Goal: Information Seeking & Learning: Learn about a topic

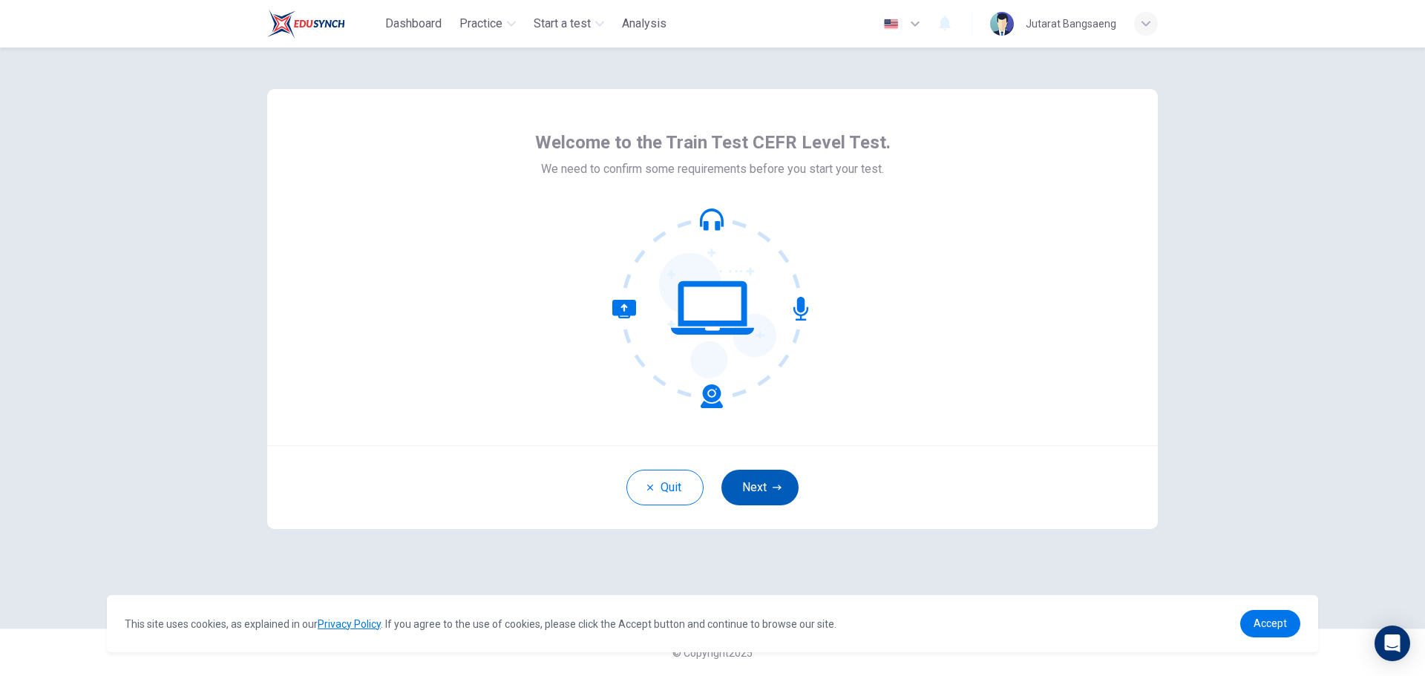
click at [753, 498] on button "Next" at bounding box center [759, 488] width 77 height 36
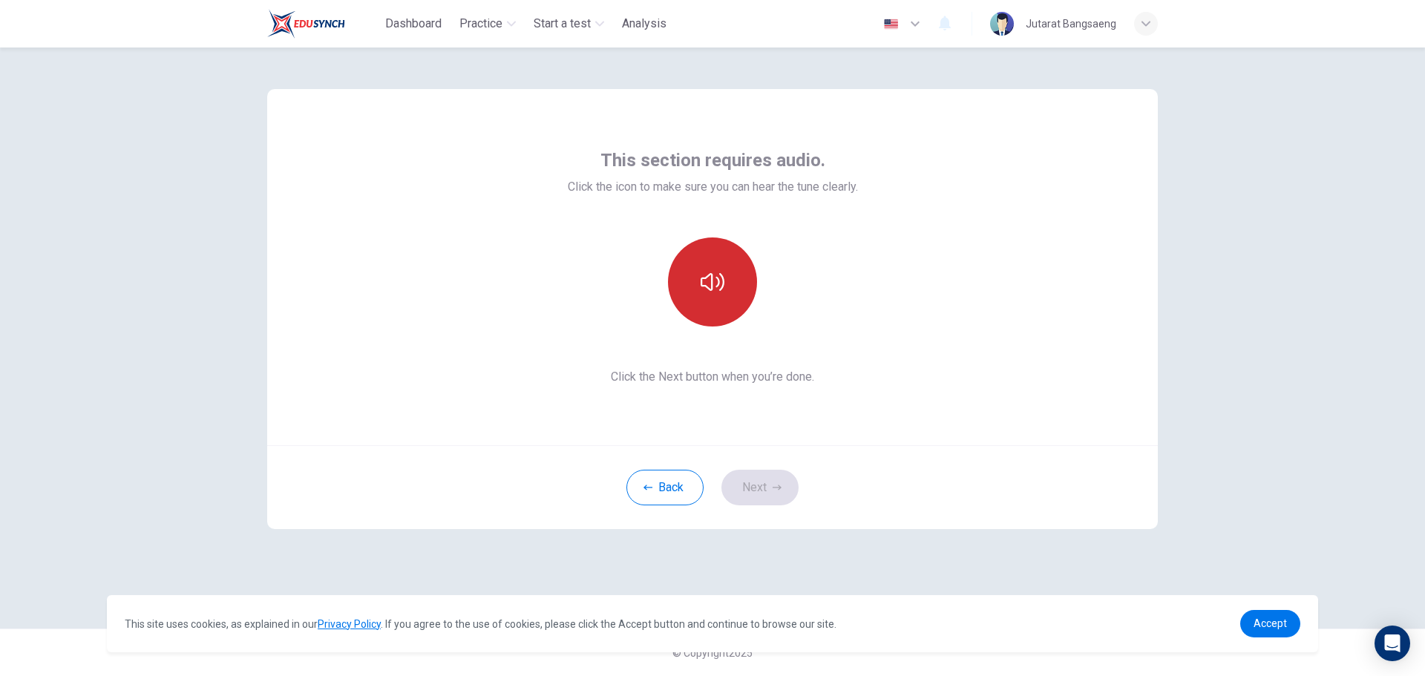
click at [715, 306] on button "button" at bounding box center [712, 281] width 89 height 89
click at [727, 314] on button "button" at bounding box center [712, 281] width 89 height 89
click at [718, 291] on icon "button" at bounding box center [713, 282] width 24 height 24
click at [761, 475] on button "Next" at bounding box center [759, 488] width 77 height 36
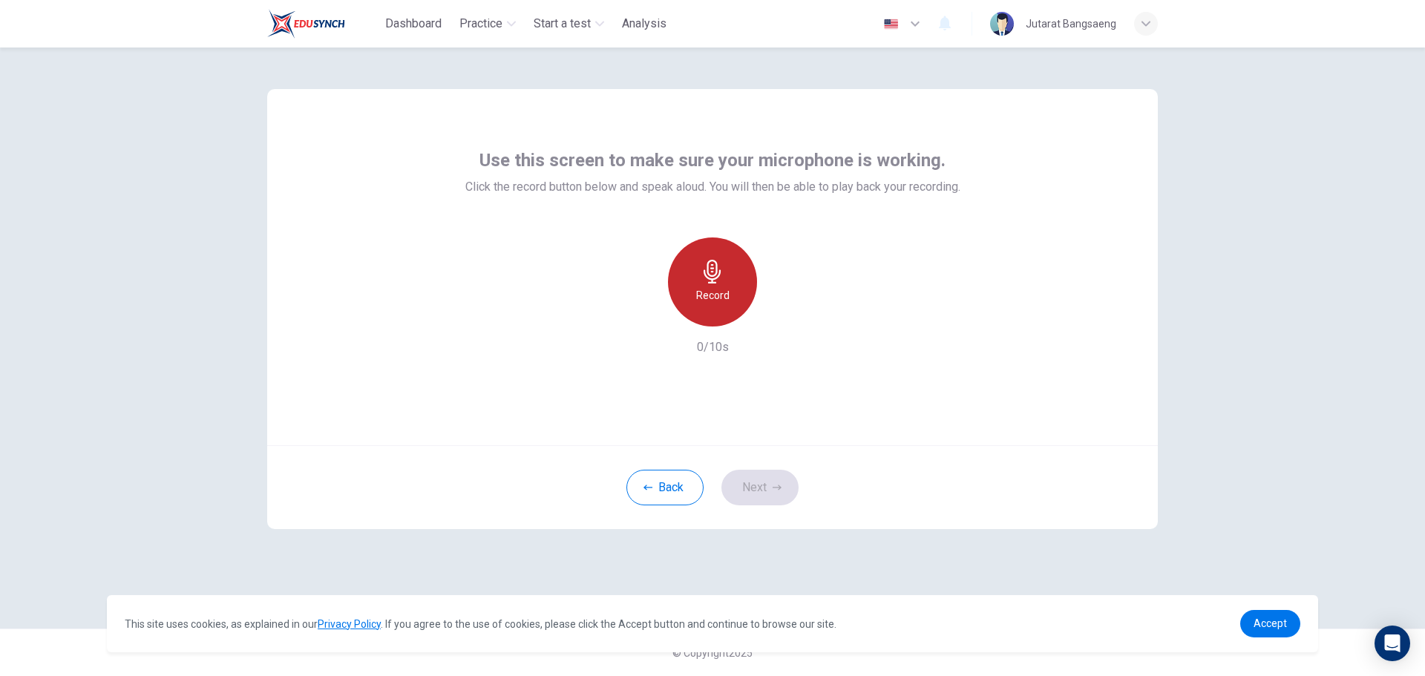
click at [722, 313] on div "Record" at bounding box center [712, 281] width 89 height 89
click at [704, 291] on h6 "Record" at bounding box center [712, 295] width 33 height 18
click at [722, 301] on h6 "Record" at bounding box center [712, 295] width 33 height 18
click at [783, 476] on button "Next" at bounding box center [759, 488] width 77 height 36
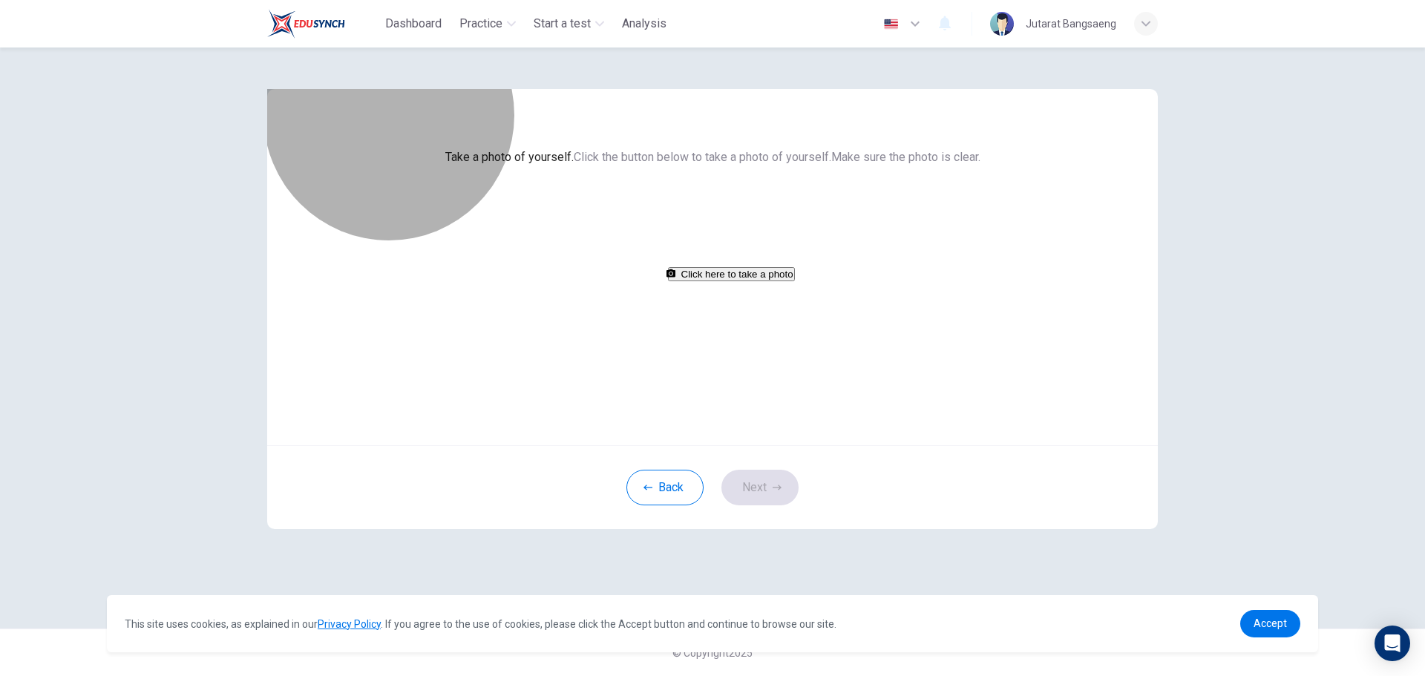
click at [744, 281] on button "Click here to take a photo" at bounding box center [731, 274] width 127 height 14
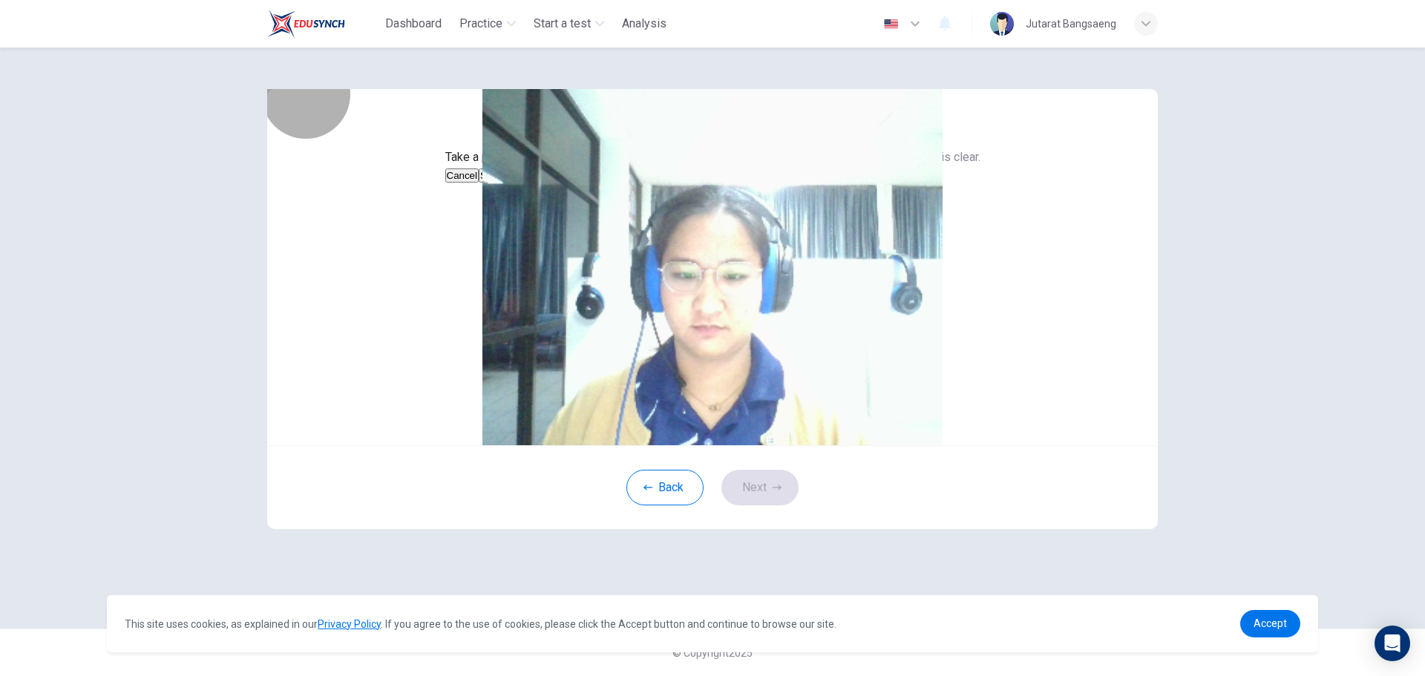
click at [504, 183] on button "Save" at bounding box center [491, 175] width 25 height 14
click at [755, 505] on button "Next" at bounding box center [759, 488] width 77 height 36
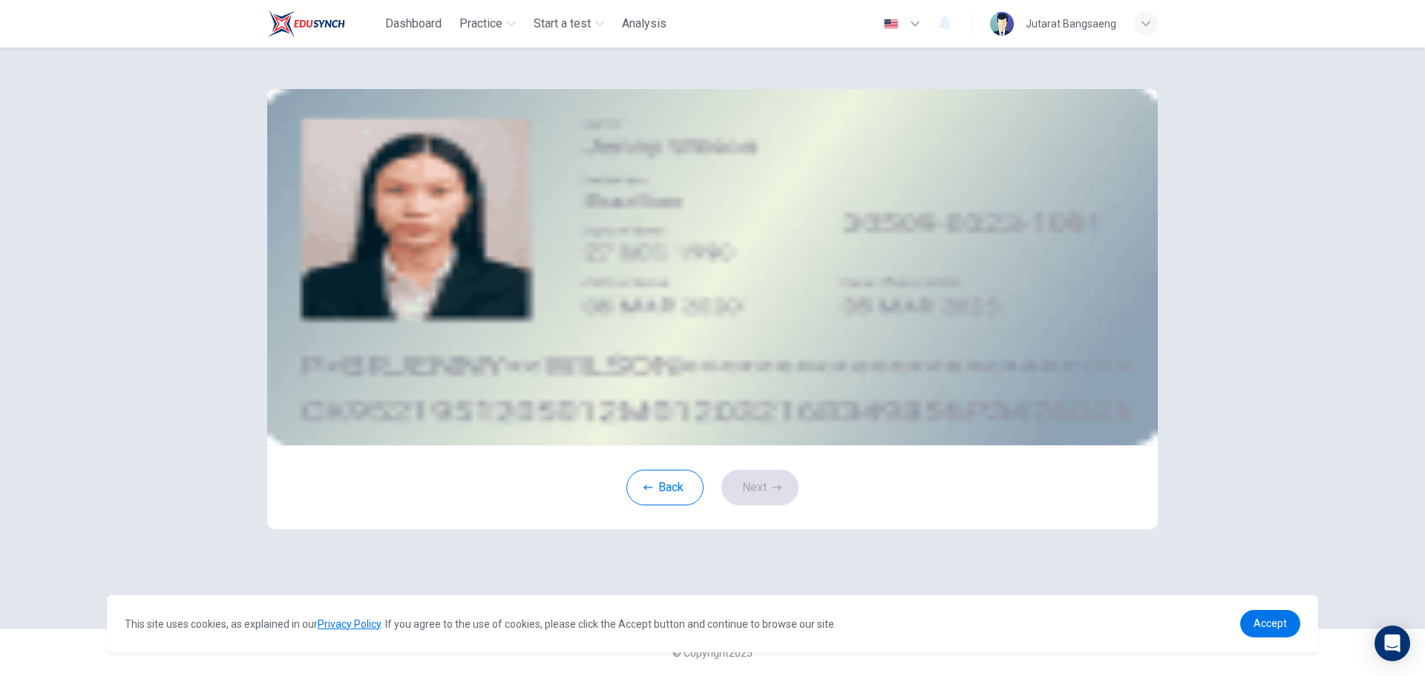
click at [834, 220] on div "Take a photo" at bounding box center [712, 211] width 671 height 18
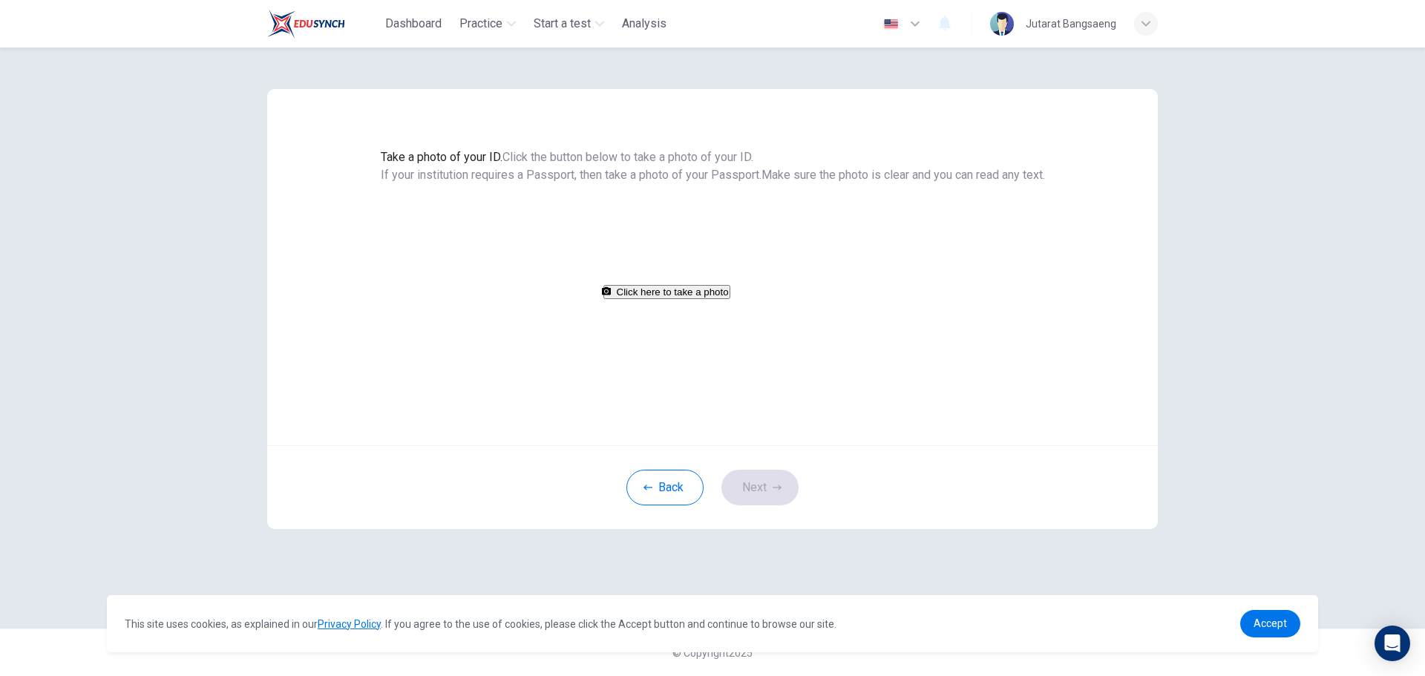
click at [730, 299] on button "Click here to take a photo" at bounding box center [666, 292] width 127 height 14
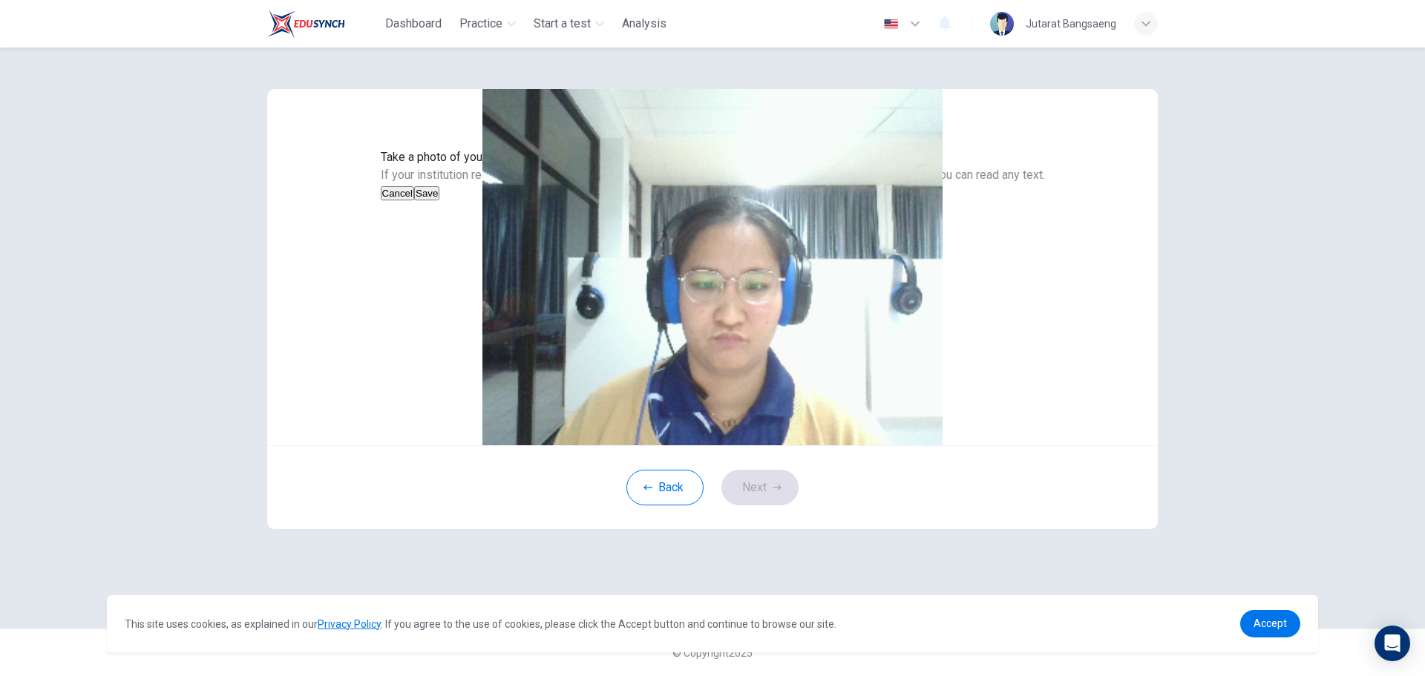
click at [415, 200] on button "Cancel" at bounding box center [398, 193] width 34 height 14
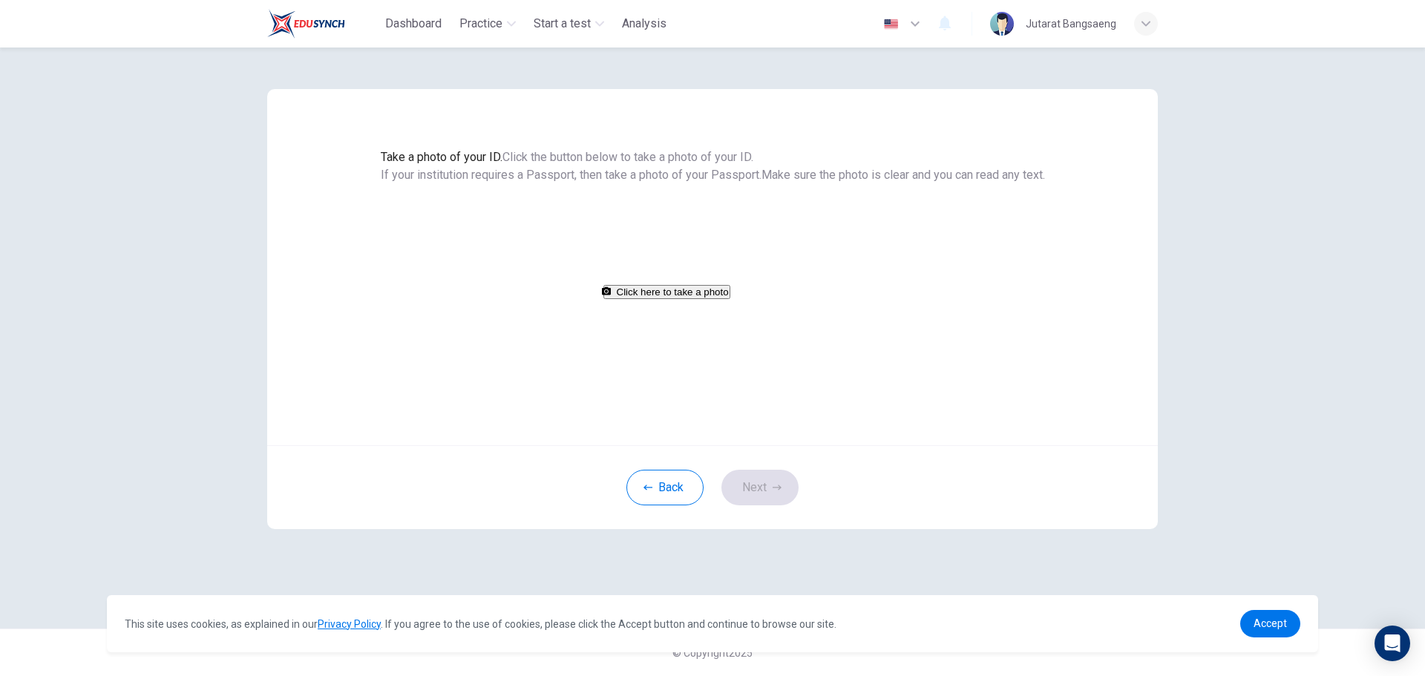
click at [701, 299] on button "Click here to take a photo" at bounding box center [666, 292] width 127 height 14
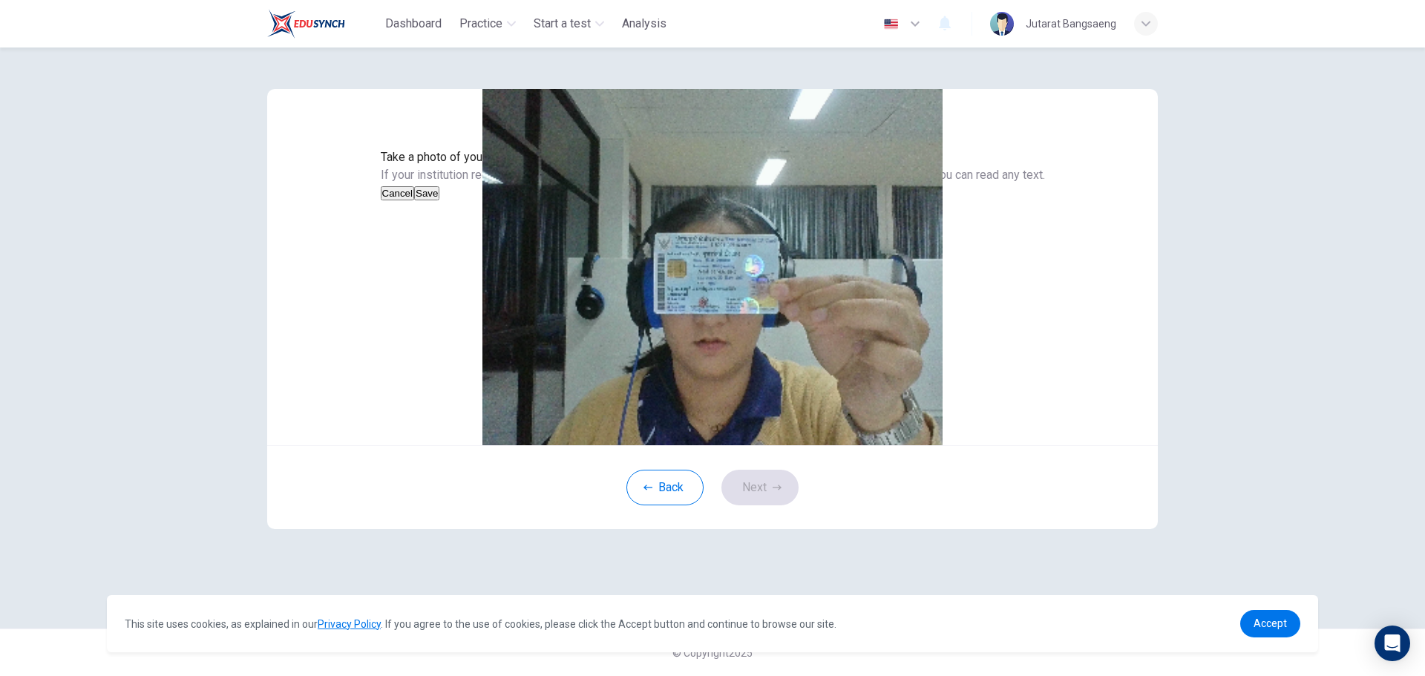
click at [827, 202] on div "Cancel Save" at bounding box center [713, 193] width 664 height 18
click at [439, 200] on button "Save" at bounding box center [426, 193] width 25 height 14
click at [790, 505] on button "Next" at bounding box center [759, 488] width 77 height 36
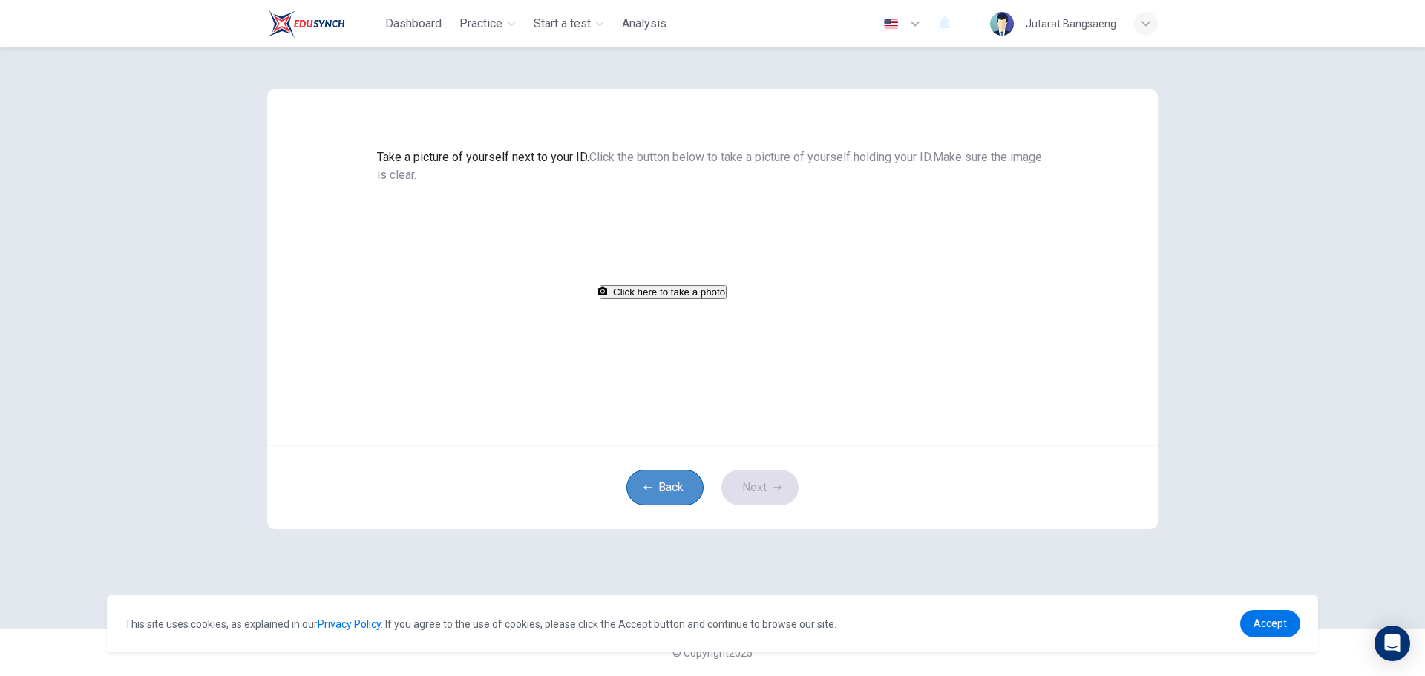
click at [677, 505] on button "Back" at bounding box center [664, 488] width 77 height 36
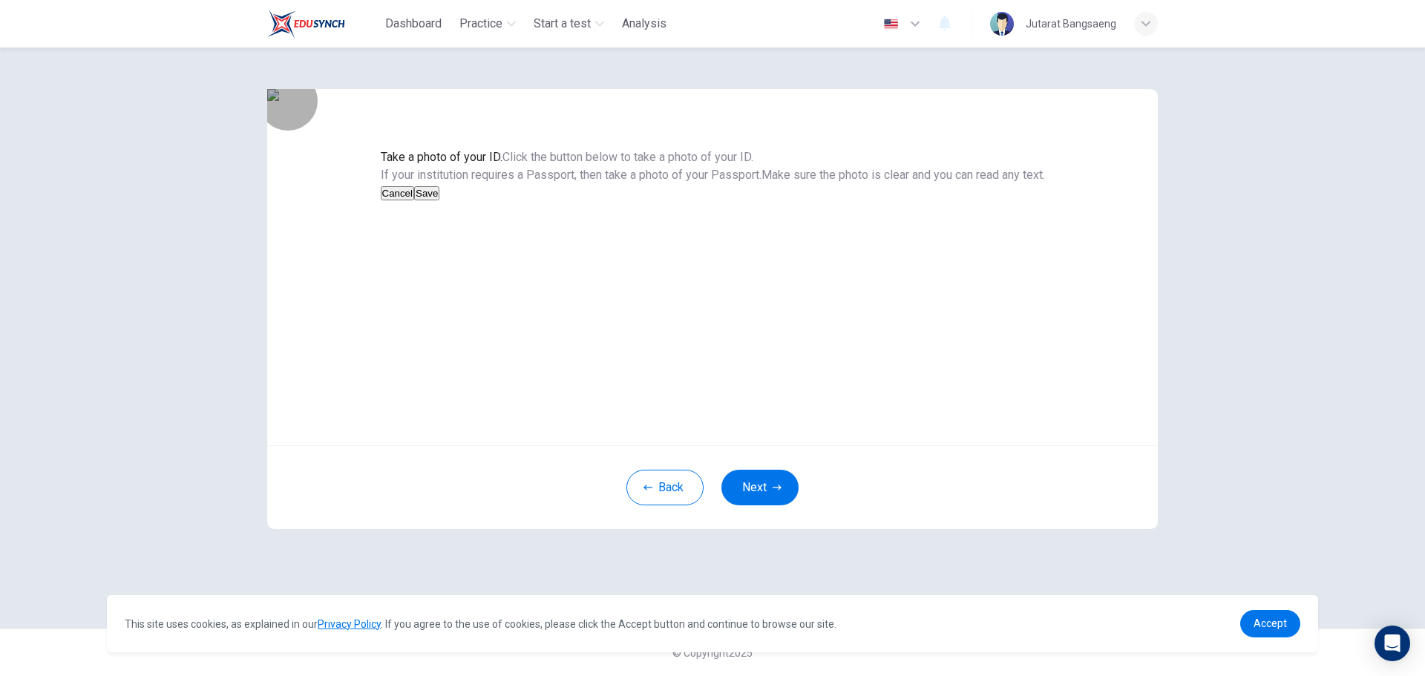
click at [439, 200] on button "Save" at bounding box center [426, 193] width 25 height 14
click at [760, 505] on button "Next" at bounding box center [759, 488] width 77 height 36
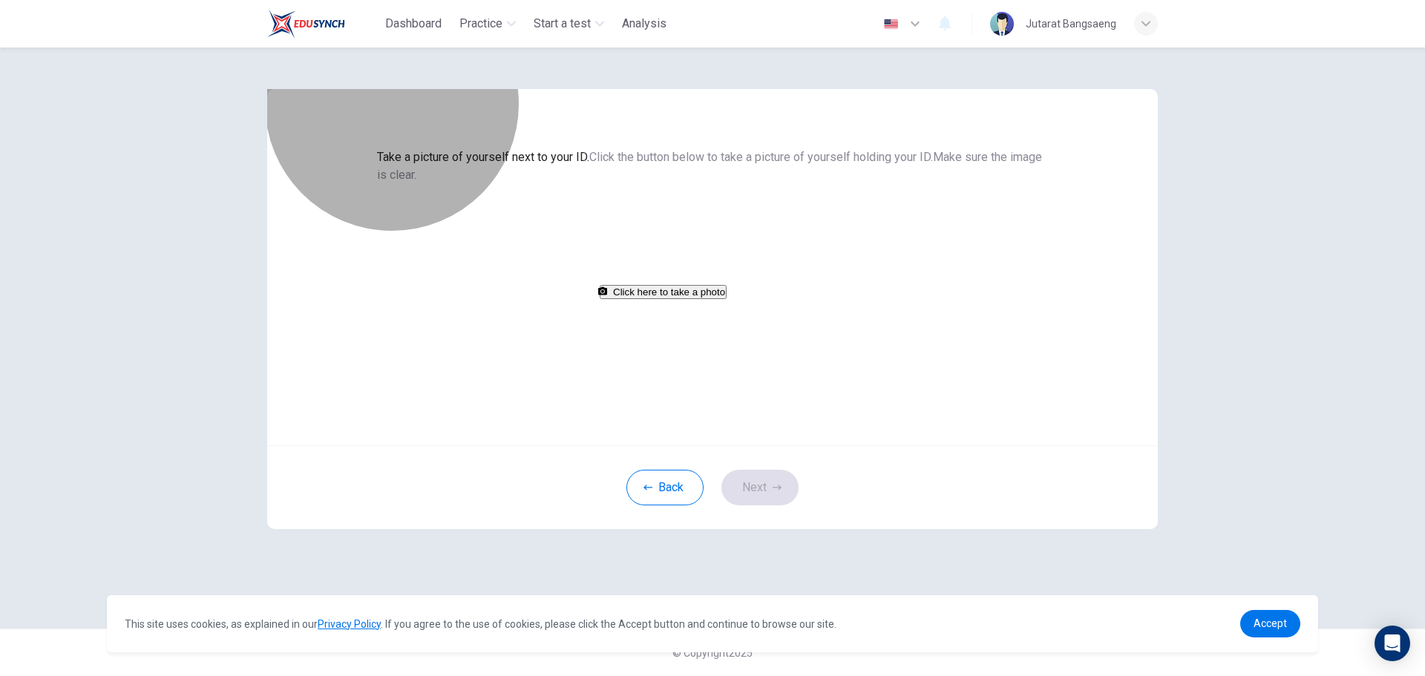
click at [727, 299] on button "Click here to take a photo" at bounding box center [663, 292] width 127 height 14
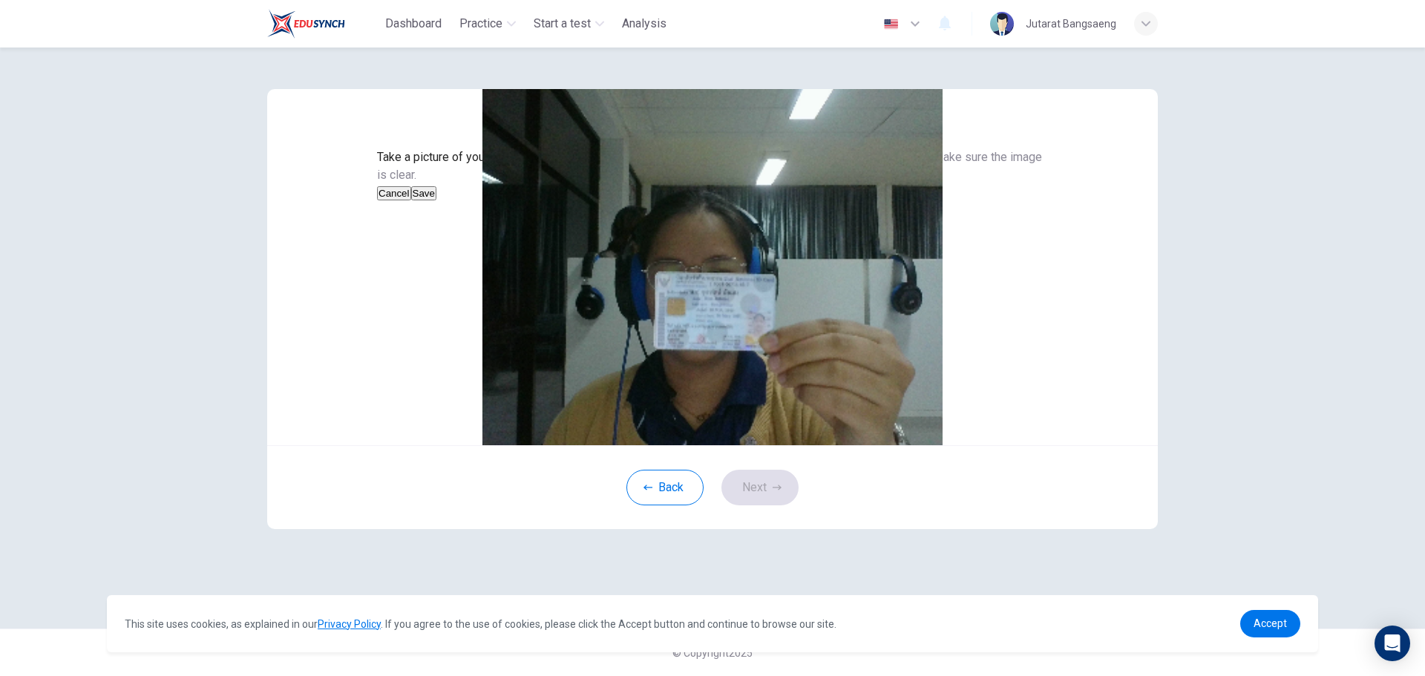
click at [436, 200] on button "Save" at bounding box center [423, 193] width 25 height 14
click at [765, 505] on button "Next" at bounding box center [759, 488] width 77 height 36
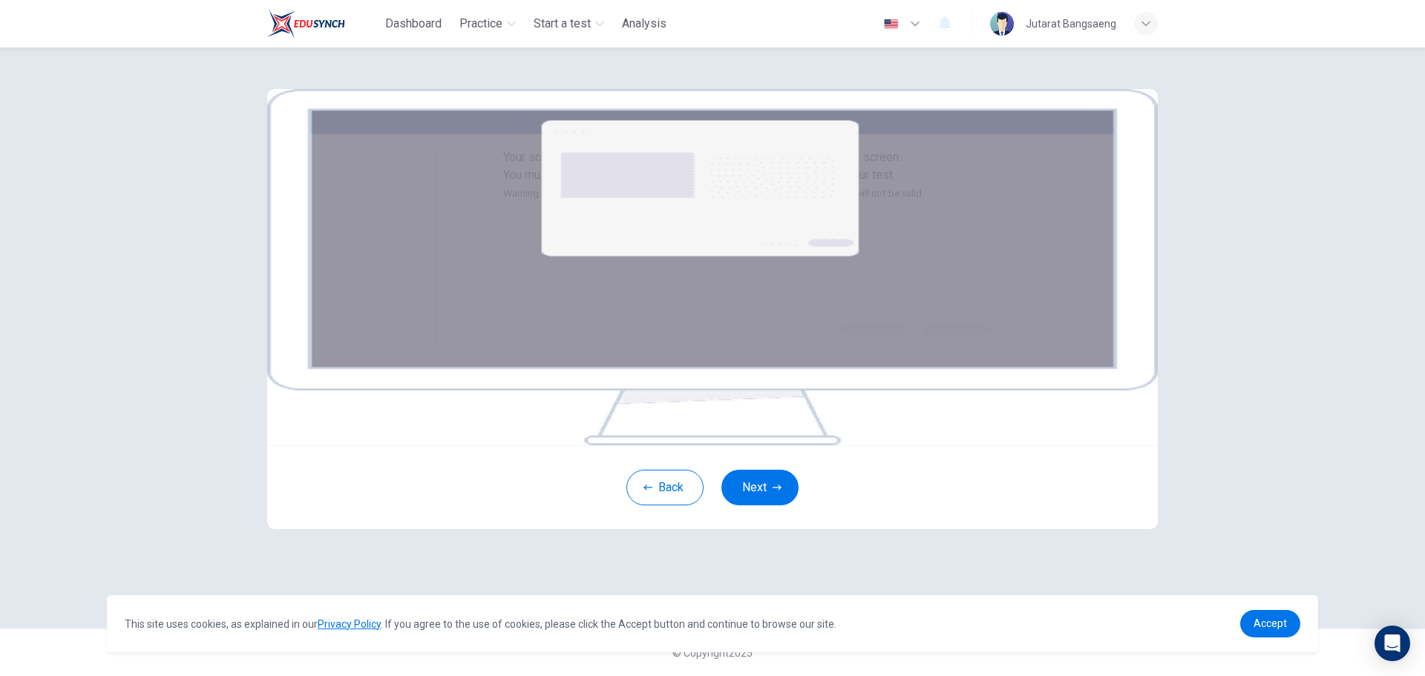
click at [1239, 625] on div "This site uses cookies, as explained in our Privacy Policy . If you agree to th…" at bounding box center [712, 623] width 1211 height 57
click at [1265, 620] on span "Accept" at bounding box center [1269, 623] width 33 height 12
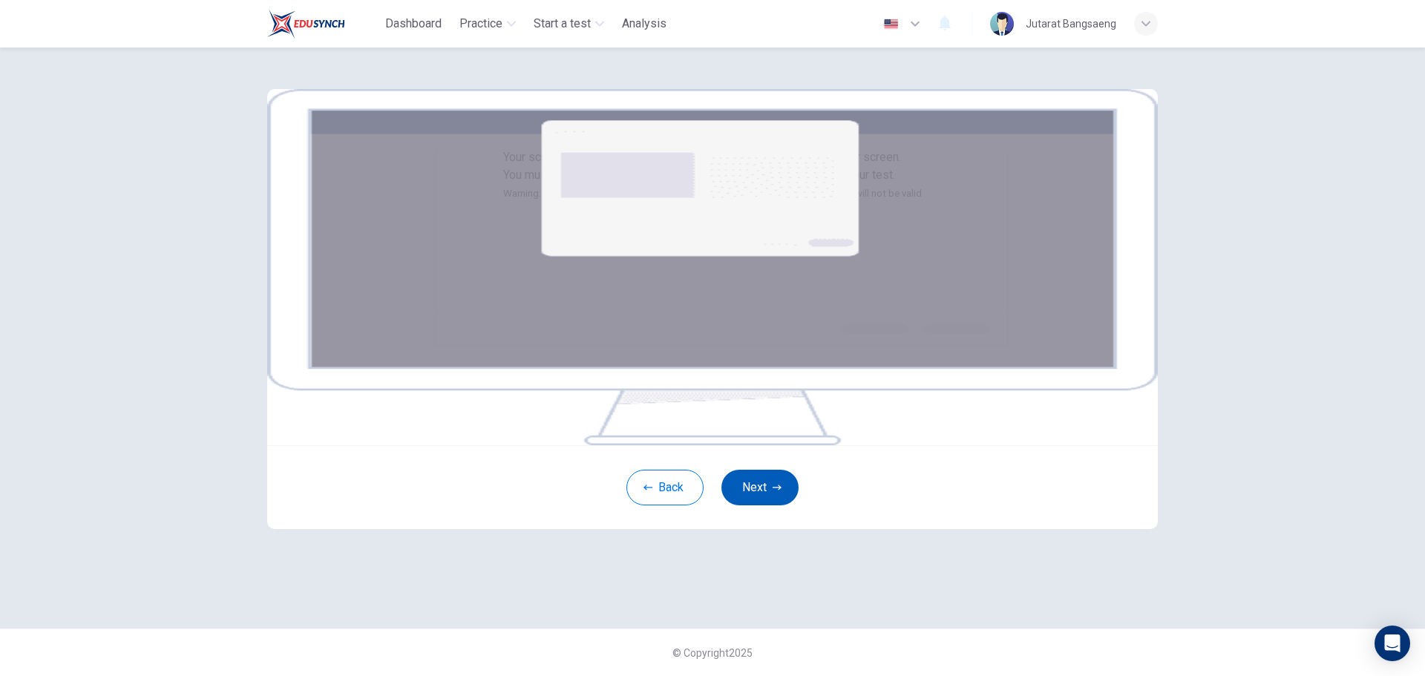
click at [770, 505] on button "Next" at bounding box center [759, 488] width 77 height 36
click at [774, 529] on div "Back Next" at bounding box center [712, 487] width 891 height 84
click at [761, 505] on button "Next" at bounding box center [759, 488] width 77 height 36
click at [776, 505] on button "Next" at bounding box center [759, 488] width 77 height 36
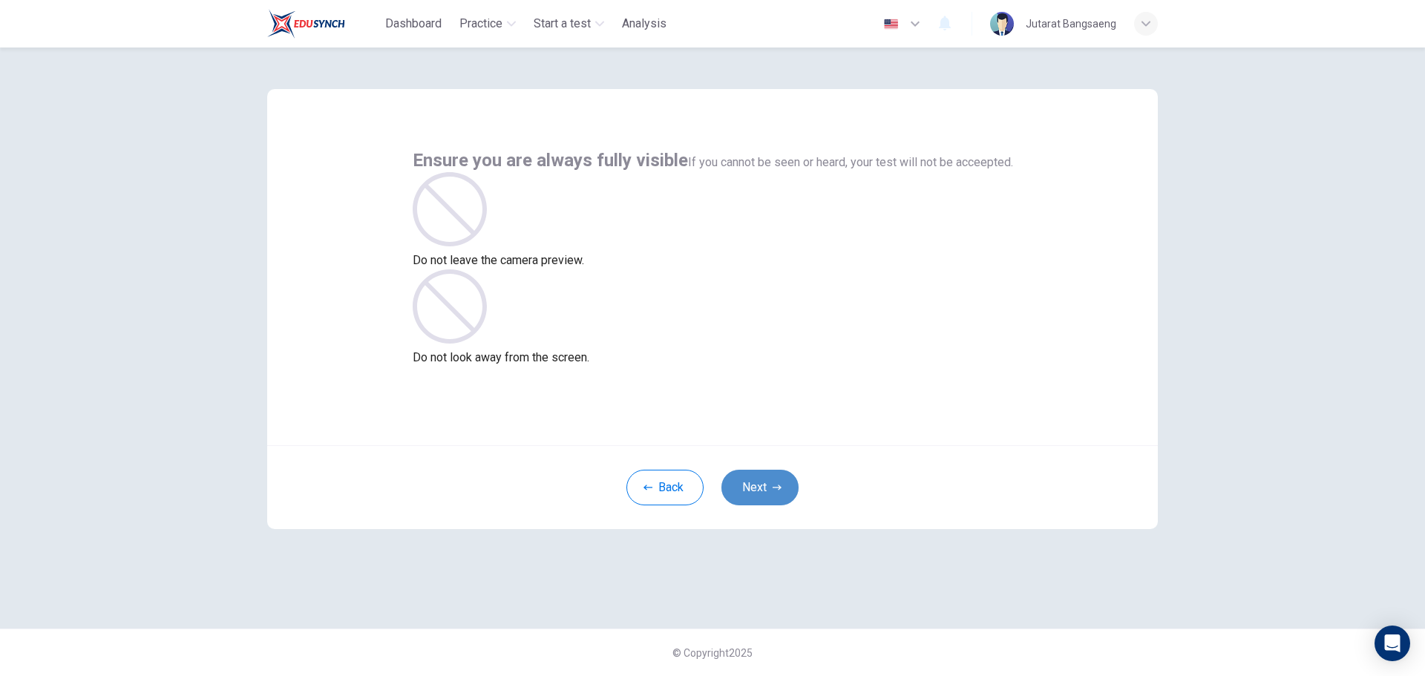
click at [747, 489] on button "Next" at bounding box center [759, 488] width 77 height 36
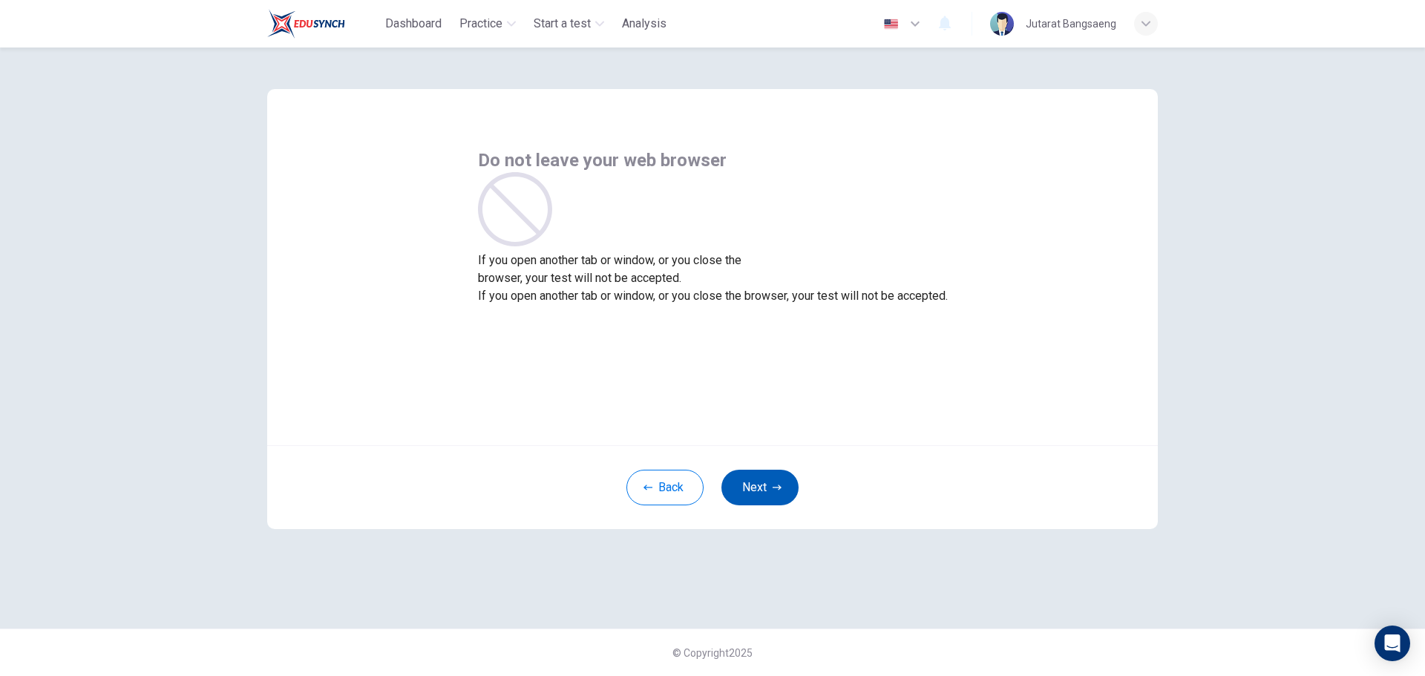
click at [753, 488] on button "Next" at bounding box center [759, 488] width 77 height 36
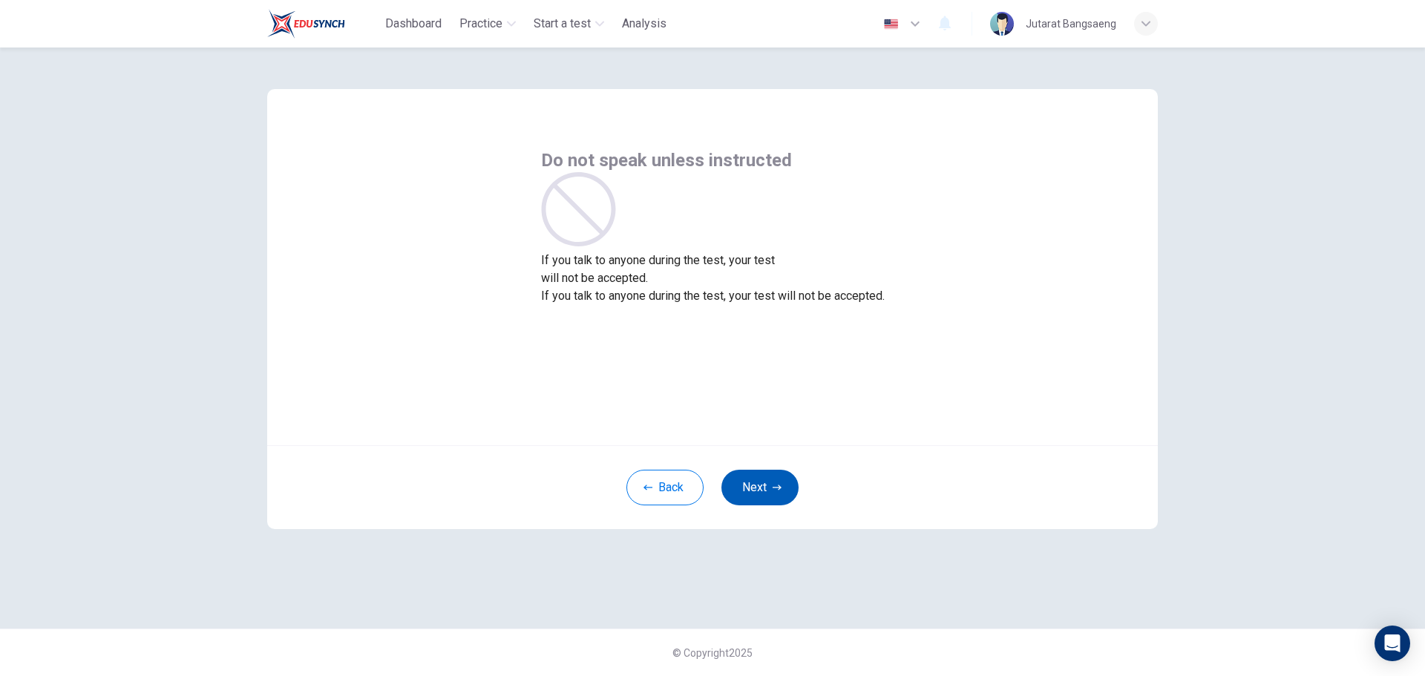
click at [753, 488] on button "Next" at bounding box center [759, 488] width 77 height 36
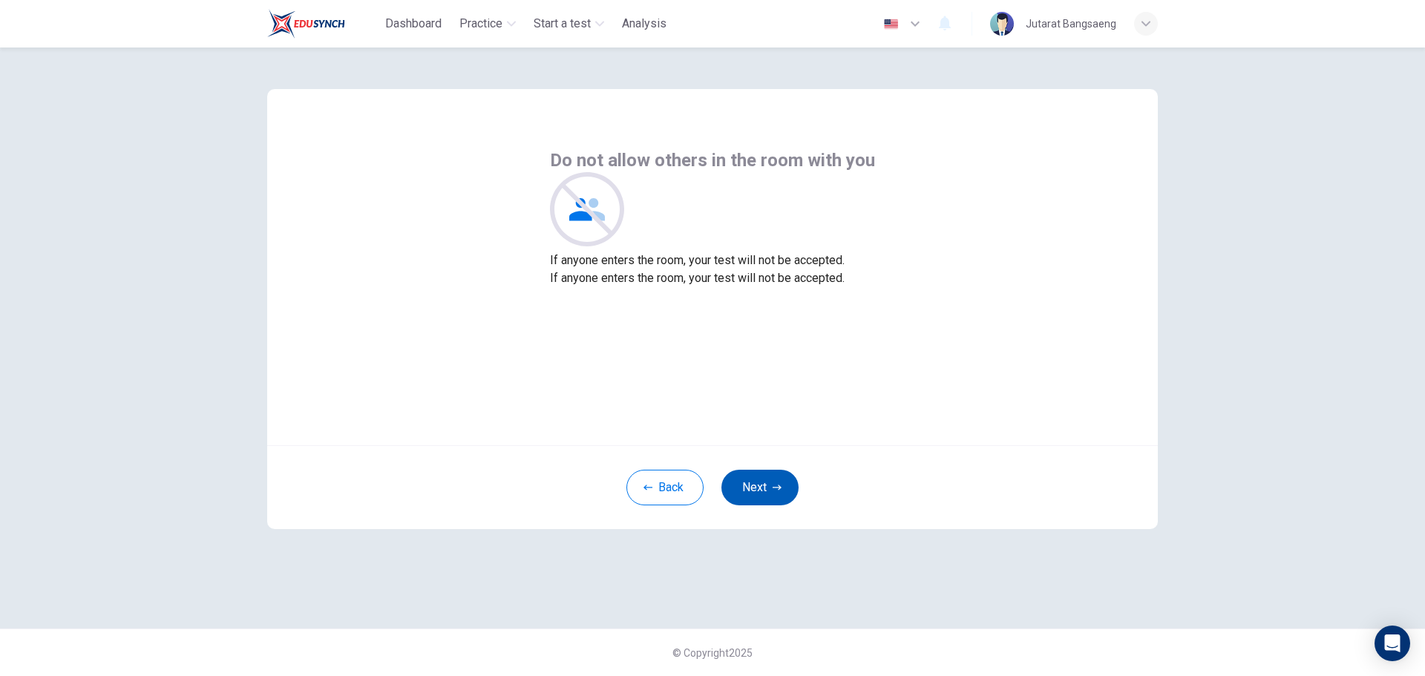
click at [753, 488] on button "Next" at bounding box center [759, 488] width 77 height 36
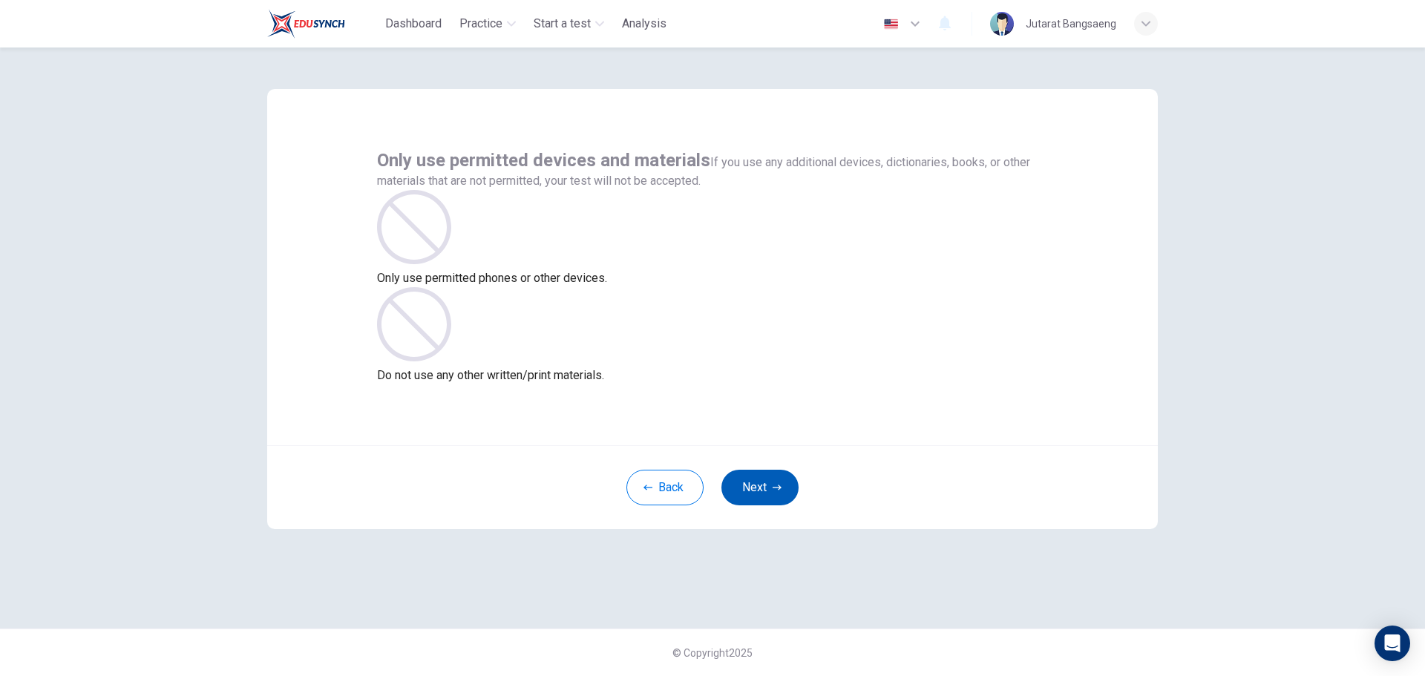
click at [753, 488] on button "Next" at bounding box center [759, 488] width 77 height 36
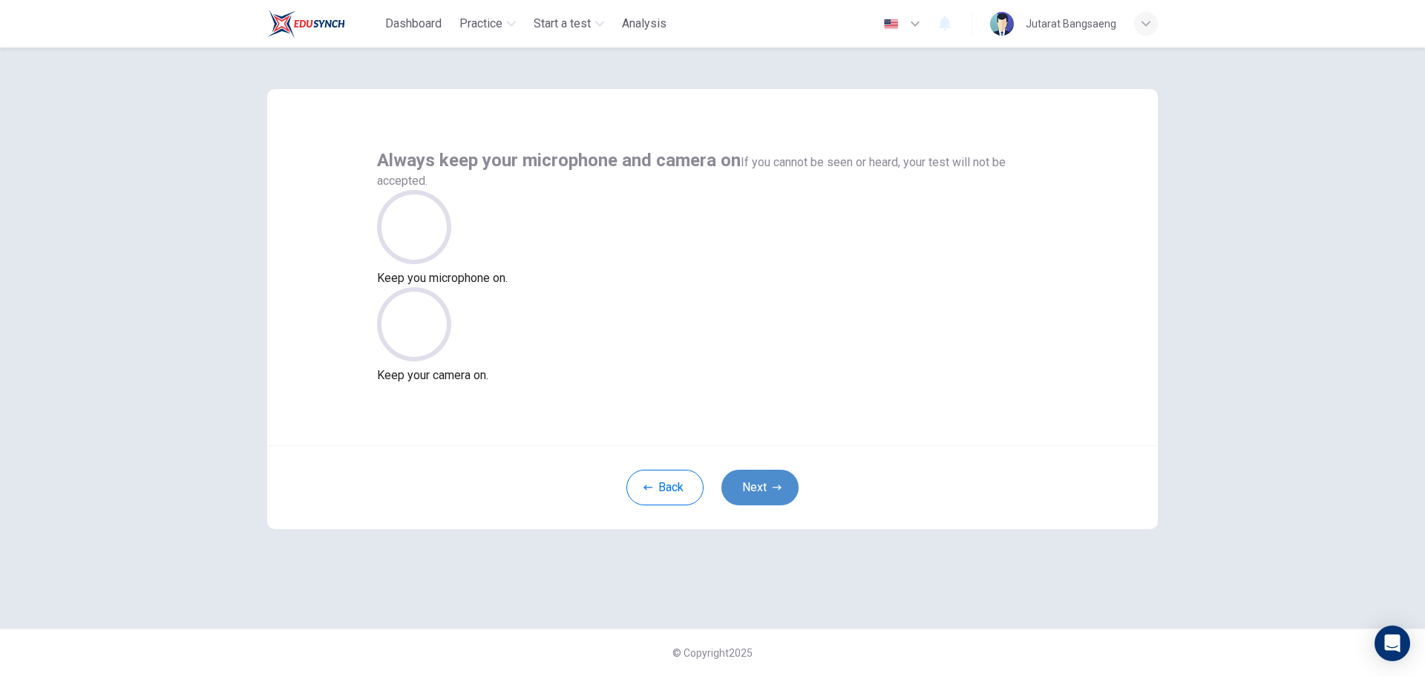
click at [753, 488] on button "Next" at bounding box center [759, 488] width 77 height 36
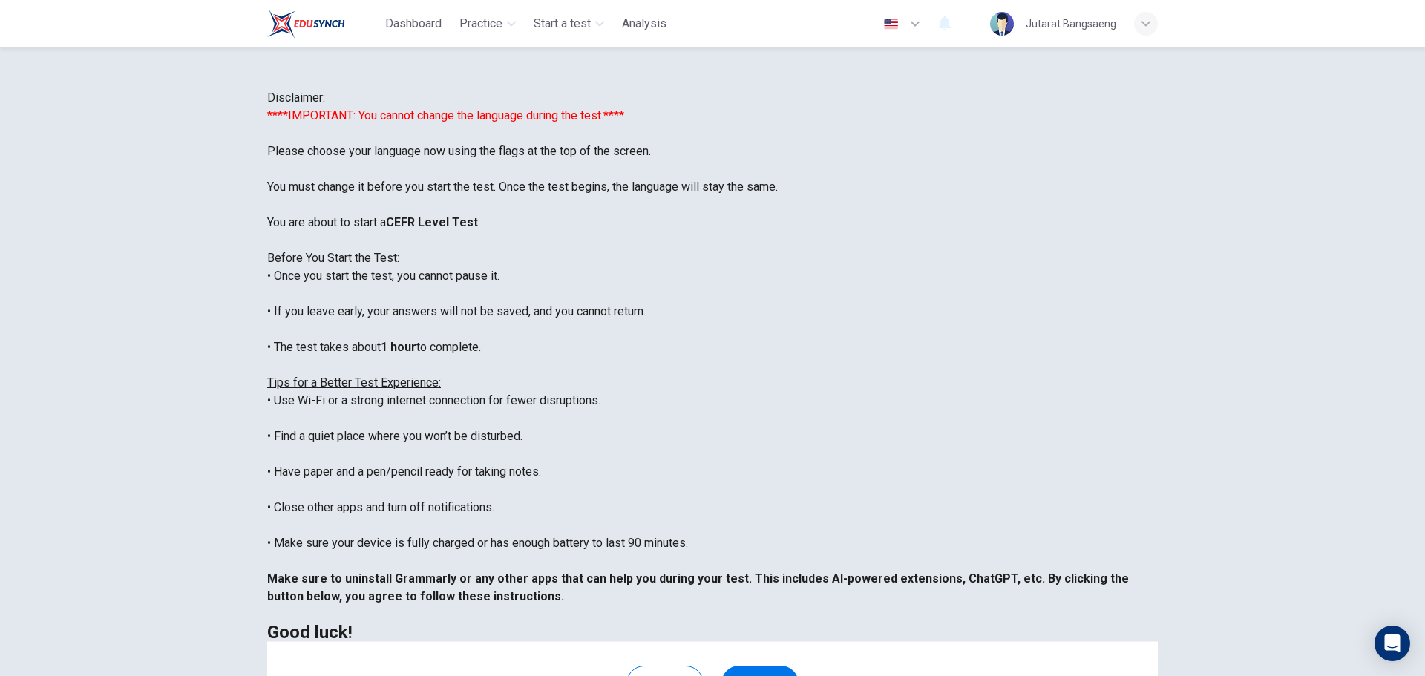
scroll to position [142, 0]
click at [897, 384] on div "****IMPORTANT: You cannot change the language during the test.**** Please choos…" at bounding box center [712, 374] width 891 height 534
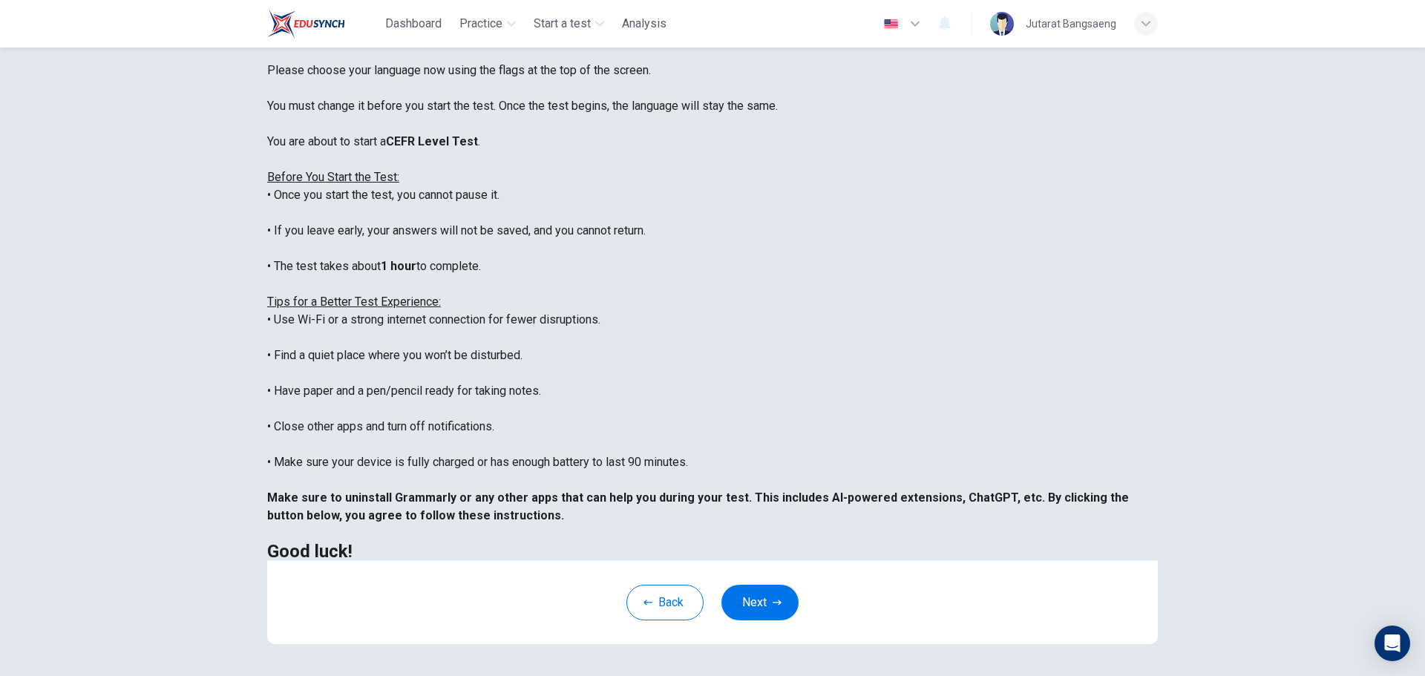
scroll to position [149, 0]
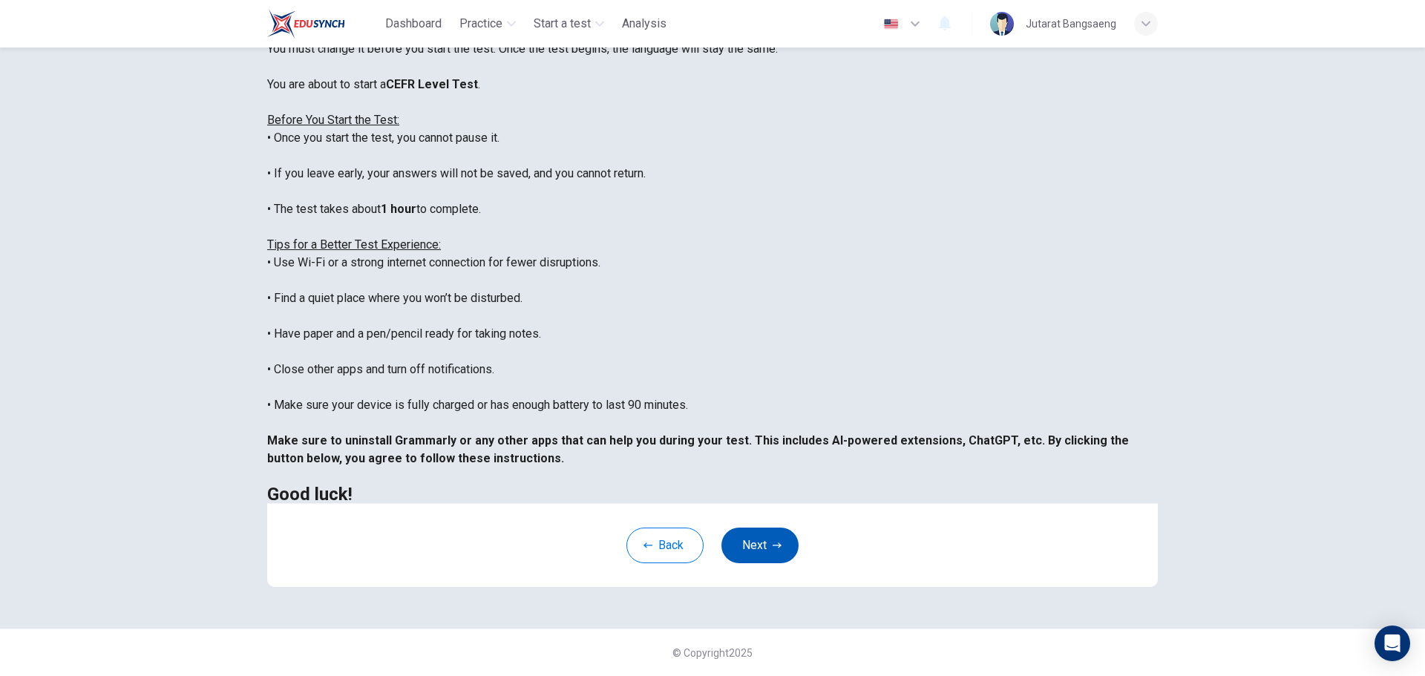
click at [781, 550] on button "Next" at bounding box center [759, 546] width 77 height 36
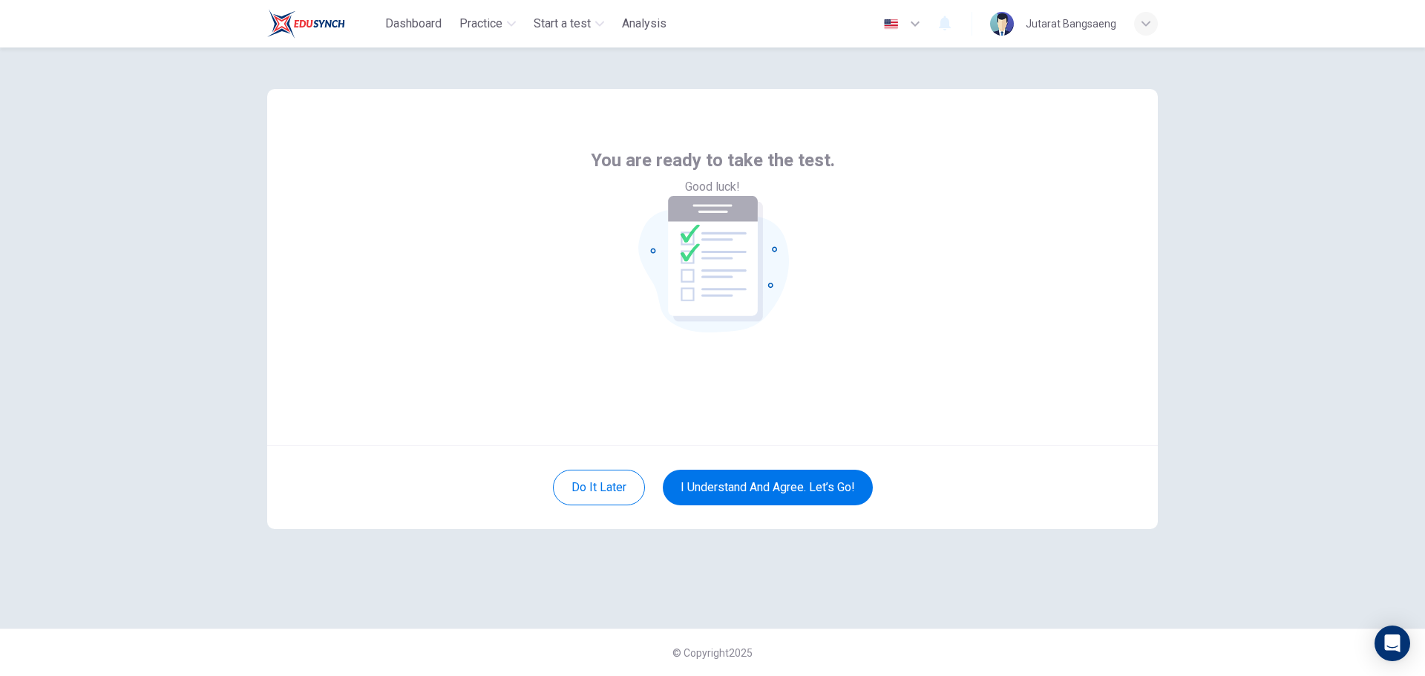
scroll to position [0, 0]
click at [847, 491] on button "I understand and agree. Let’s go!" at bounding box center [768, 488] width 210 height 36
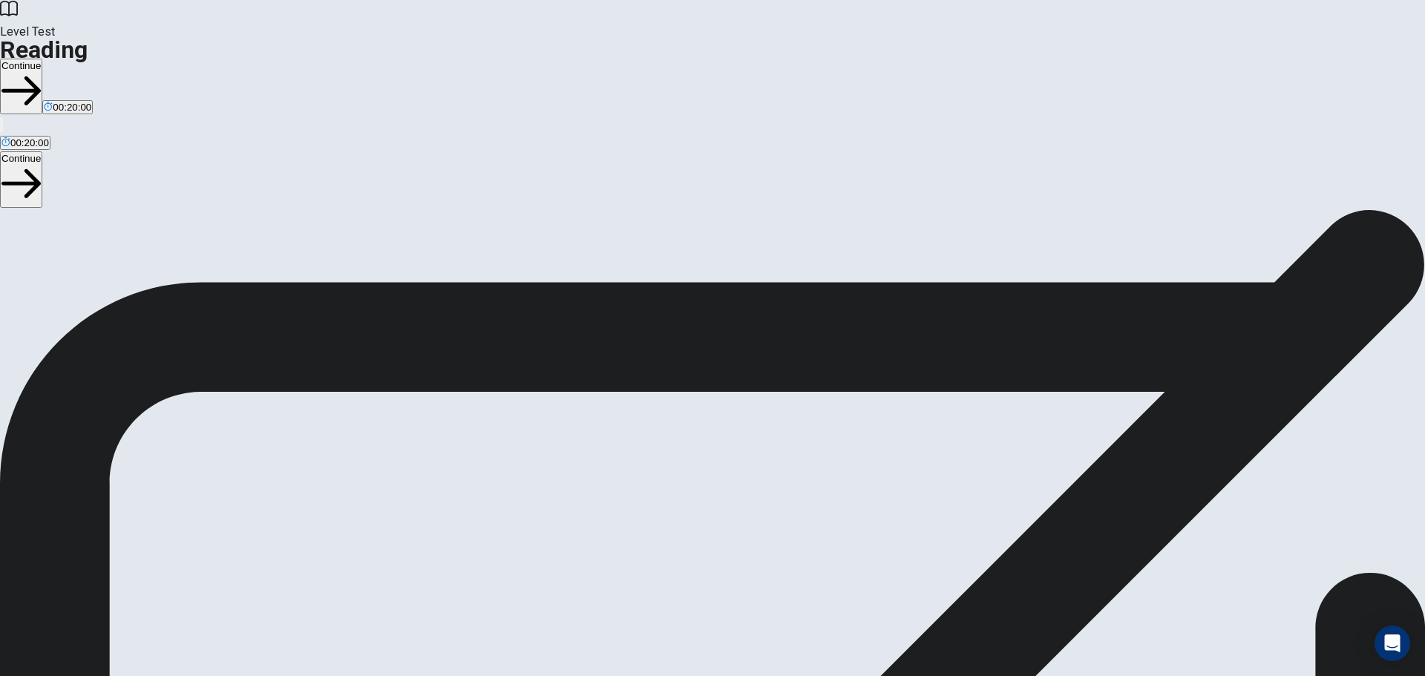
click at [42, 59] on button "Continue" at bounding box center [21, 87] width 42 height 56
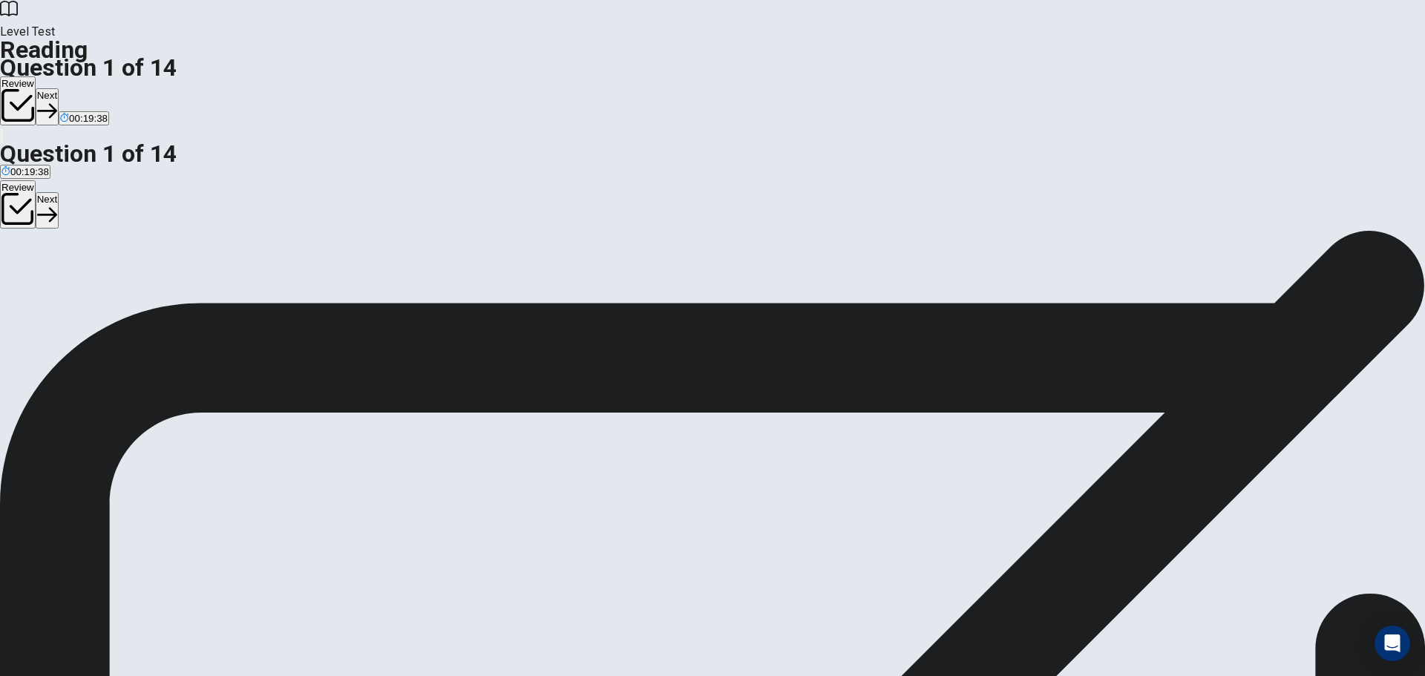
click at [57, 101] on icon "button" at bounding box center [47, 111] width 20 height 20
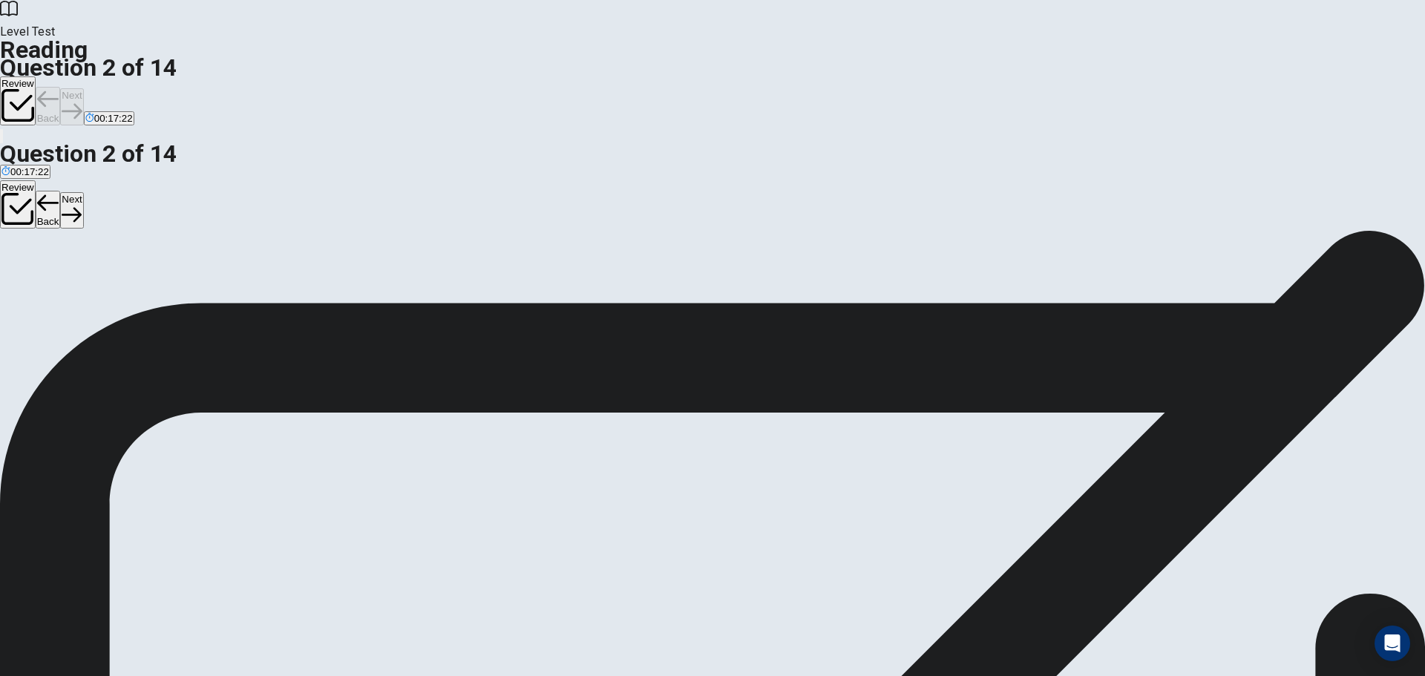
scroll to position [240, 0]
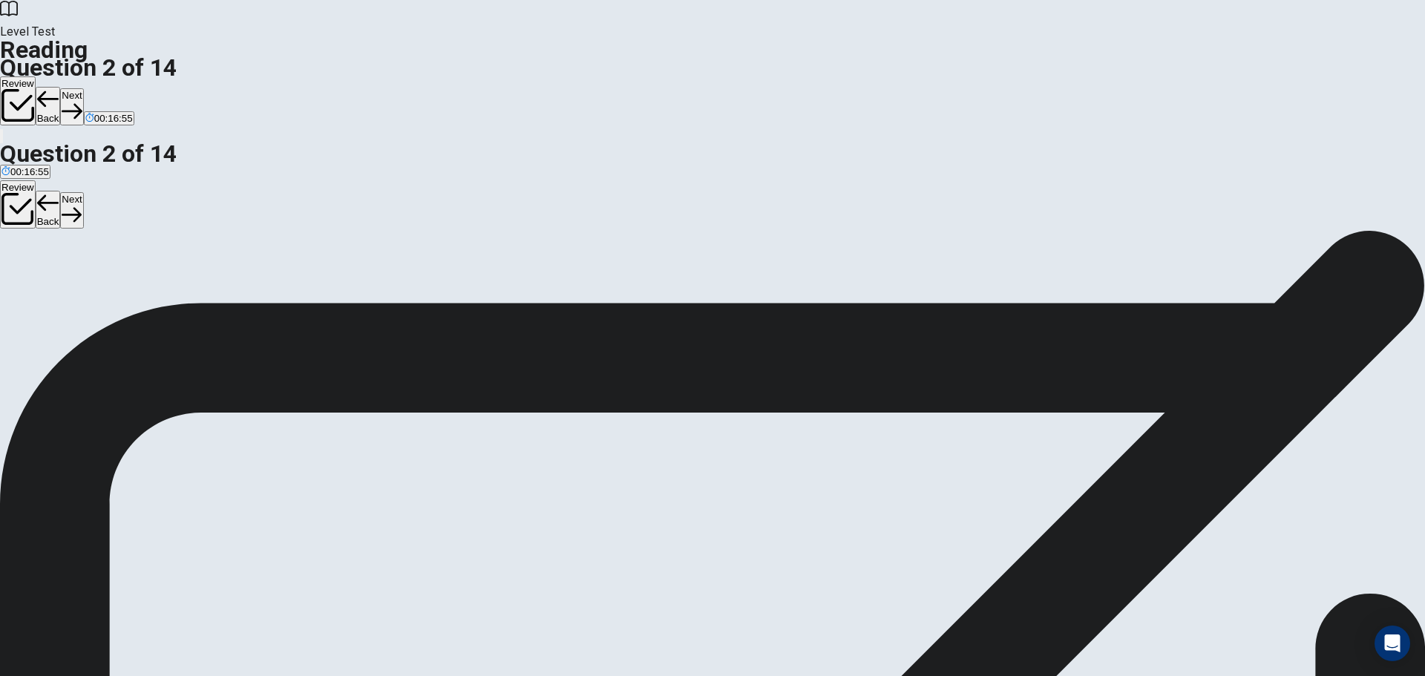
click at [83, 88] on button "Next" at bounding box center [71, 106] width 23 height 36
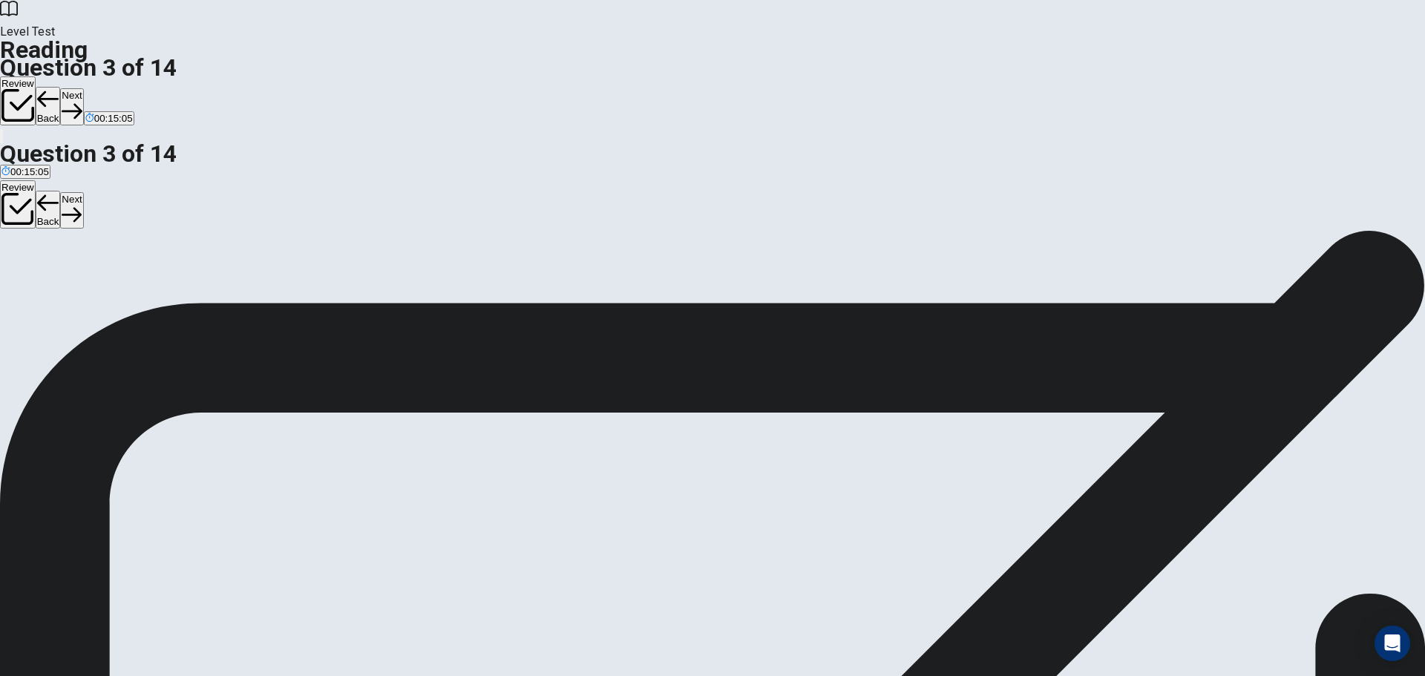
scroll to position [18, 0]
click at [83, 88] on button "Next" at bounding box center [71, 106] width 23 height 36
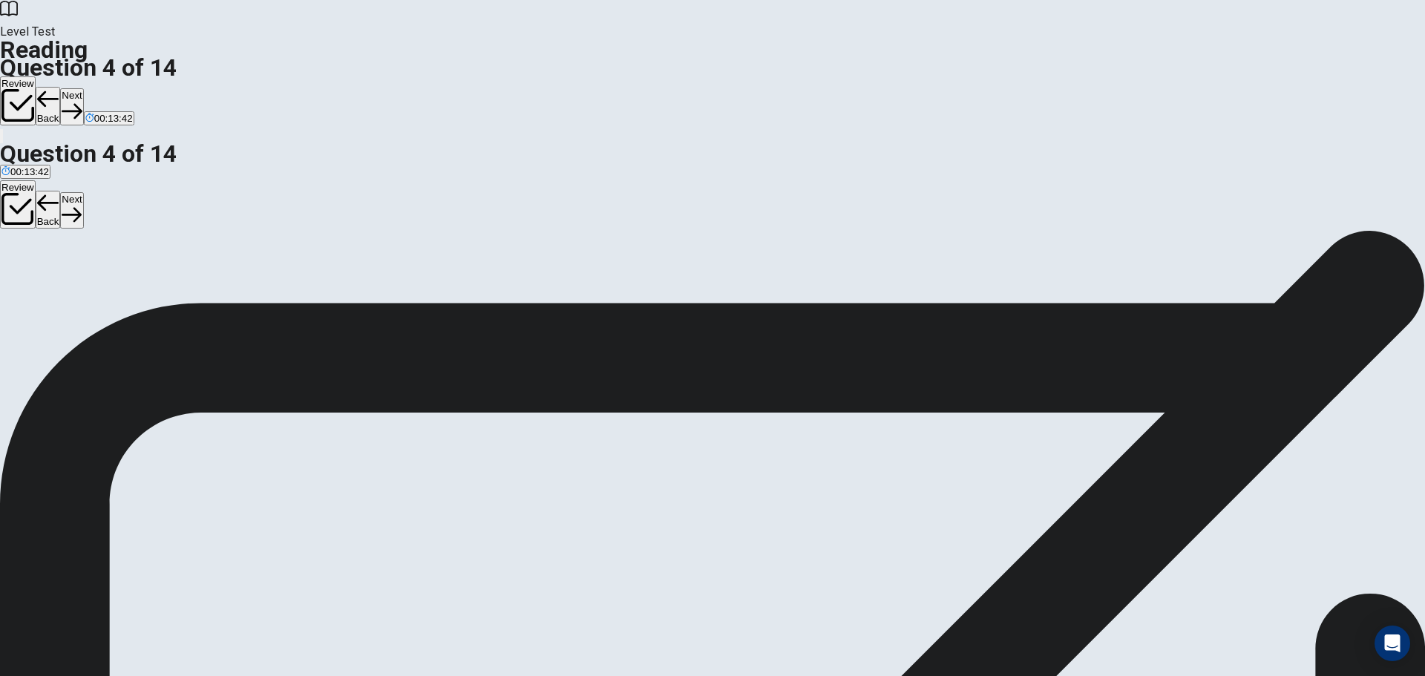
scroll to position [0, 0]
click at [83, 88] on button "Next" at bounding box center [71, 106] width 23 height 36
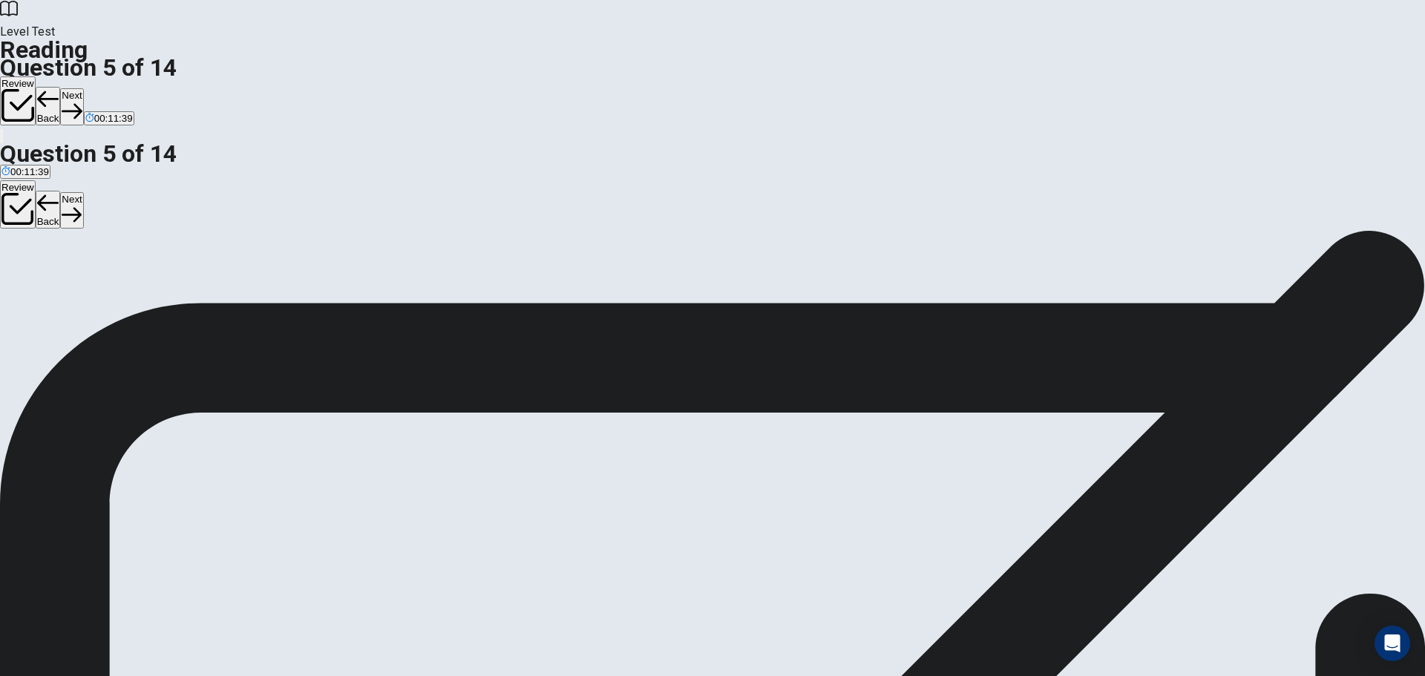
click at [83, 88] on button "Next" at bounding box center [71, 106] width 23 height 36
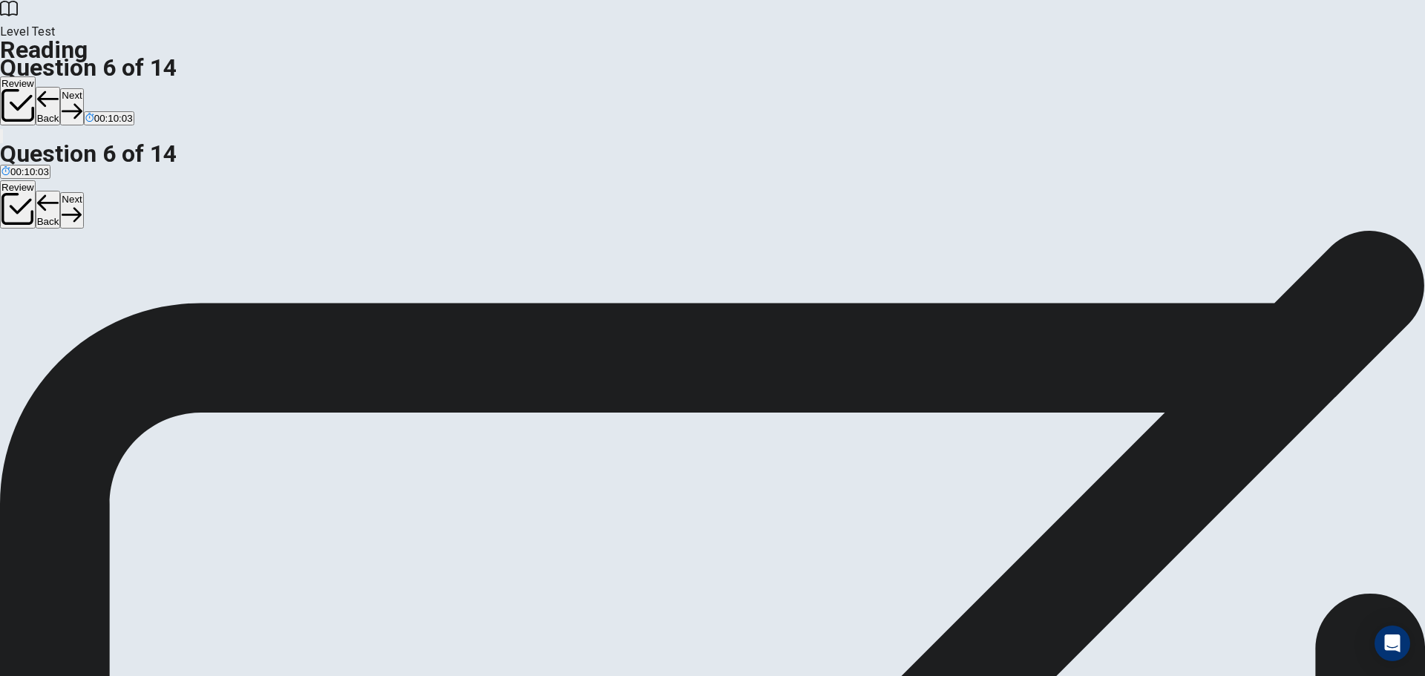
click at [82, 104] on icon "button" at bounding box center [72, 111] width 20 height 15
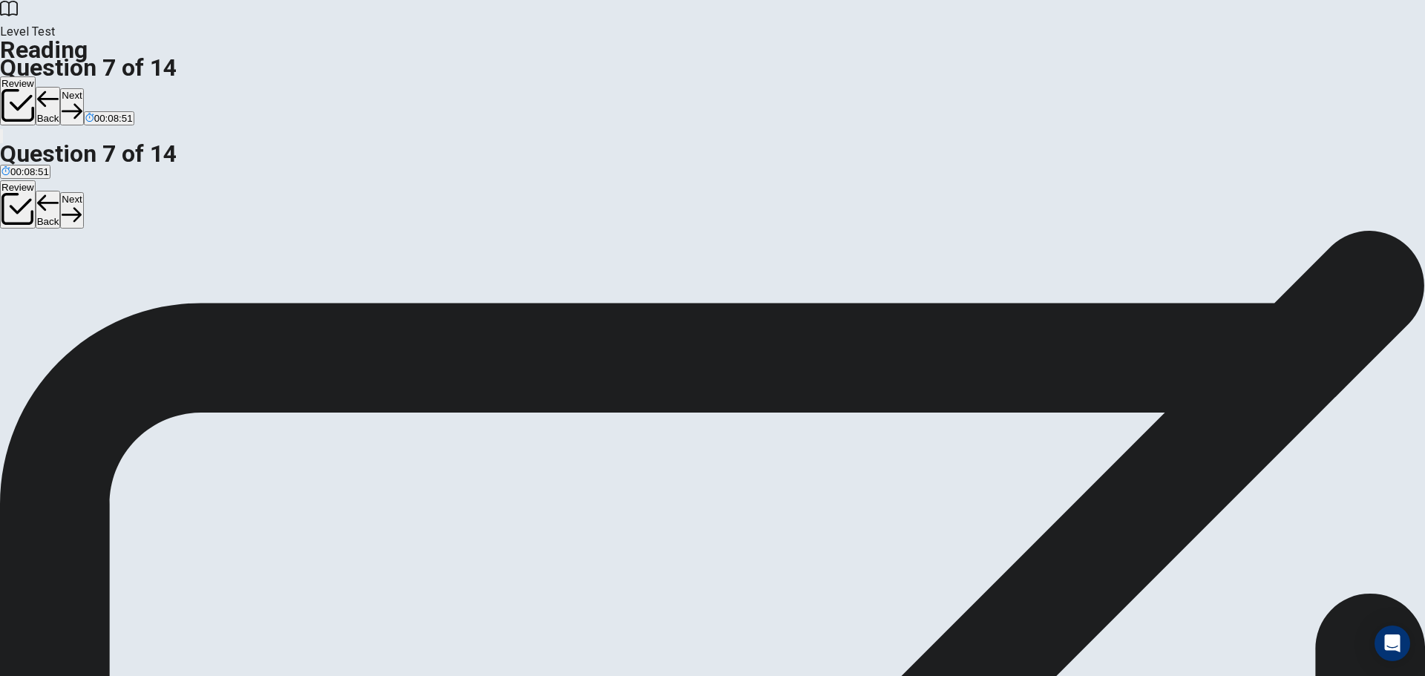
click at [83, 88] on button "Next" at bounding box center [71, 106] width 23 height 36
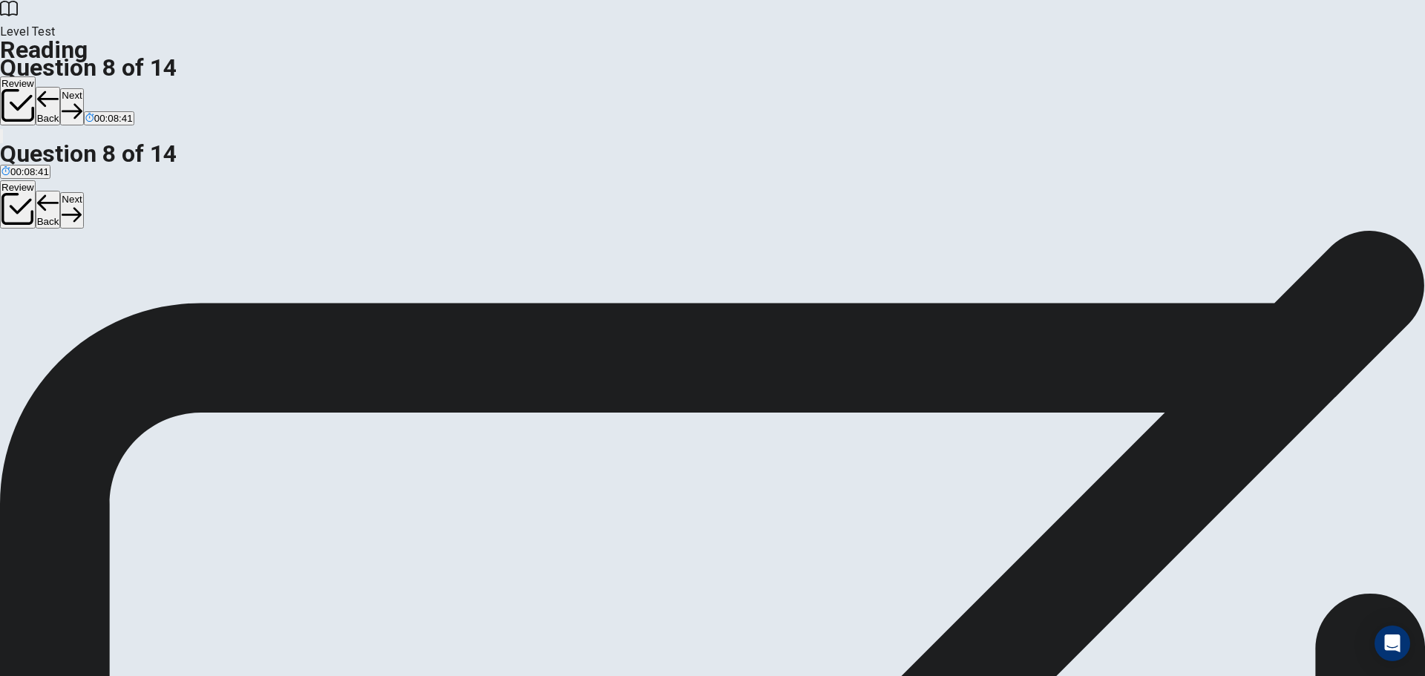
click at [83, 88] on button "Next" at bounding box center [71, 106] width 23 height 36
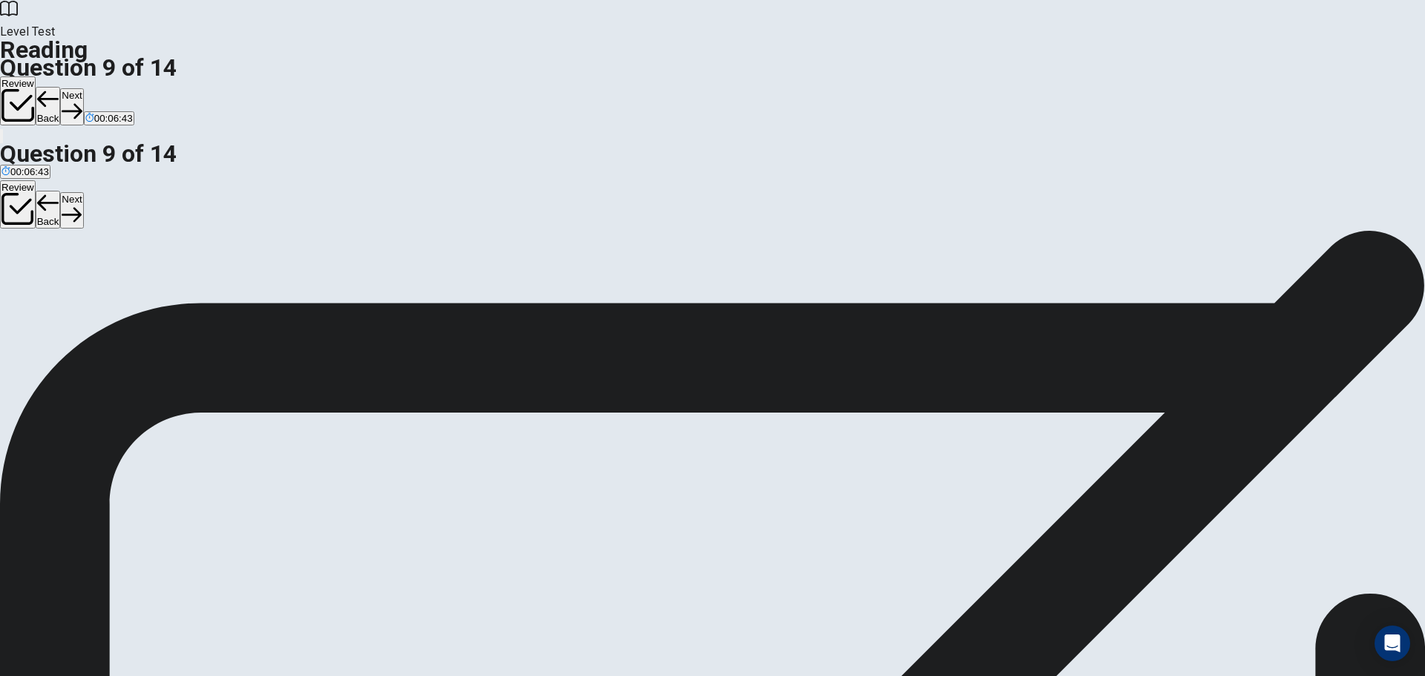
click at [83, 88] on button "Next" at bounding box center [71, 106] width 23 height 36
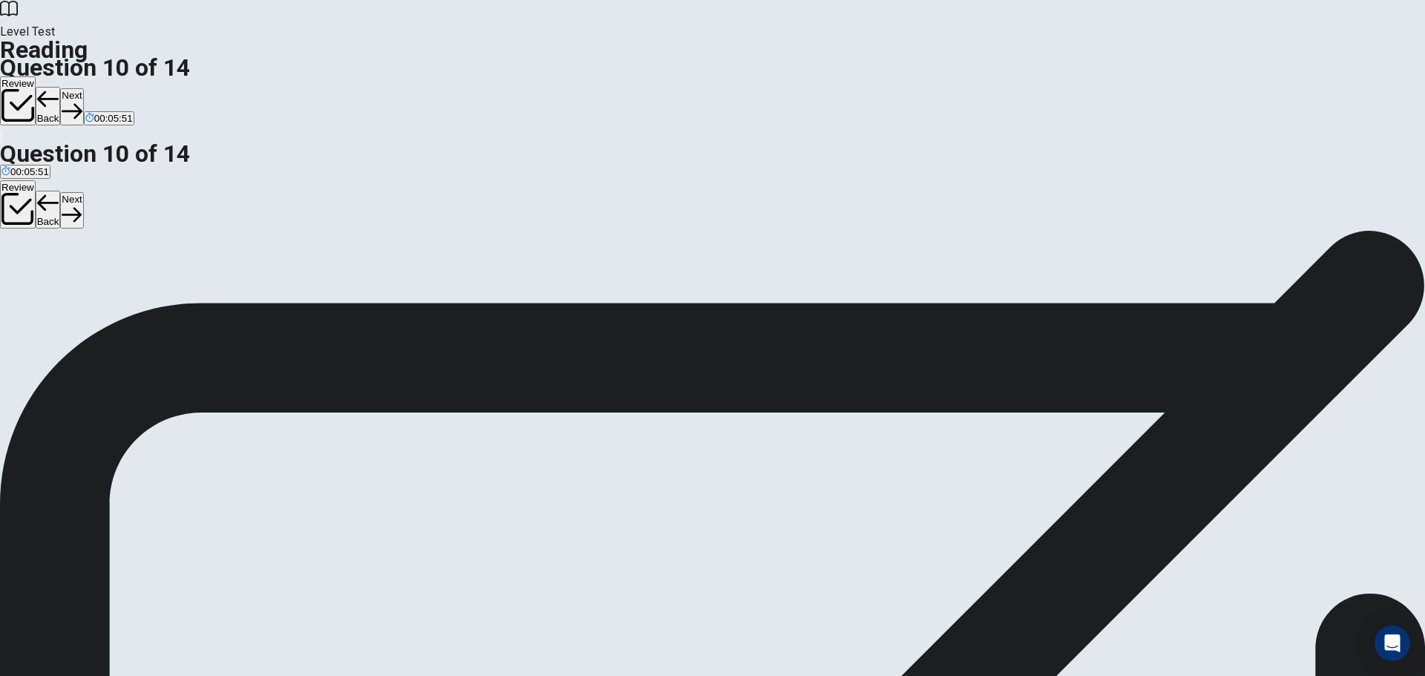
click at [83, 88] on button "Next" at bounding box center [71, 106] width 23 height 36
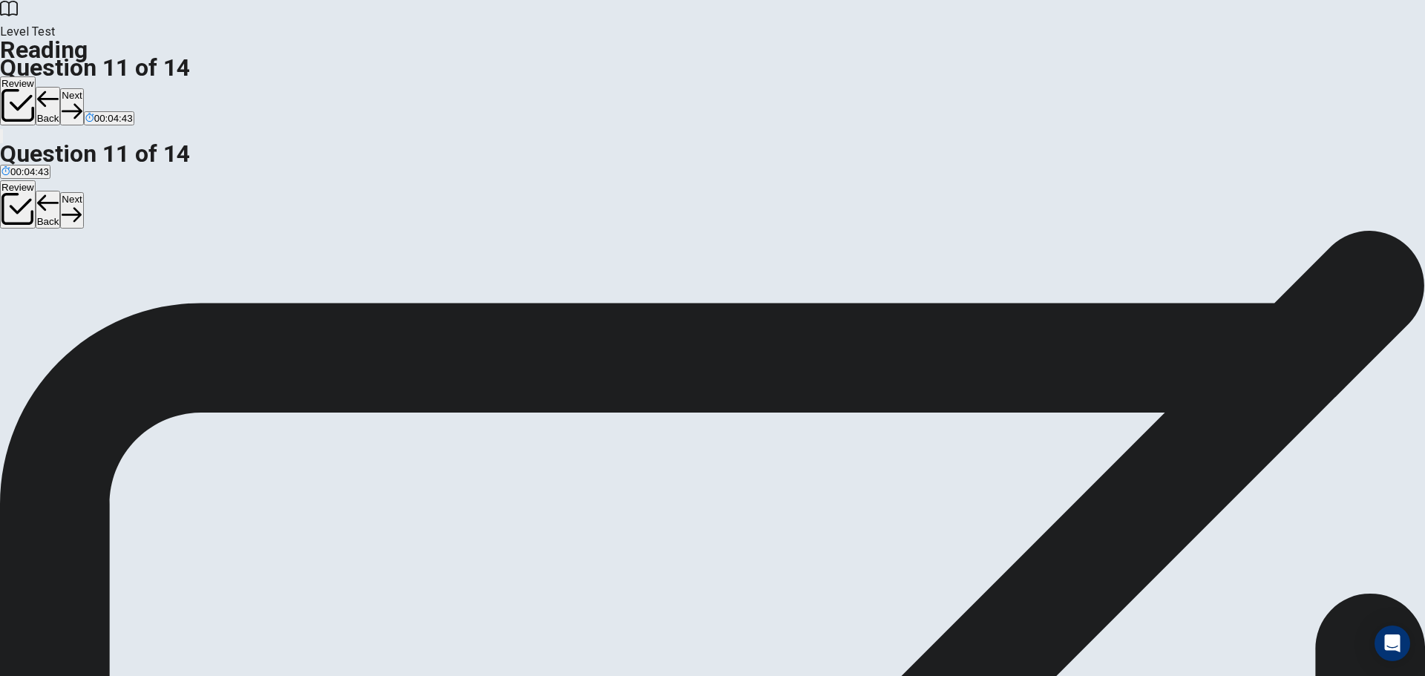
click at [83, 88] on button "Next" at bounding box center [71, 106] width 23 height 36
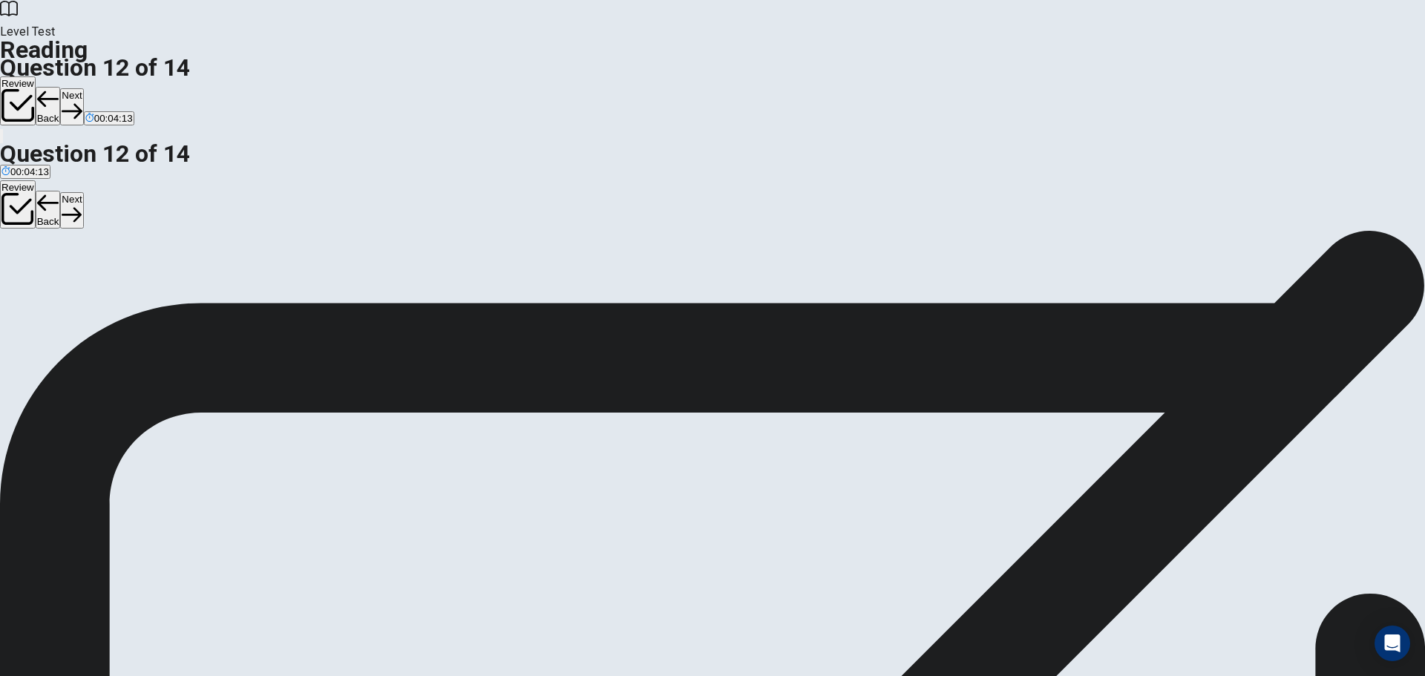
scroll to position [18, 0]
drag, startPoint x: 475, startPoint y: 190, endPoint x: 467, endPoint y: 190, distance: 8.2
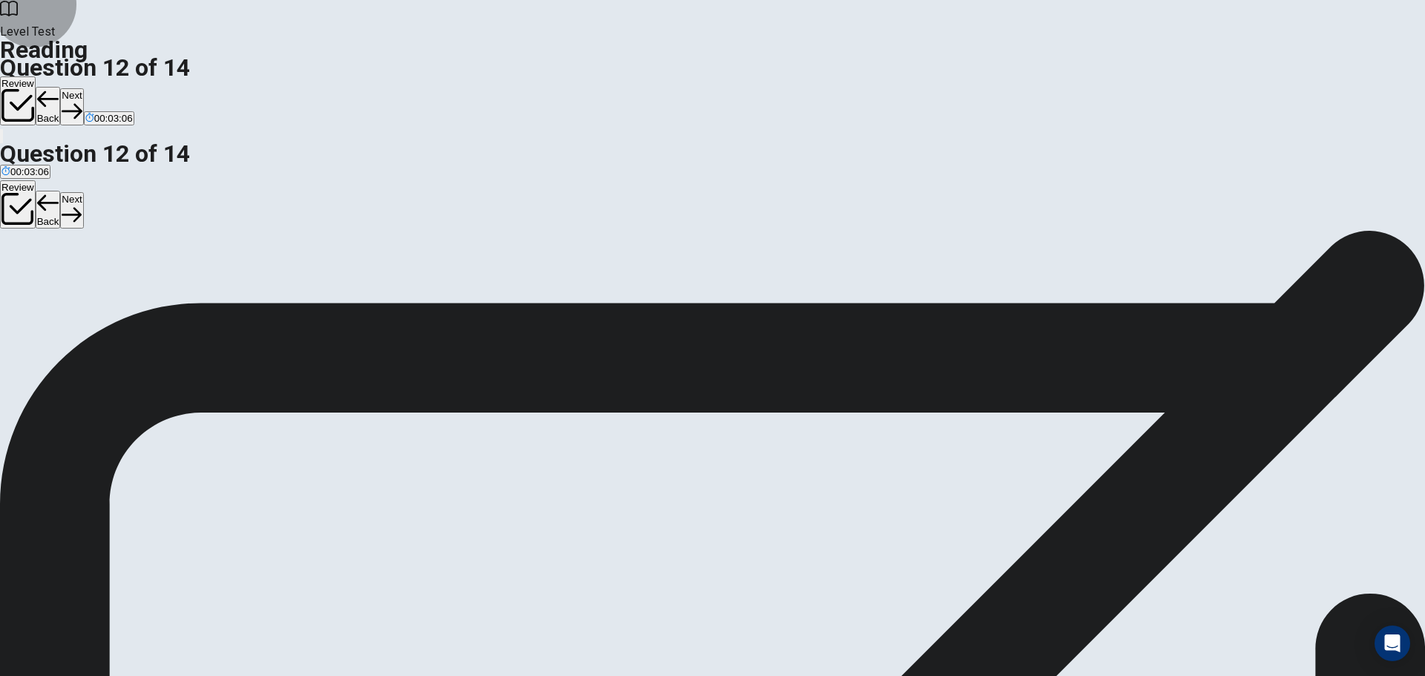
click at [83, 88] on button "Next" at bounding box center [71, 106] width 23 height 36
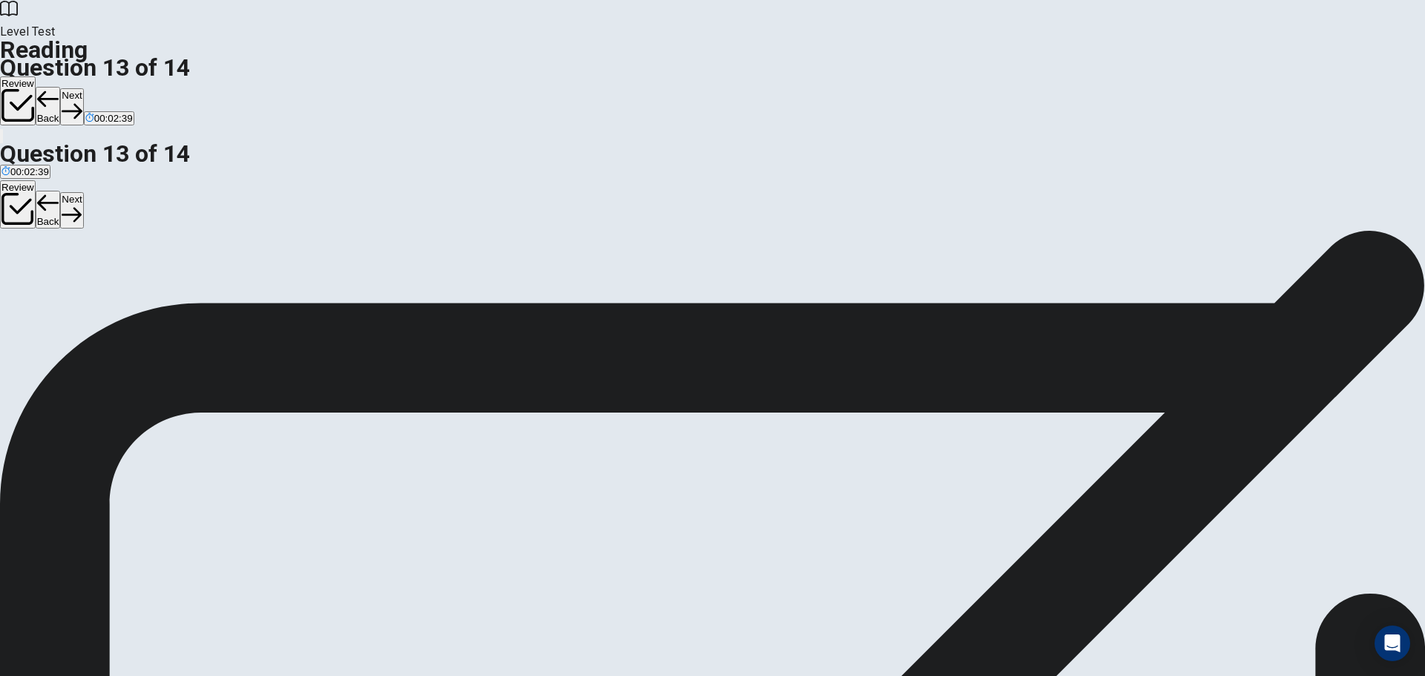
click at [83, 88] on button "Next" at bounding box center [71, 106] width 23 height 36
drag, startPoint x: 513, startPoint y: 484, endPoint x: 505, endPoint y: 523, distance: 40.2
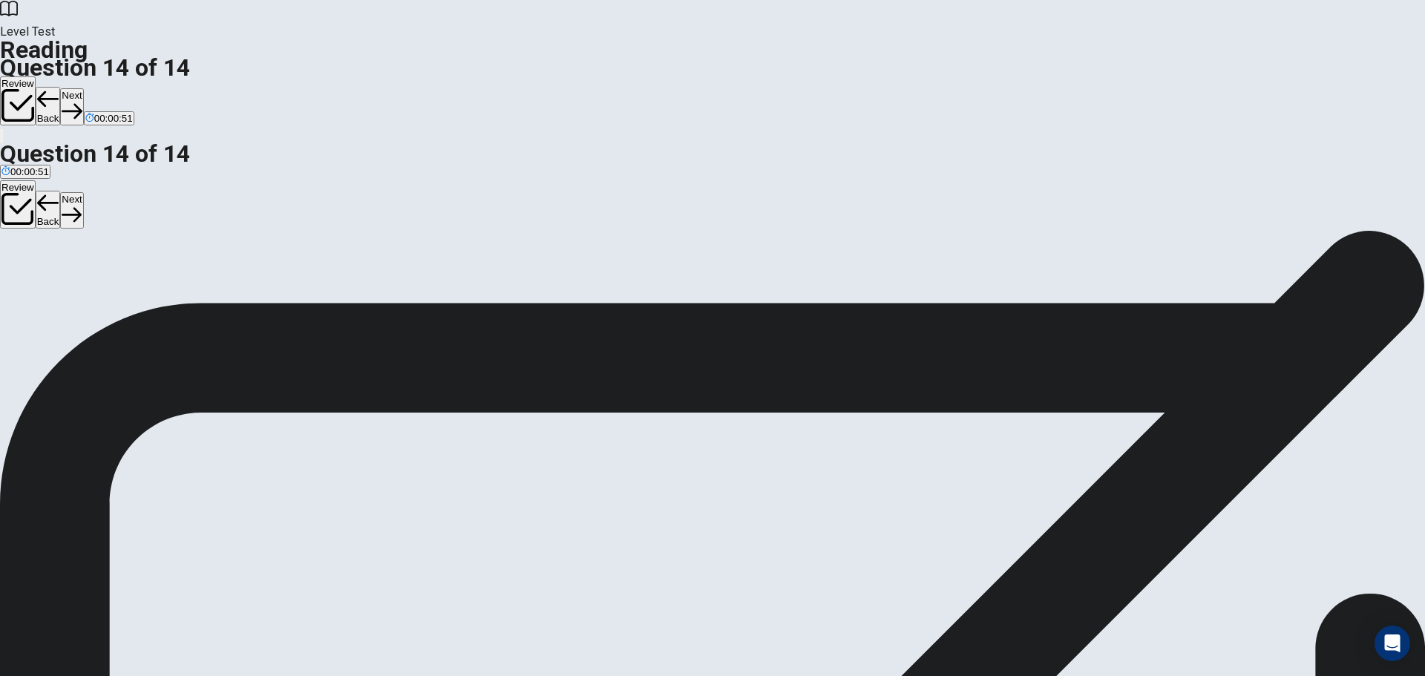
drag, startPoint x: 417, startPoint y: 457, endPoint x: 691, endPoint y: 436, distance: 274.6
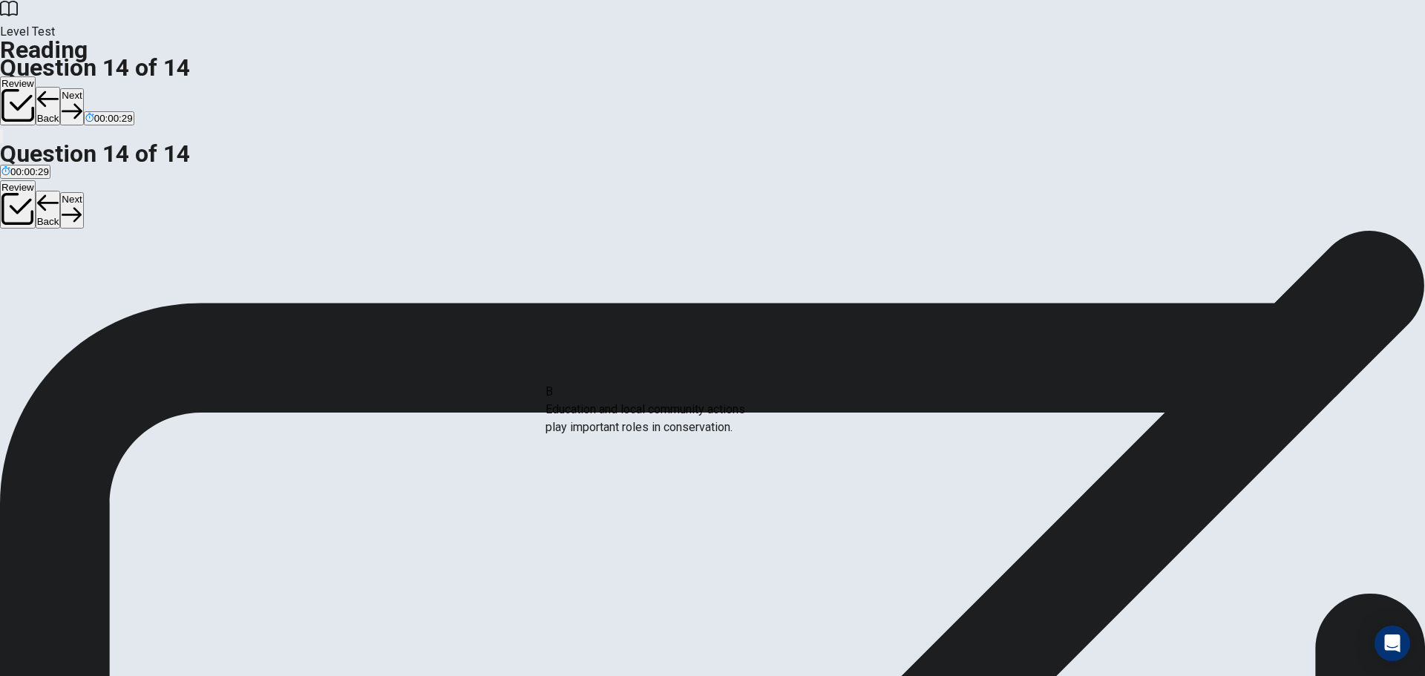
drag, startPoint x: 424, startPoint y: 417, endPoint x: 684, endPoint y: 428, distance: 260.0
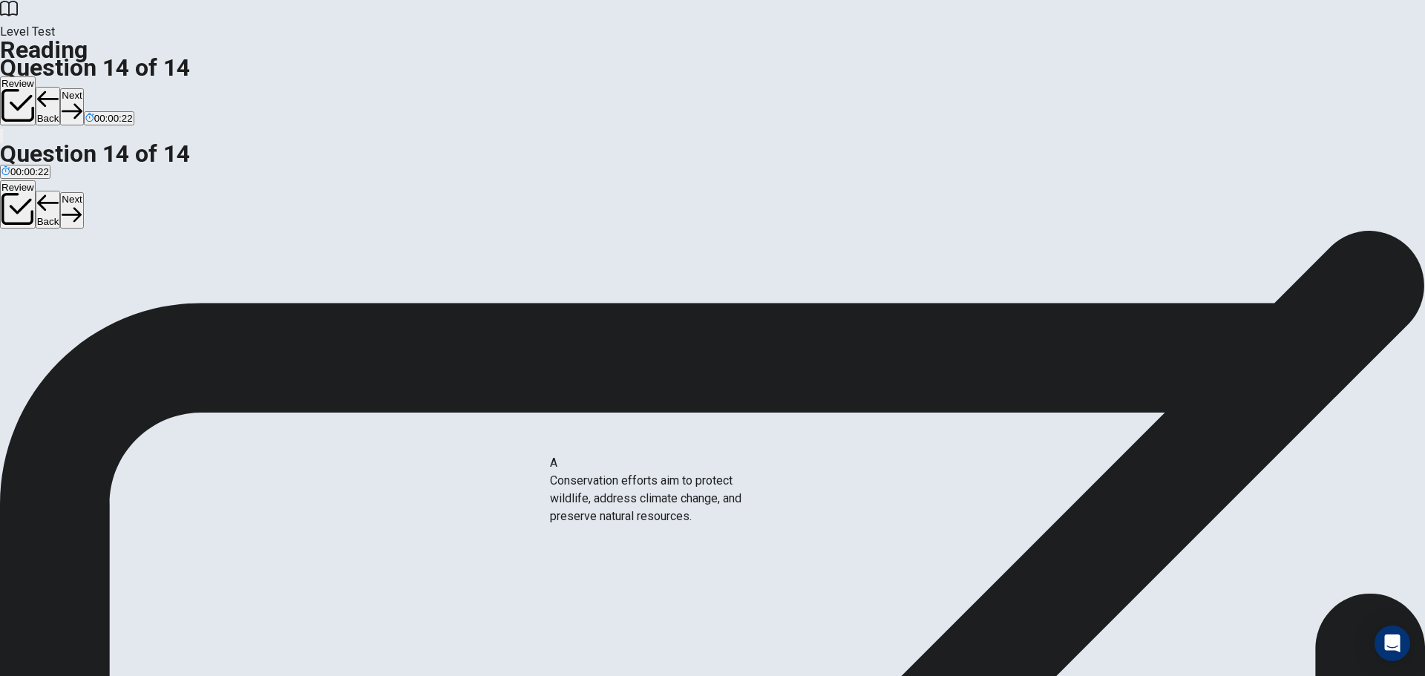
drag, startPoint x: 446, startPoint y: 367, endPoint x: 713, endPoint y: 490, distance: 293.9
click at [83, 88] on button "Next" at bounding box center [71, 106] width 23 height 36
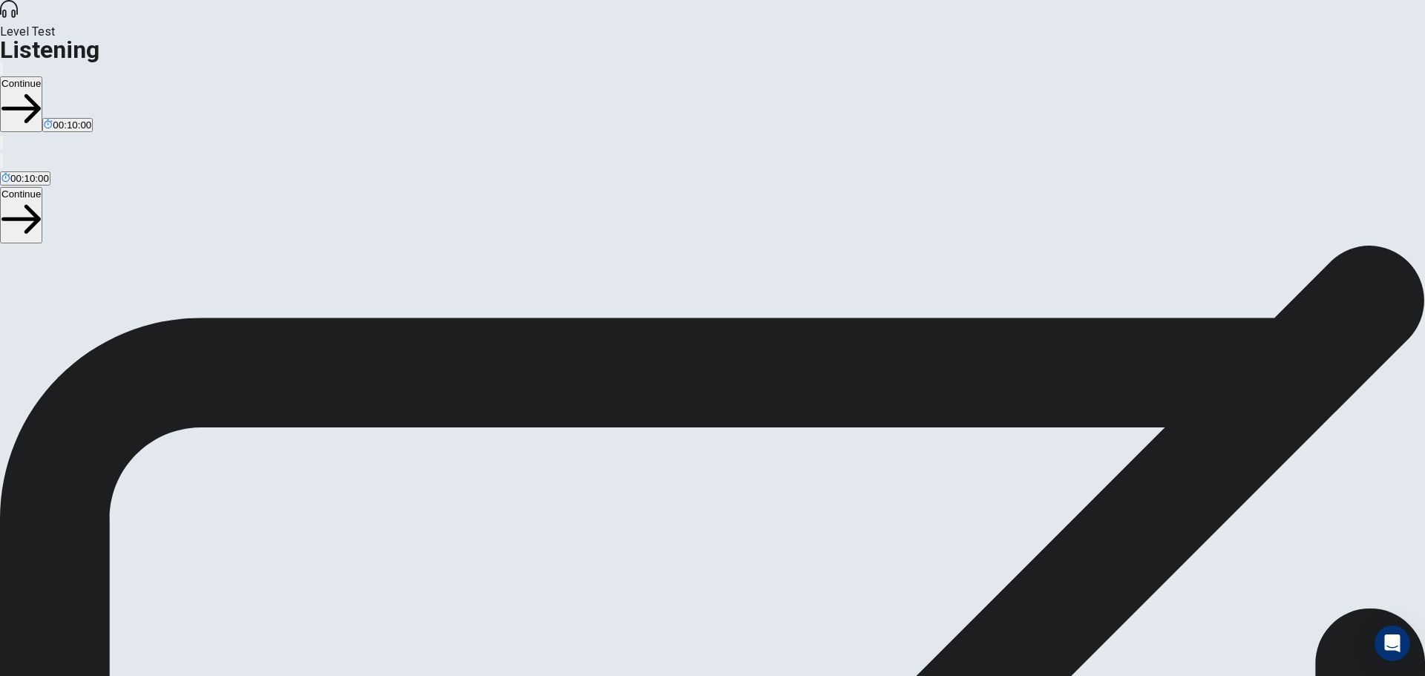
click at [42, 76] on button "Continue" at bounding box center [21, 104] width 42 height 56
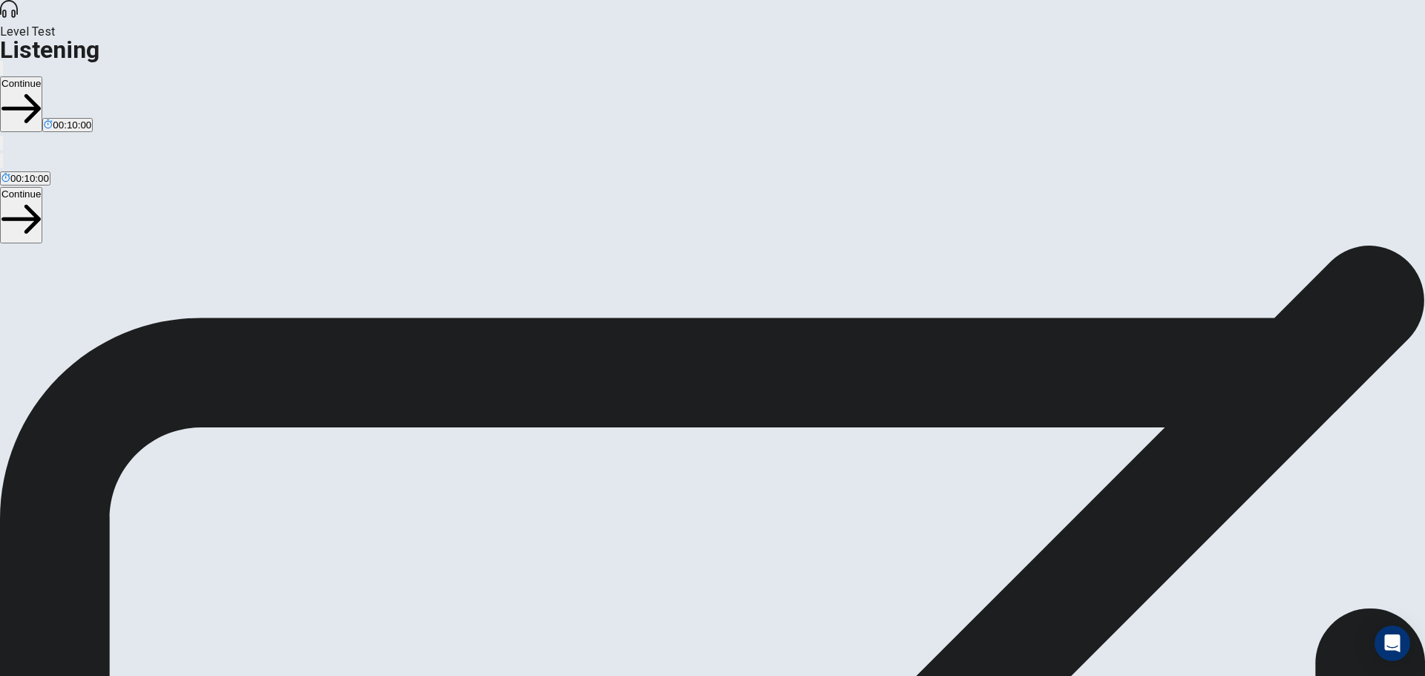
click at [42, 76] on button "Continue" at bounding box center [21, 104] width 42 height 56
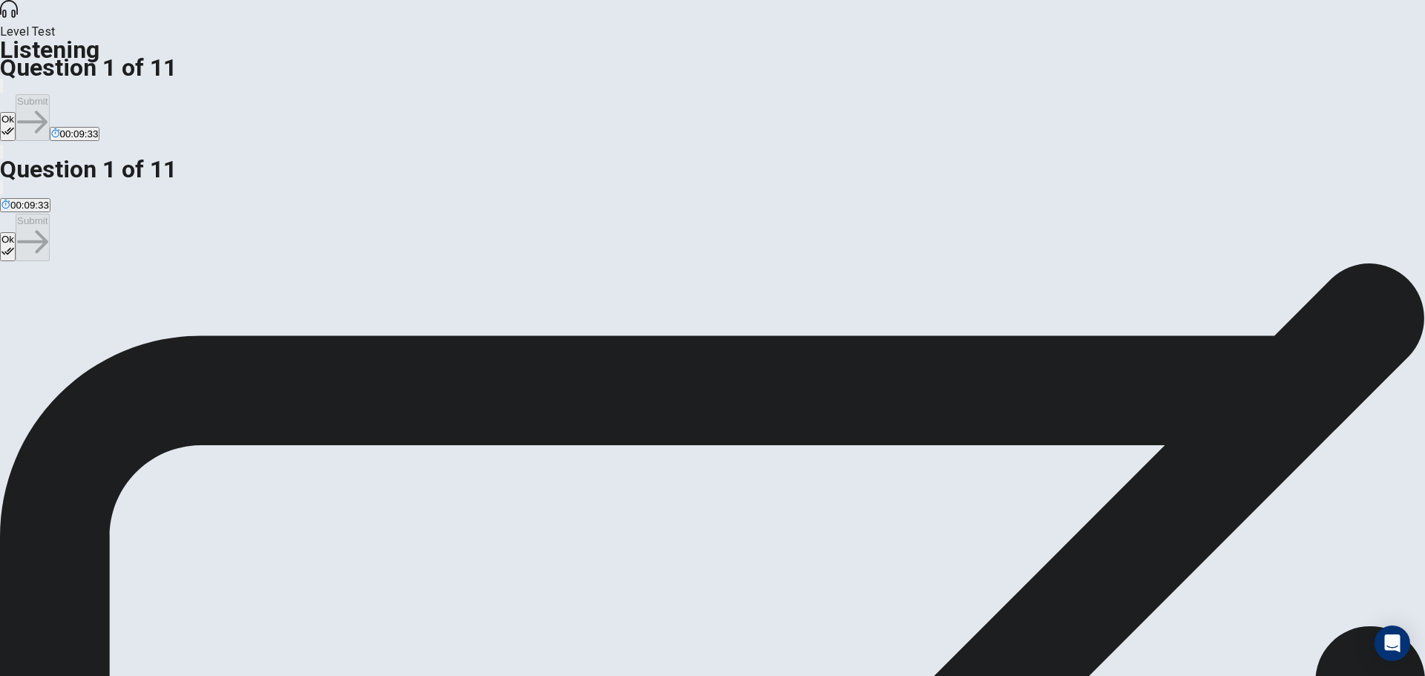
click at [1, 89] on icon "button" at bounding box center [1, 89] width 0 height 0
click at [16, 112] on button "Ok" at bounding box center [8, 126] width 16 height 29
click at [49, 94] on button "Submit" at bounding box center [32, 117] width 33 height 47
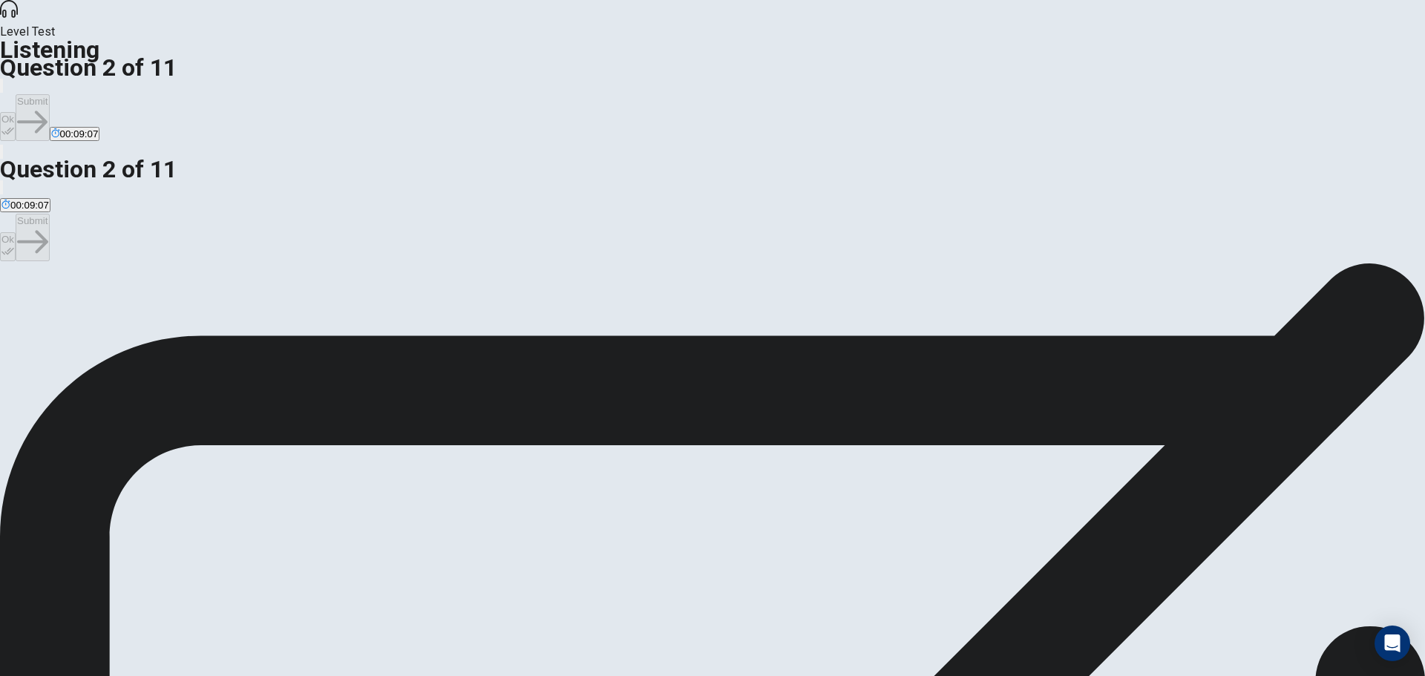
click at [16, 112] on button "Ok" at bounding box center [8, 126] width 16 height 29
click at [49, 94] on button "Submit" at bounding box center [32, 117] width 33 height 47
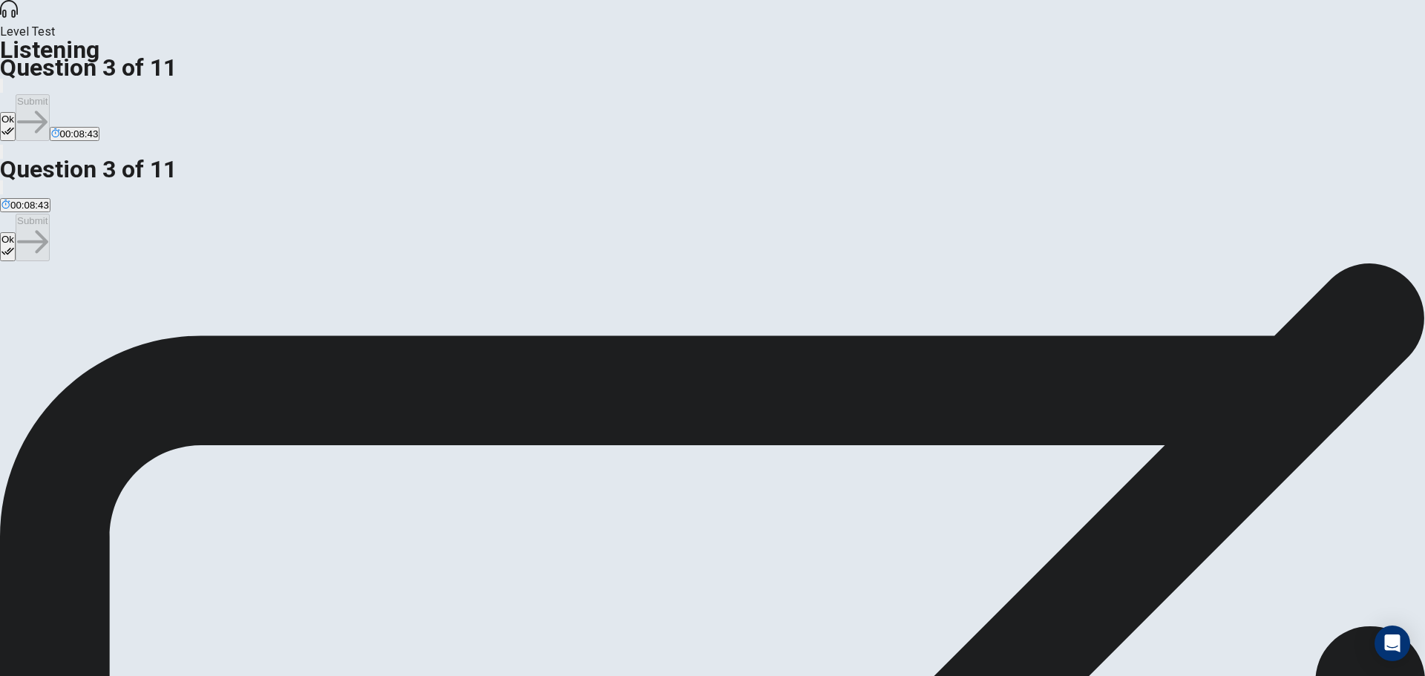
click at [16, 112] on button "Ok" at bounding box center [8, 126] width 16 height 29
click at [49, 94] on button "Submit" at bounding box center [32, 117] width 33 height 47
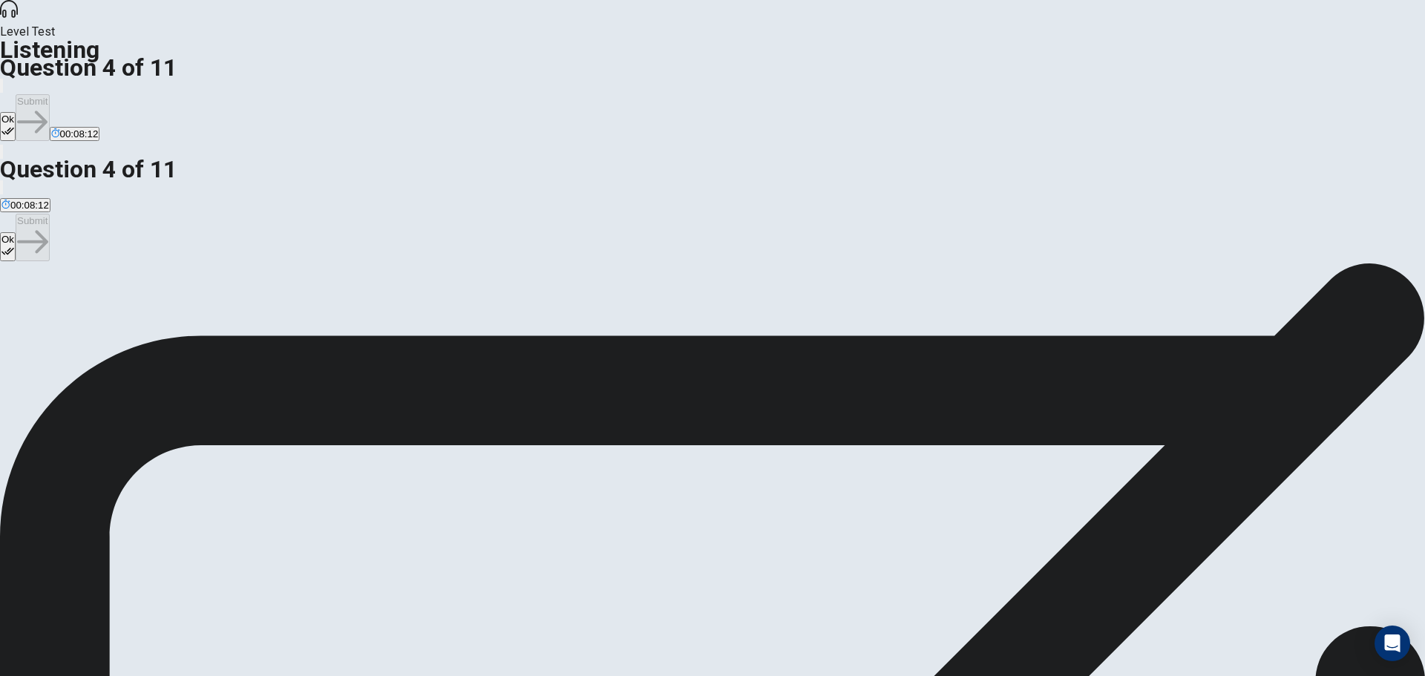
click at [16, 112] on button "Ok" at bounding box center [8, 126] width 16 height 29
click at [49, 94] on button "Submit" at bounding box center [32, 117] width 33 height 47
click at [16, 112] on button "Ok" at bounding box center [8, 126] width 16 height 29
click at [49, 94] on button "Submit" at bounding box center [32, 117] width 33 height 47
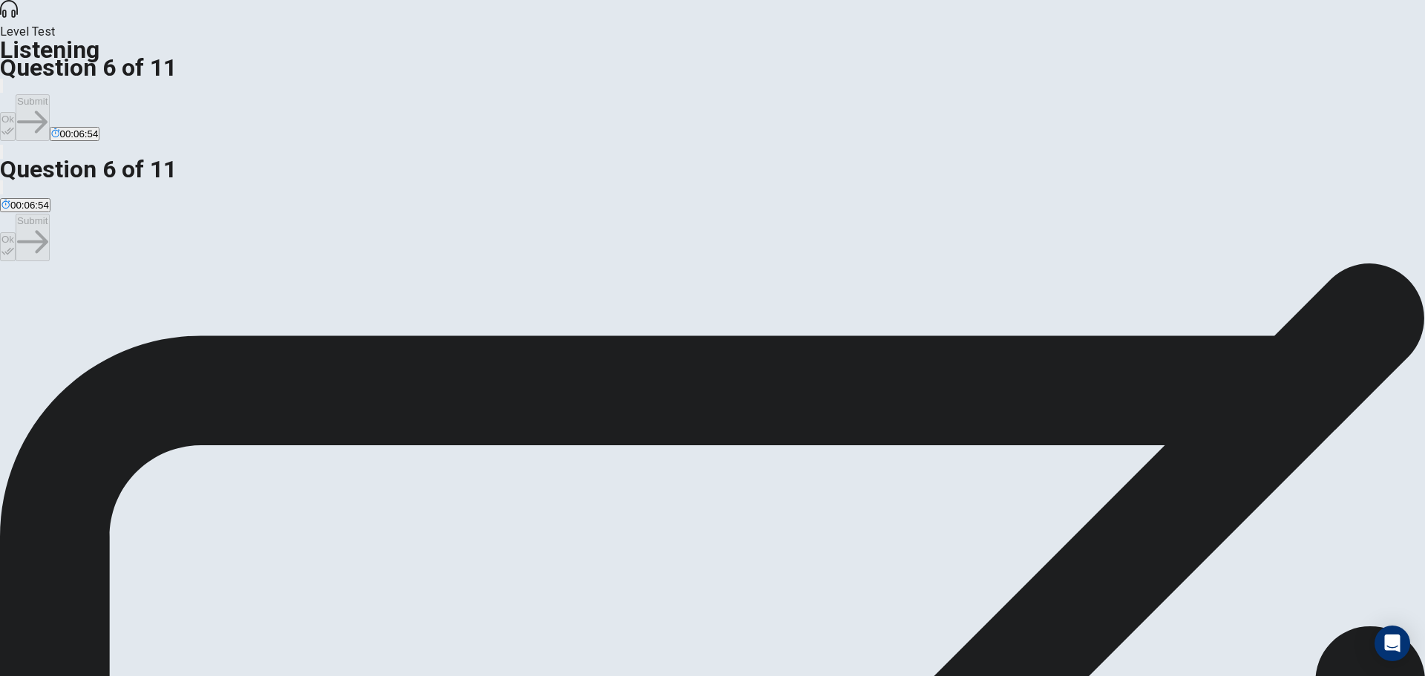
click at [16, 112] on button "Ok" at bounding box center [8, 126] width 16 height 29
click at [49, 94] on button "Submit" at bounding box center [32, 117] width 33 height 47
click at [16, 112] on button "Ok" at bounding box center [8, 126] width 16 height 29
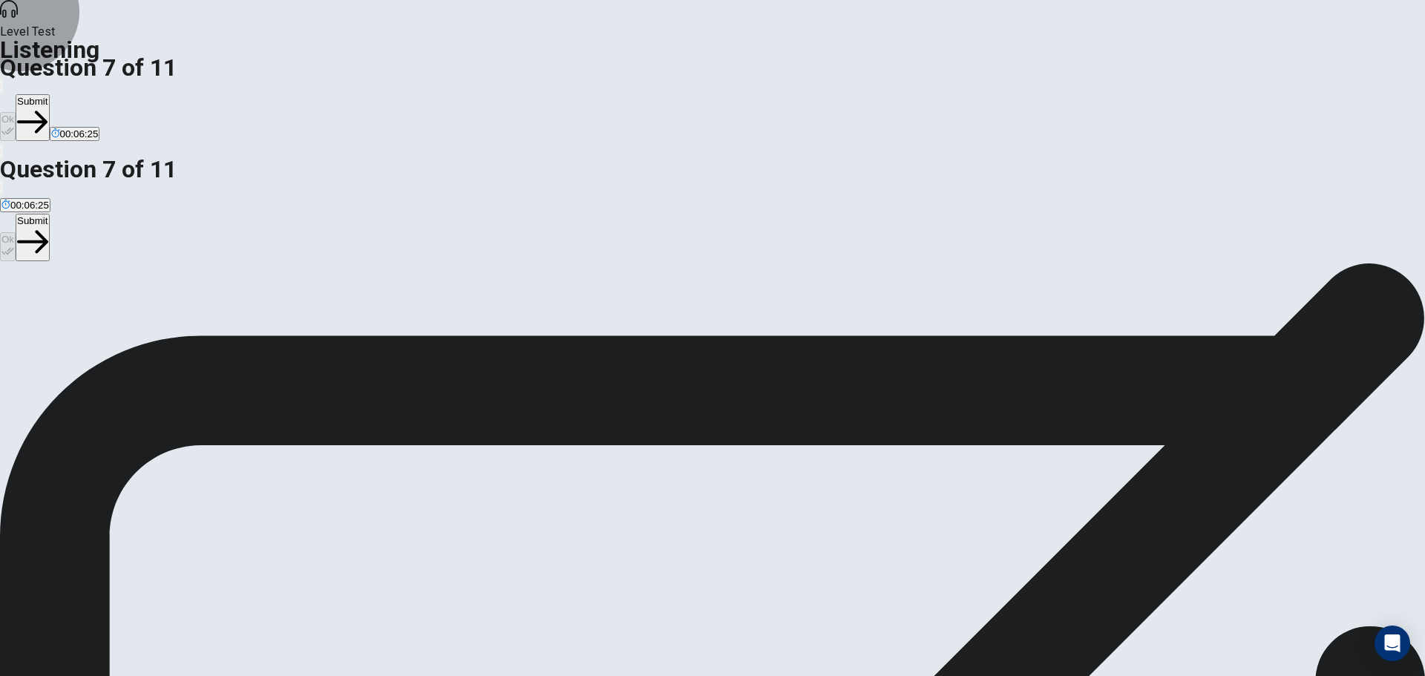
click at [49, 94] on button "Submit" at bounding box center [32, 117] width 33 height 47
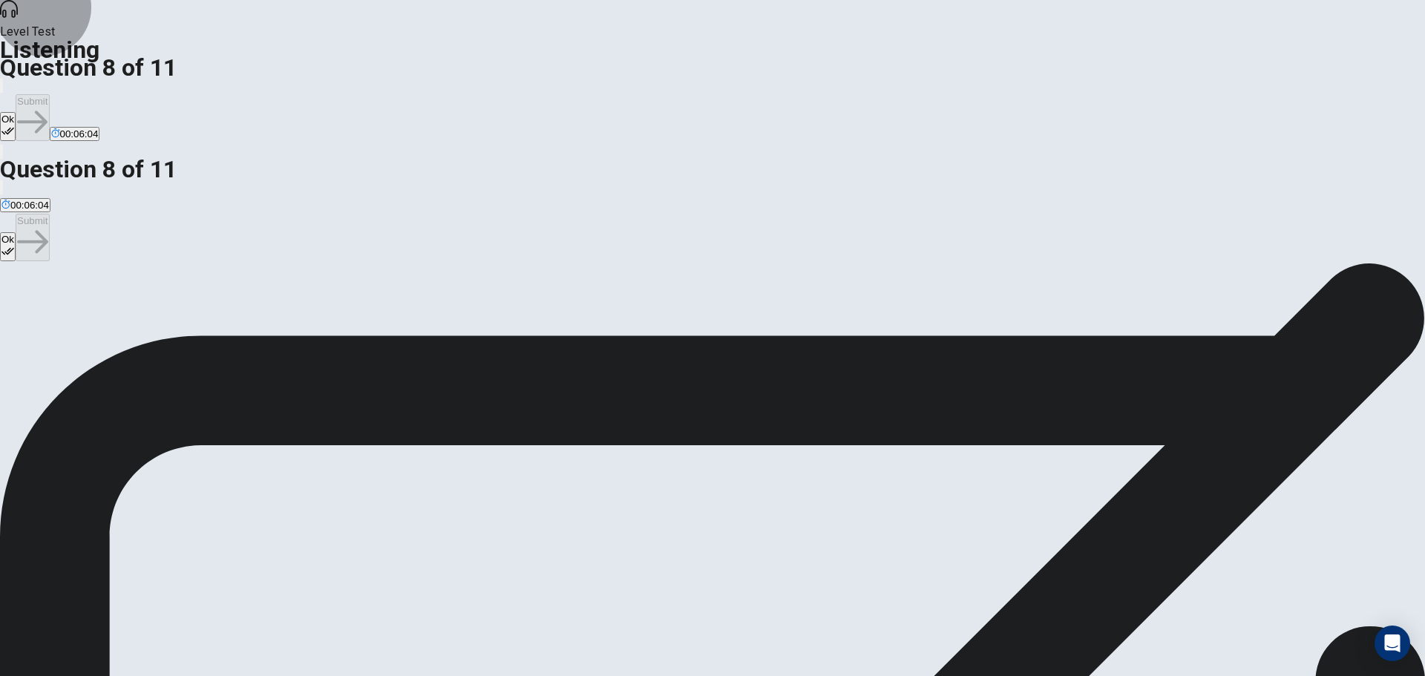
click at [16, 112] on button "Ok" at bounding box center [8, 126] width 16 height 29
click at [49, 94] on button "Submit" at bounding box center [32, 117] width 33 height 47
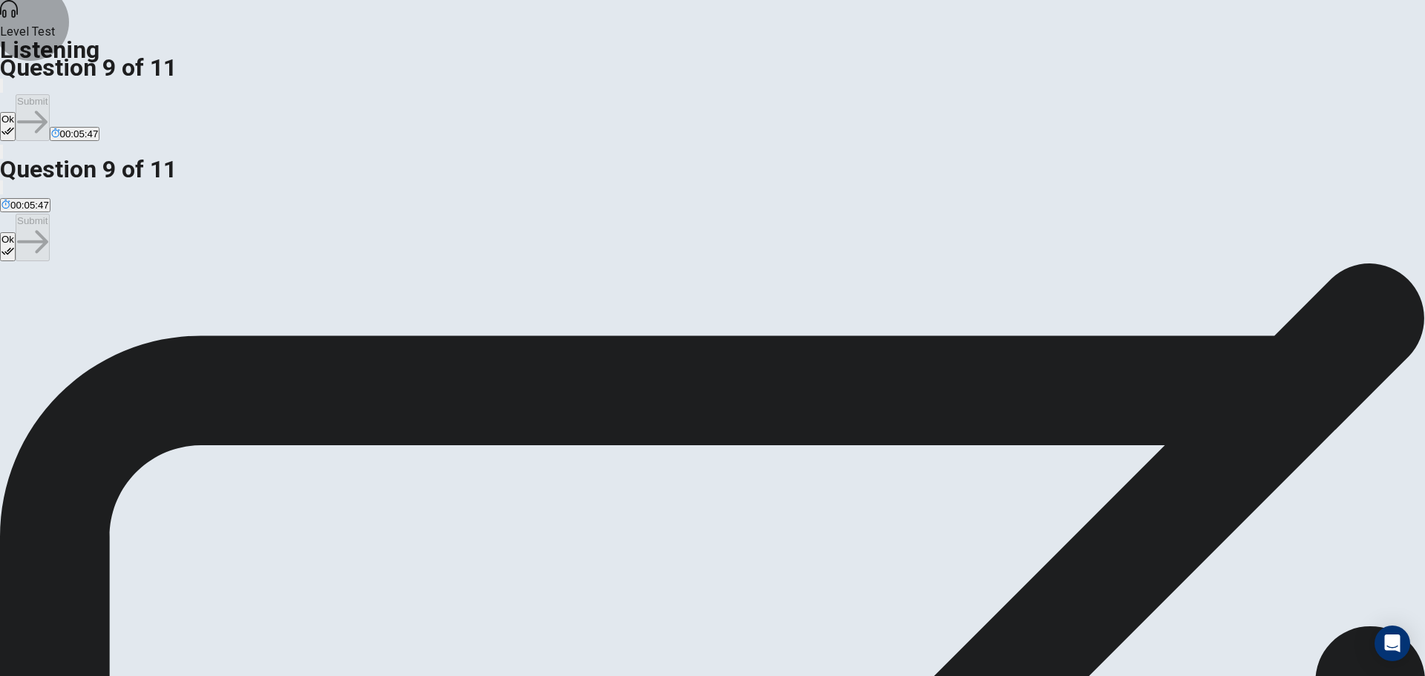
click at [16, 112] on button "Ok" at bounding box center [8, 126] width 16 height 29
click at [49, 94] on button "Submit" at bounding box center [32, 117] width 33 height 47
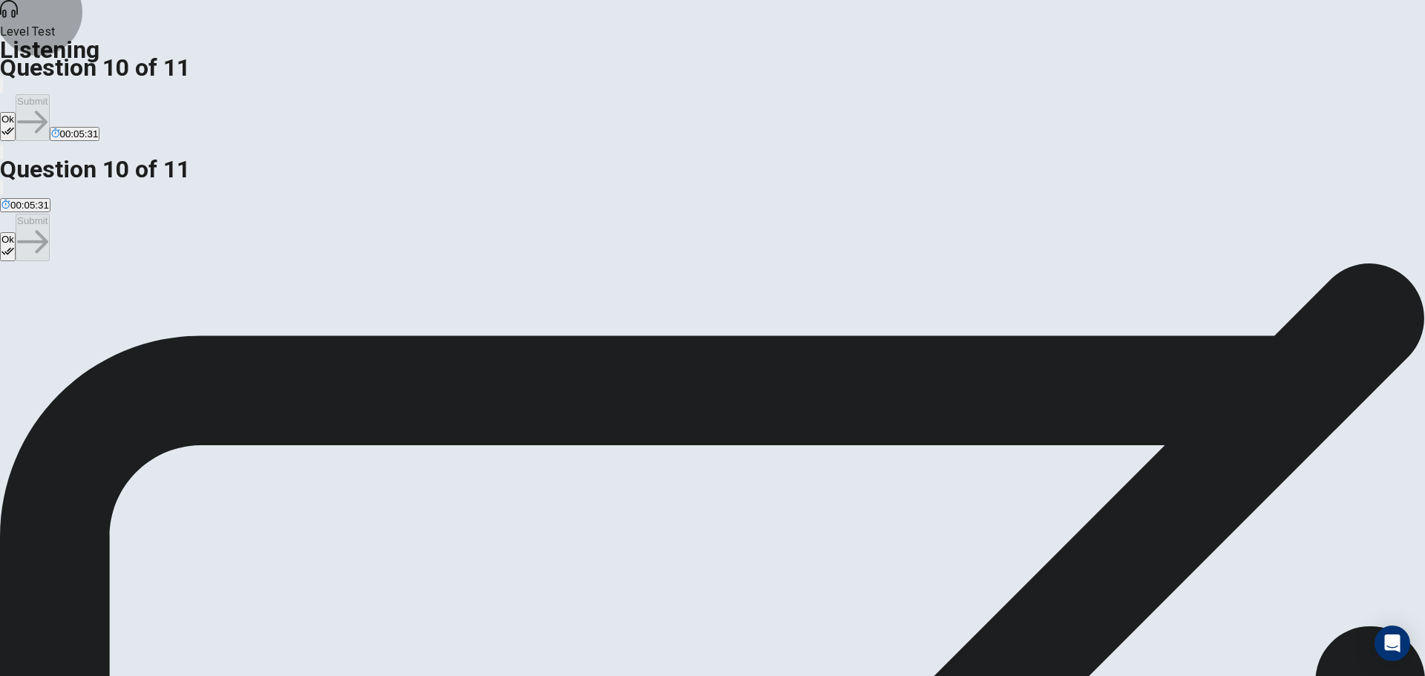
click at [14, 125] on icon "button" at bounding box center [7, 131] width 13 height 13
click at [49, 94] on button "Submit" at bounding box center [32, 117] width 33 height 47
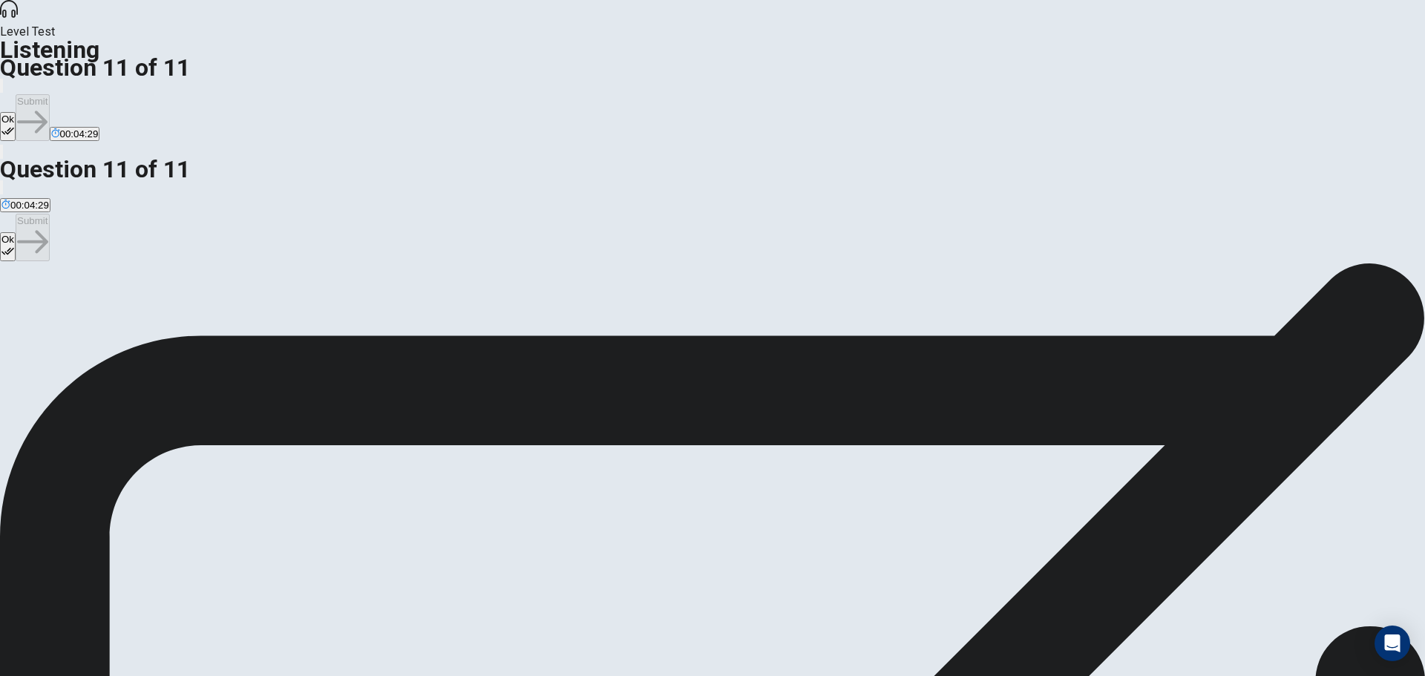
click at [16, 112] on button "Ok" at bounding box center [8, 126] width 16 height 29
click at [49, 94] on button "Submit" at bounding box center [32, 117] width 33 height 47
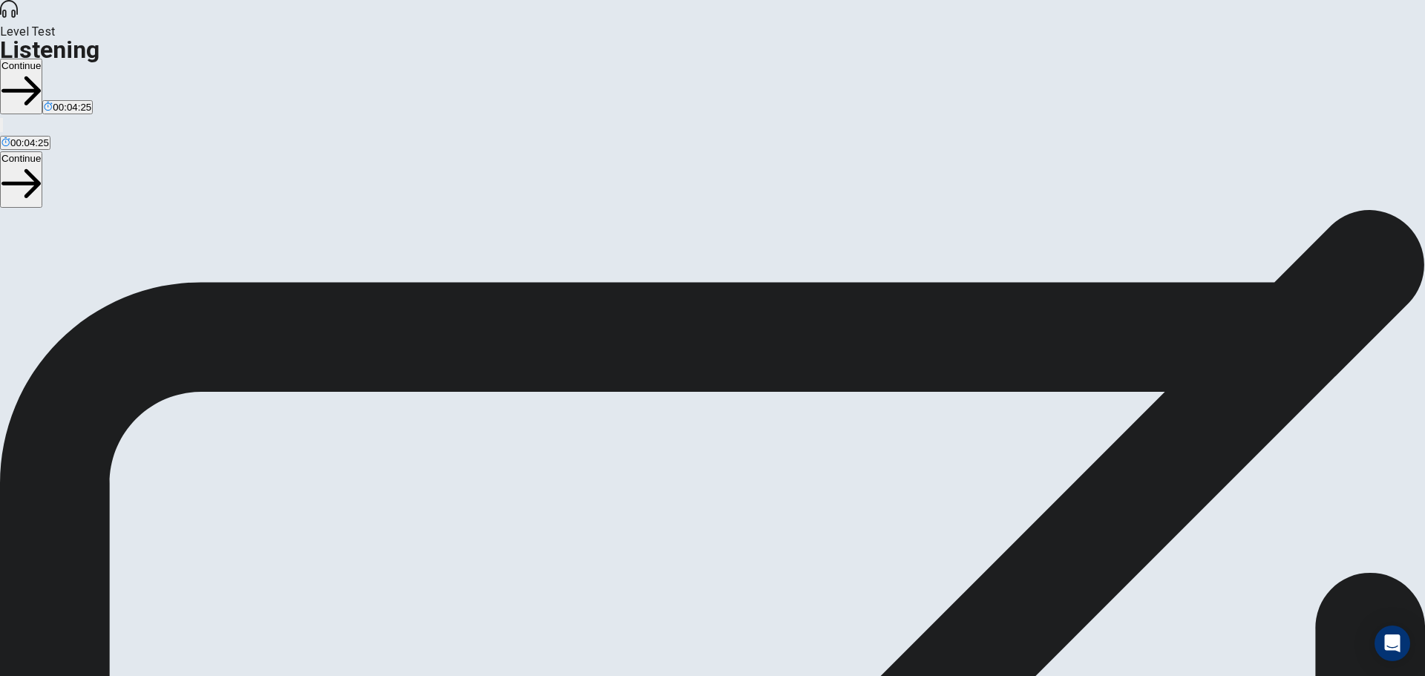
click at [42, 59] on button "Continue" at bounding box center [21, 87] width 42 height 56
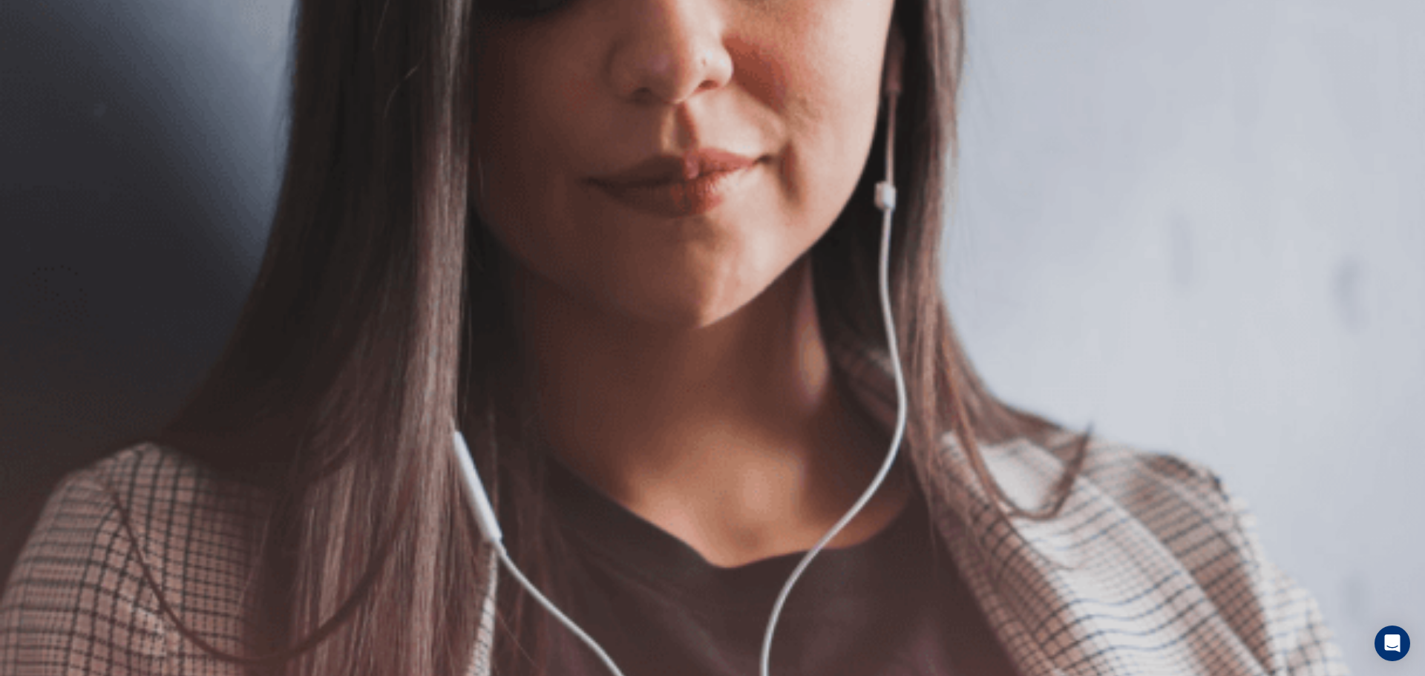
scroll to position [51, 0]
click at [42, 76] on button "Continue" at bounding box center [21, 104] width 42 height 56
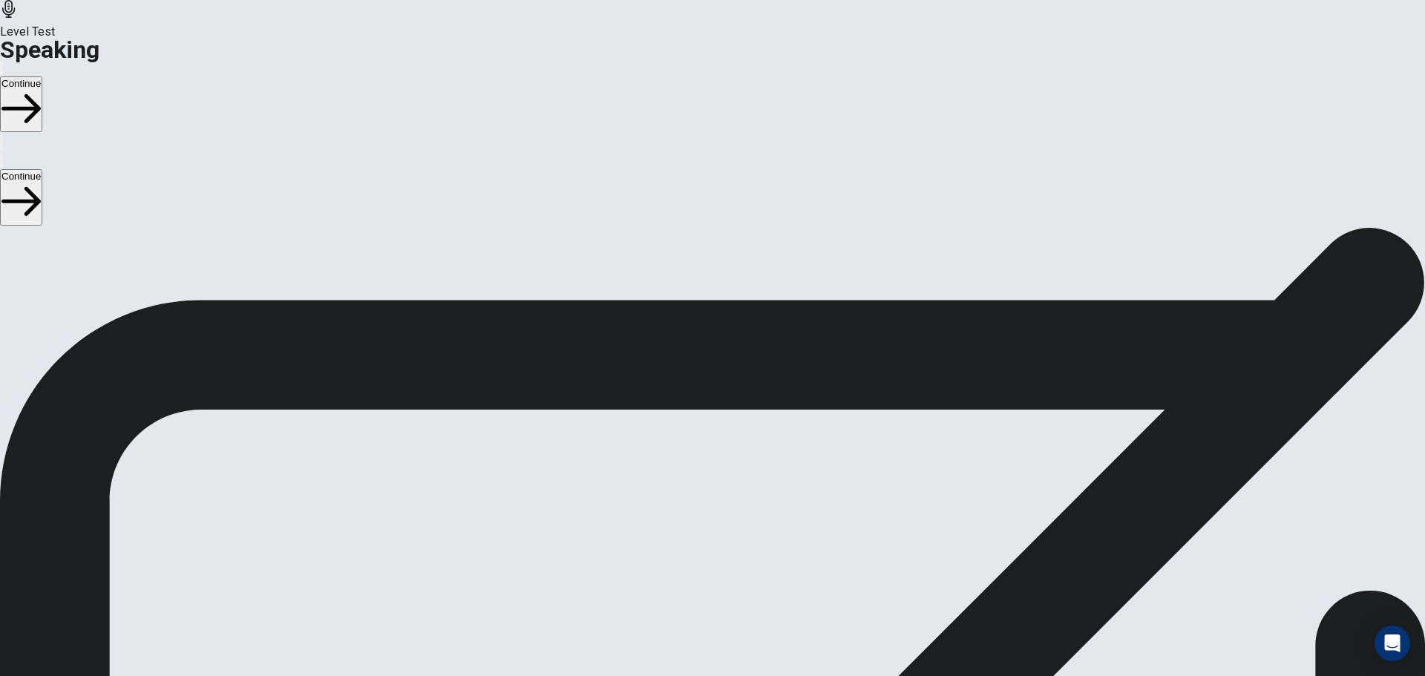
click at [730, 525] on icon at bounding box center [711, 551] width 38 height 53
click at [735, 422] on div at bounding box center [712, 447] width 45 height 50
click at [735, 422] on icon at bounding box center [712, 444] width 45 height 45
click at [744, 471] on button "Record Again" at bounding box center [712, 507] width 62 height 73
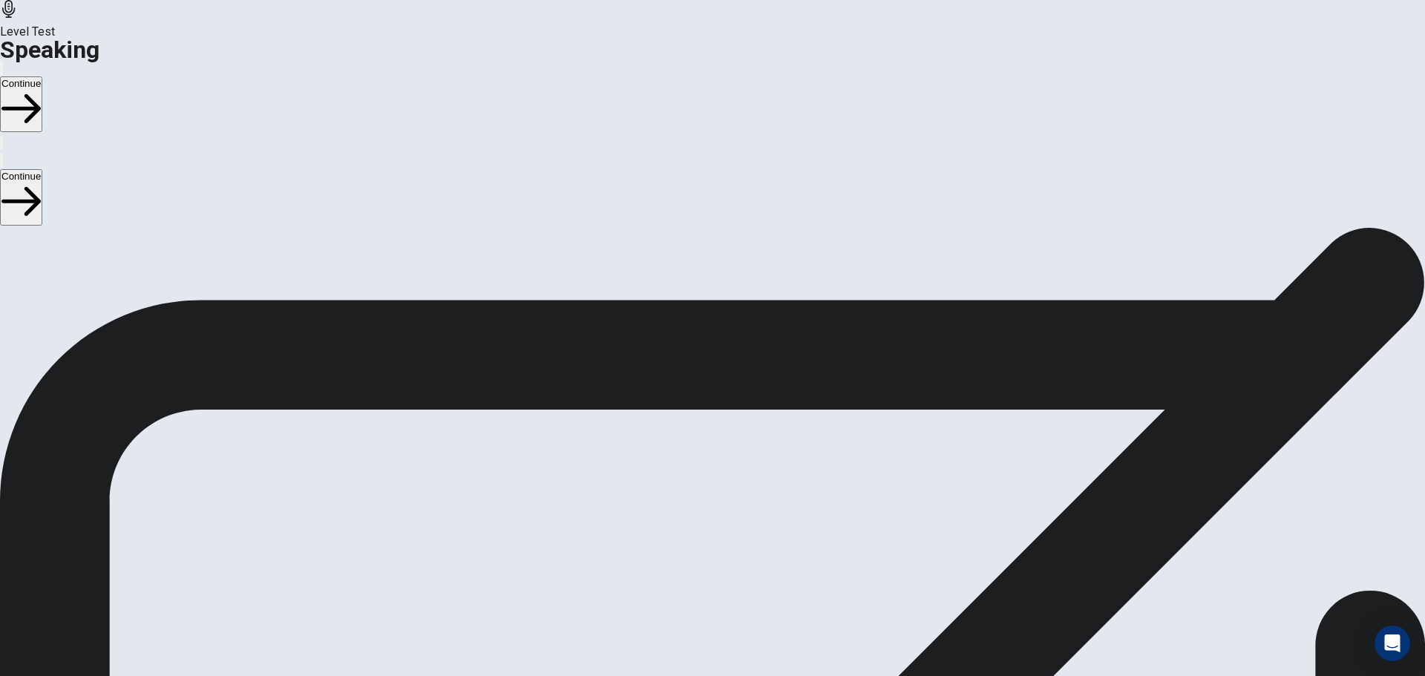
click at [735, 422] on div at bounding box center [712, 447] width 45 height 50
click at [696, 473] on button "Play Audio" at bounding box center [694, 480] width 3 height 14
click at [692, 484] on icon "Record Again" at bounding box center [692, 484] width 0 height 0
click at [739, 584] on span "Stop Recording" at bounding box center [712, 600] width 53 height 32
click at [695, 484] on icon "Play Audio" at bounding box center [695, 484] width 0 height 0
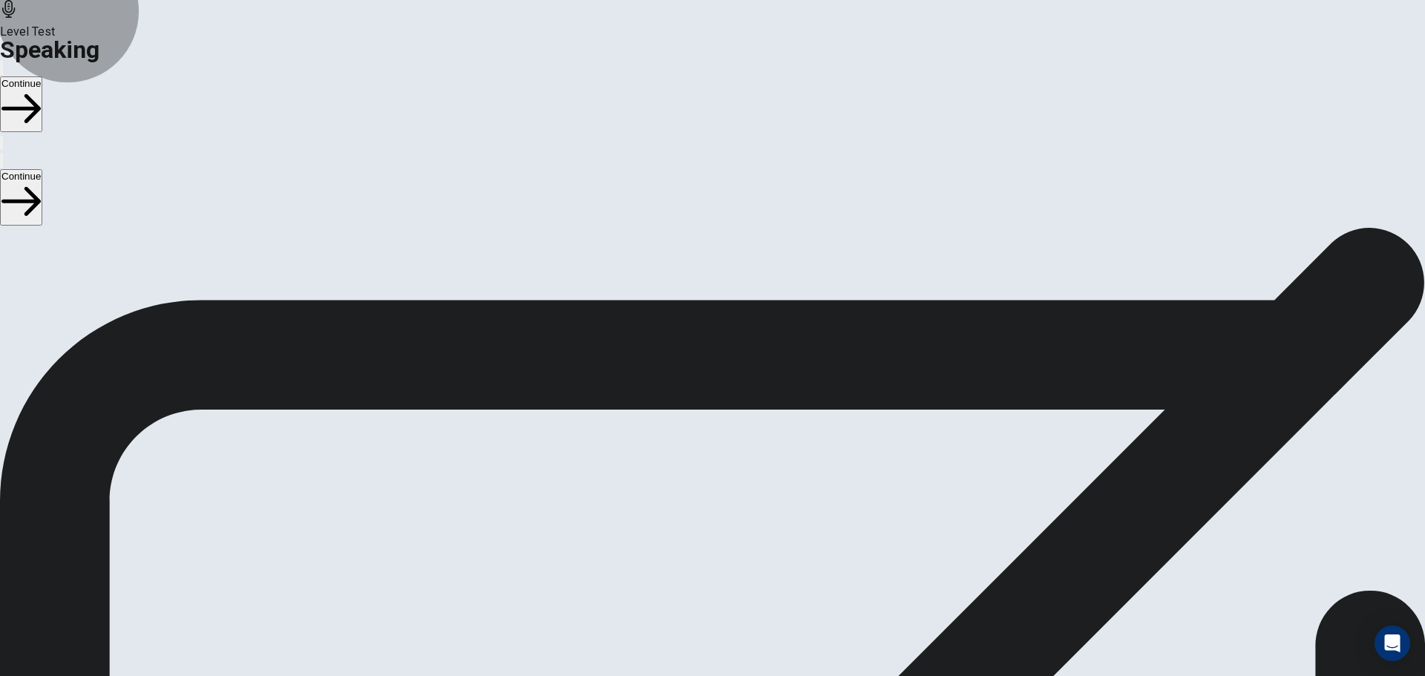
click at [42, 76] on button "Continue" at bounding box center [21, 104] width 42 height 56
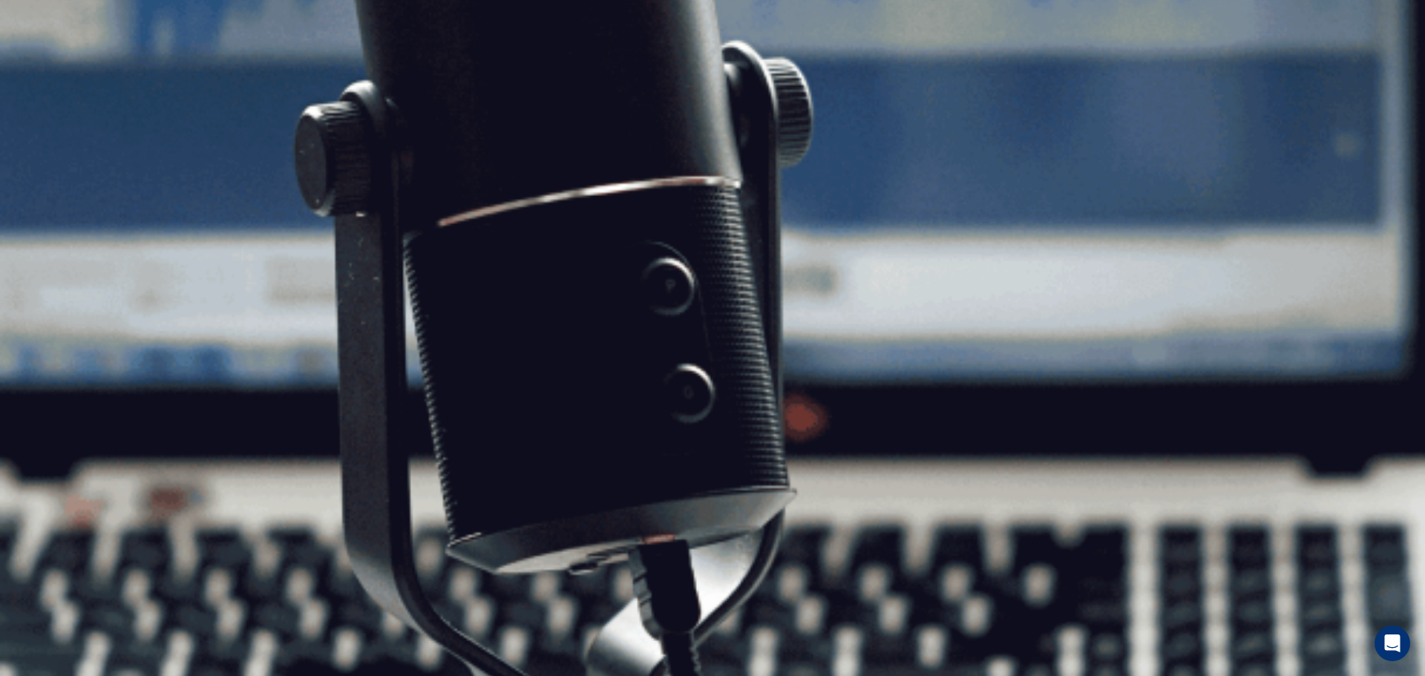
click at [42, 76] on button "Continue" at bounding box center [21, 104] width 42 height 56
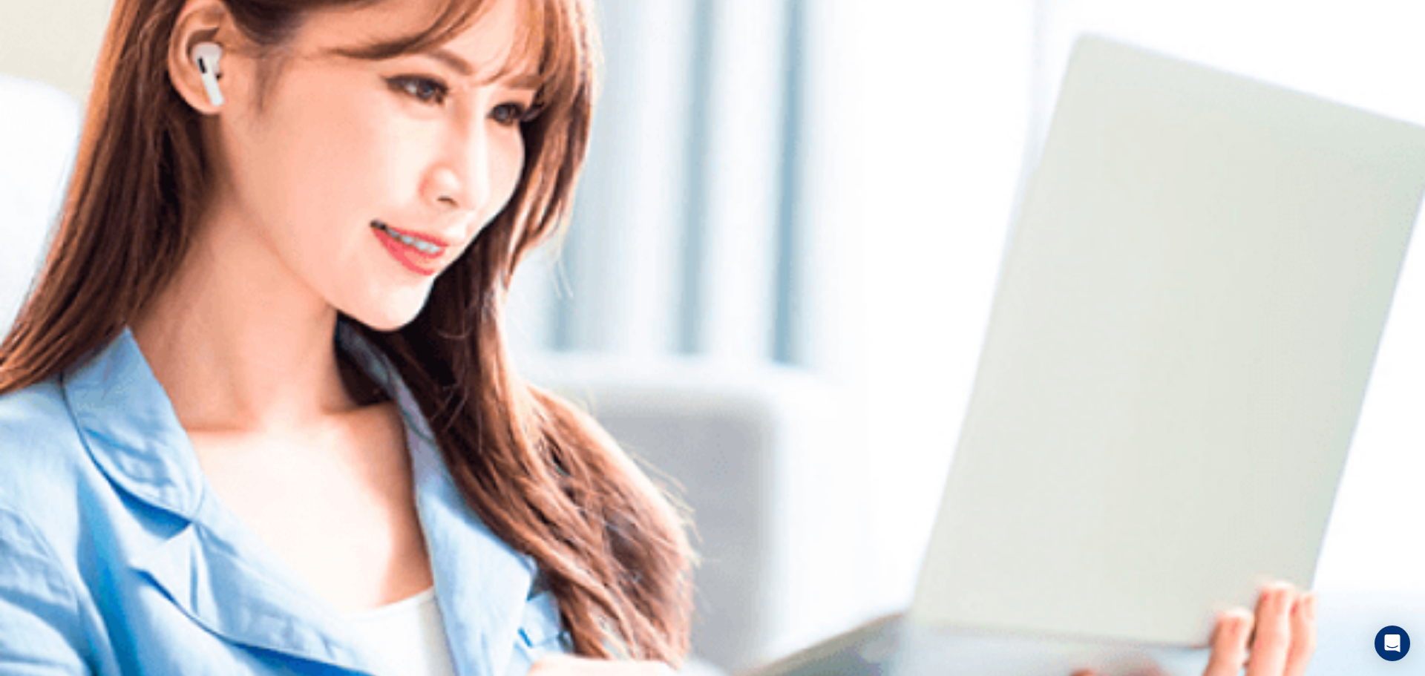
scroll to position [0, 0]
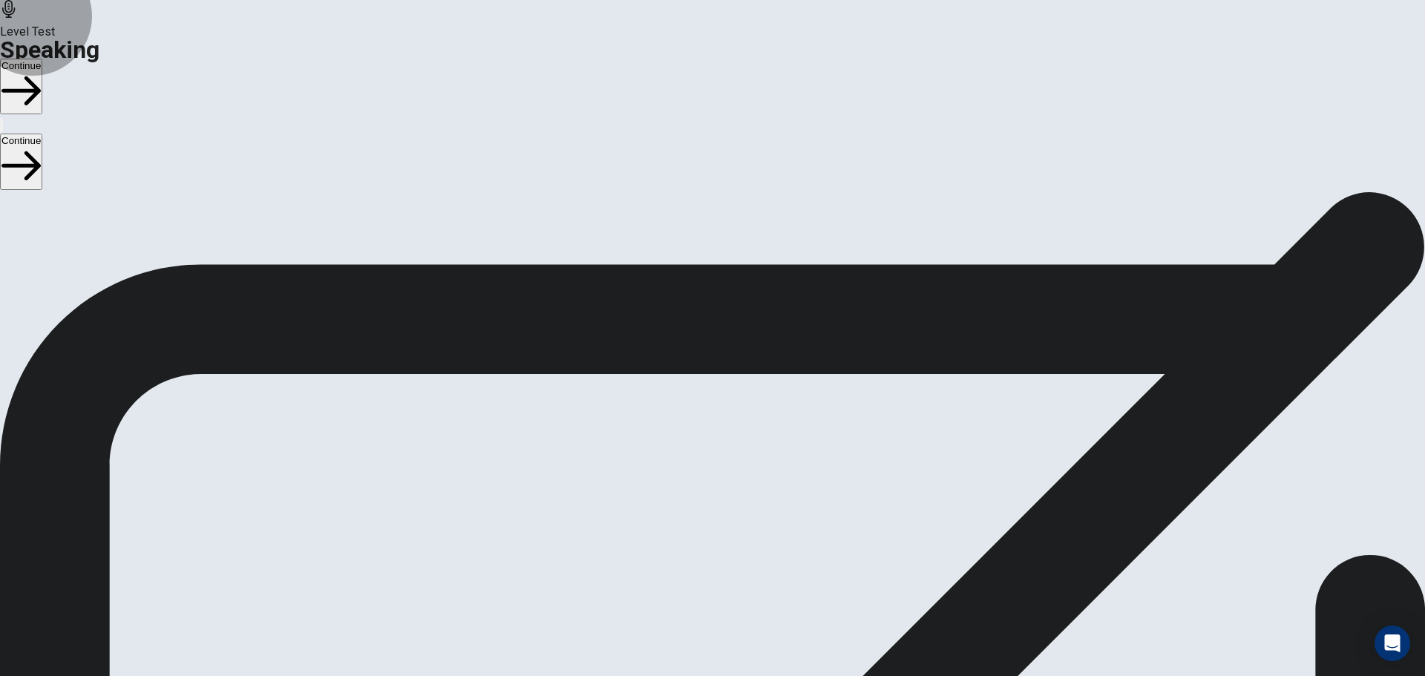
click at [42, 59] on button "Continue" at bounding box center [21, 87] width 42 height 56
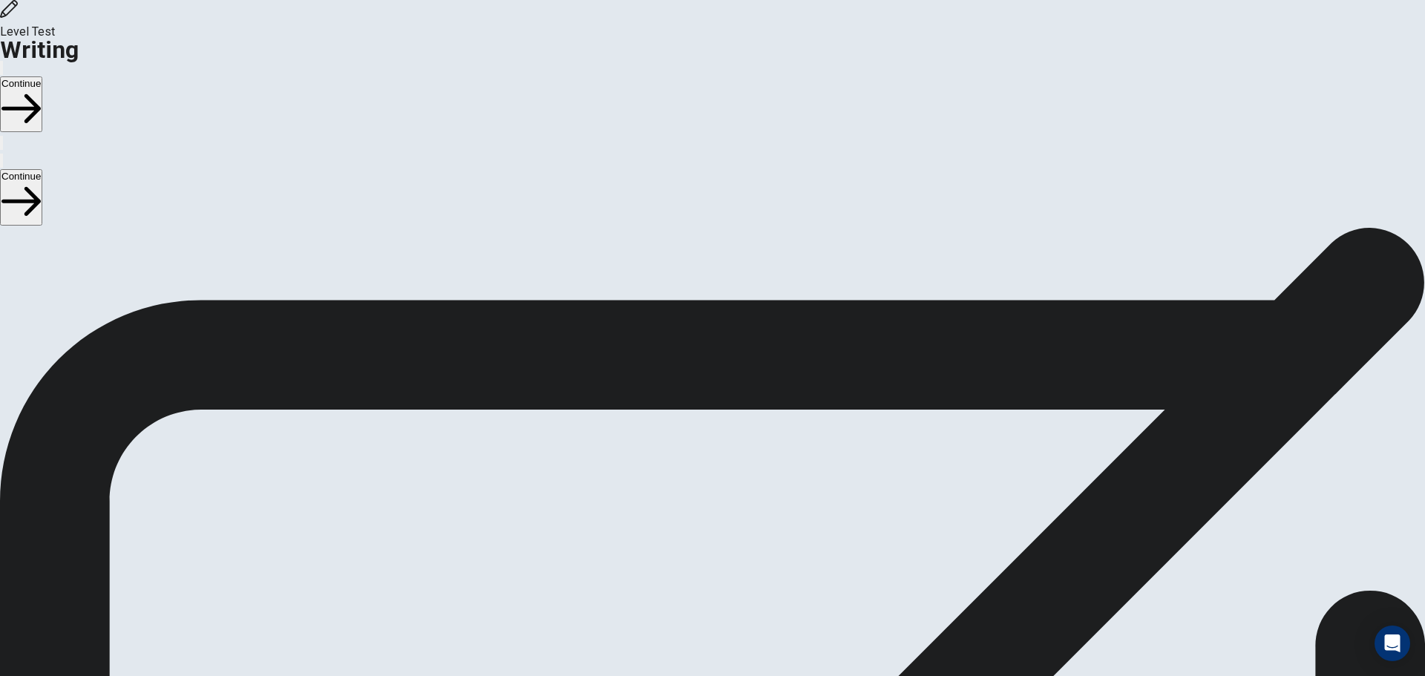
click at [42, 76] on button "Continue" at bounding box center [21, 104] width 42 height 56
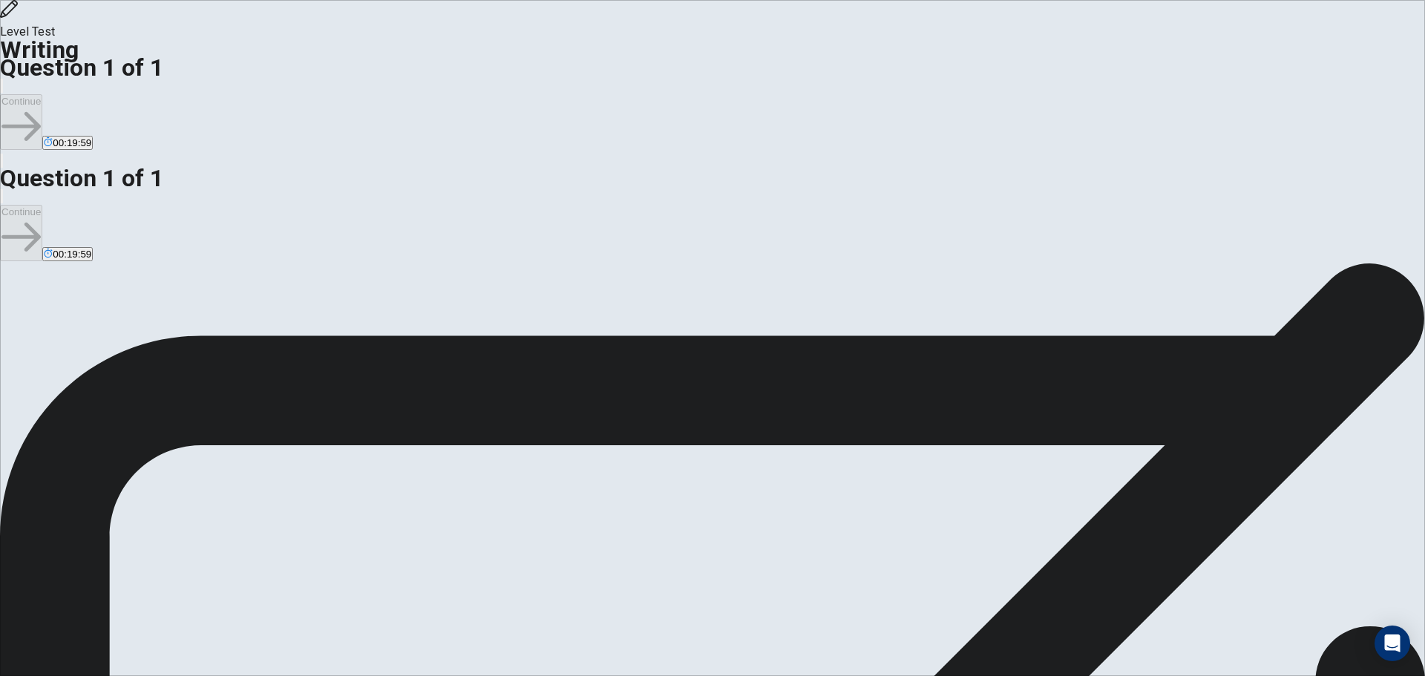
drag, startPoint x: 431, startPoint y: 255, endPoint x: 389, endPoint y: 252, distance: 42.5
click at [293, 300] on span "Write an essay about your opinion on a topic. A good essay is usually about 150…" at bounding box center [146, 396] width 293 height 192
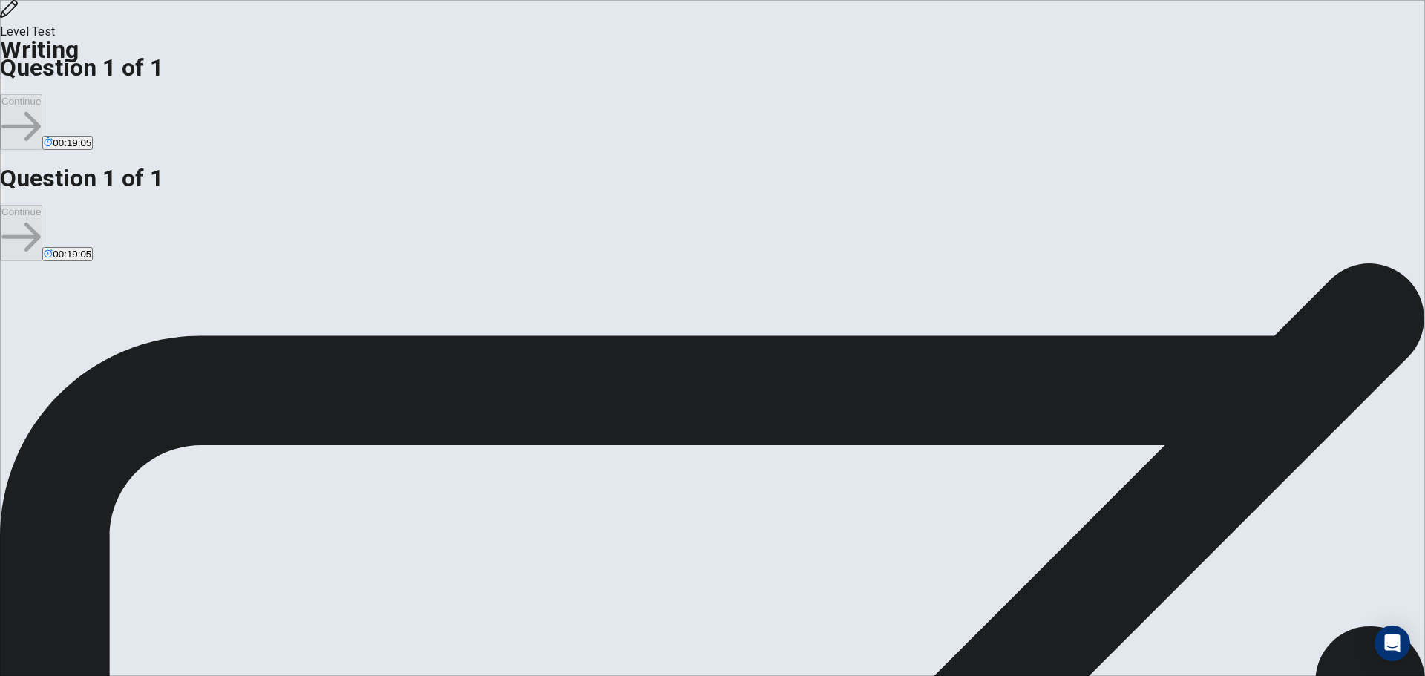
drag, startPoint x: 756, startPoint y: 148, endPoint x: 740, endPoint y: 148, distance: 16.3
drag, startPoint x: 304, startPoint y: 411, endPoint x: 440, endPoint y: 404, distance: 136.0
click at [440, 494] on div "Question Do small class sizes lead to better learning outcomes? Use specific ex…" at bounding box center [712, 503] width 1425 height 18
drag, startPoint x: 775, startPoint y: 158, endPoint x: 804, endPoint y: 158, distance: 29.7
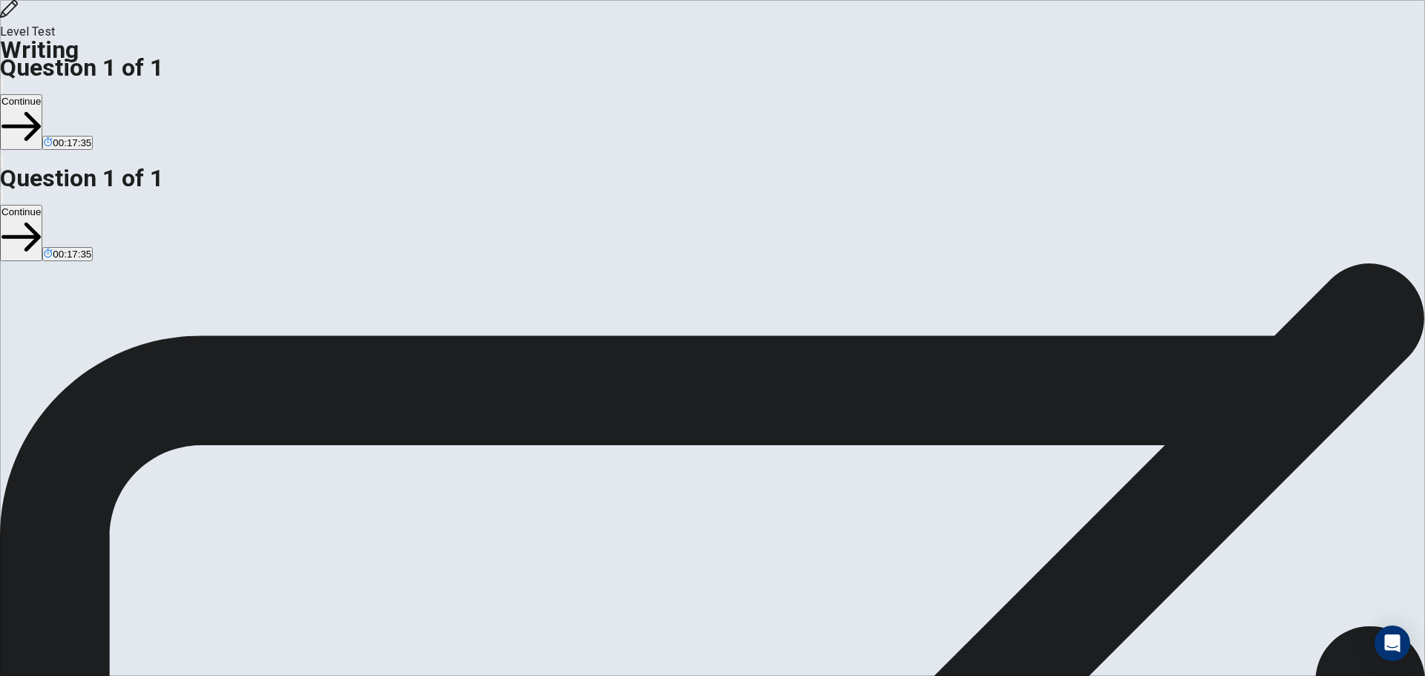
drag, startPoint x: 1095, startPoint y: 148, endPoint x: 1008, endPoint y: 151, distance: 86.9
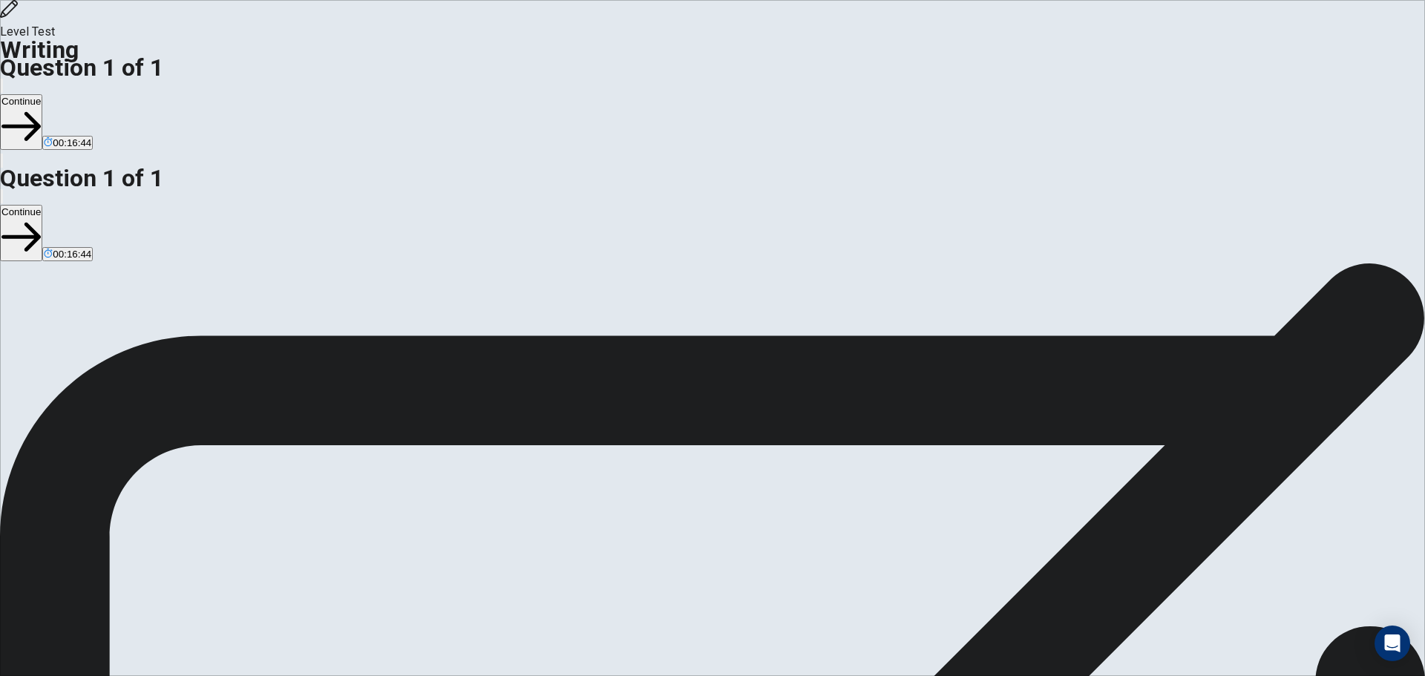
type textarea "**********"
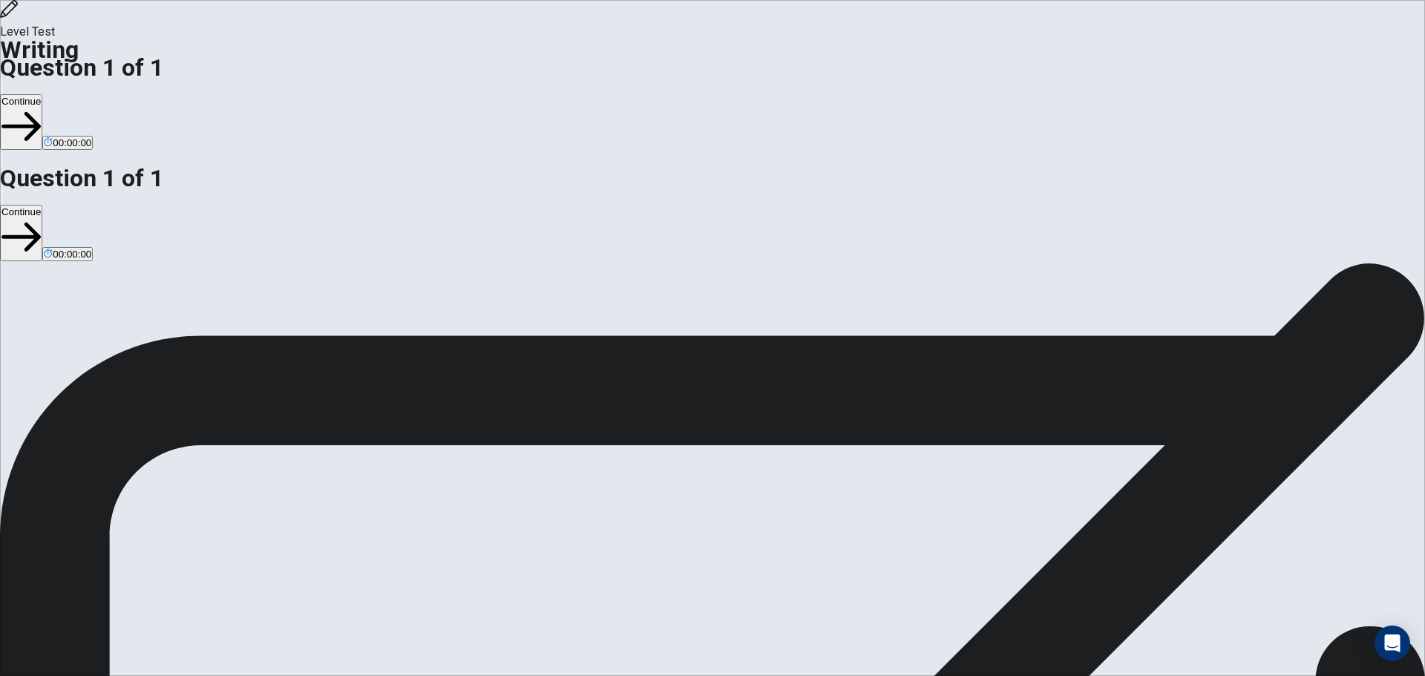
drag, startPoint x: 874, startPoint y: 364, endPoint x: 816, endPoint y: 328, distance: 68.6
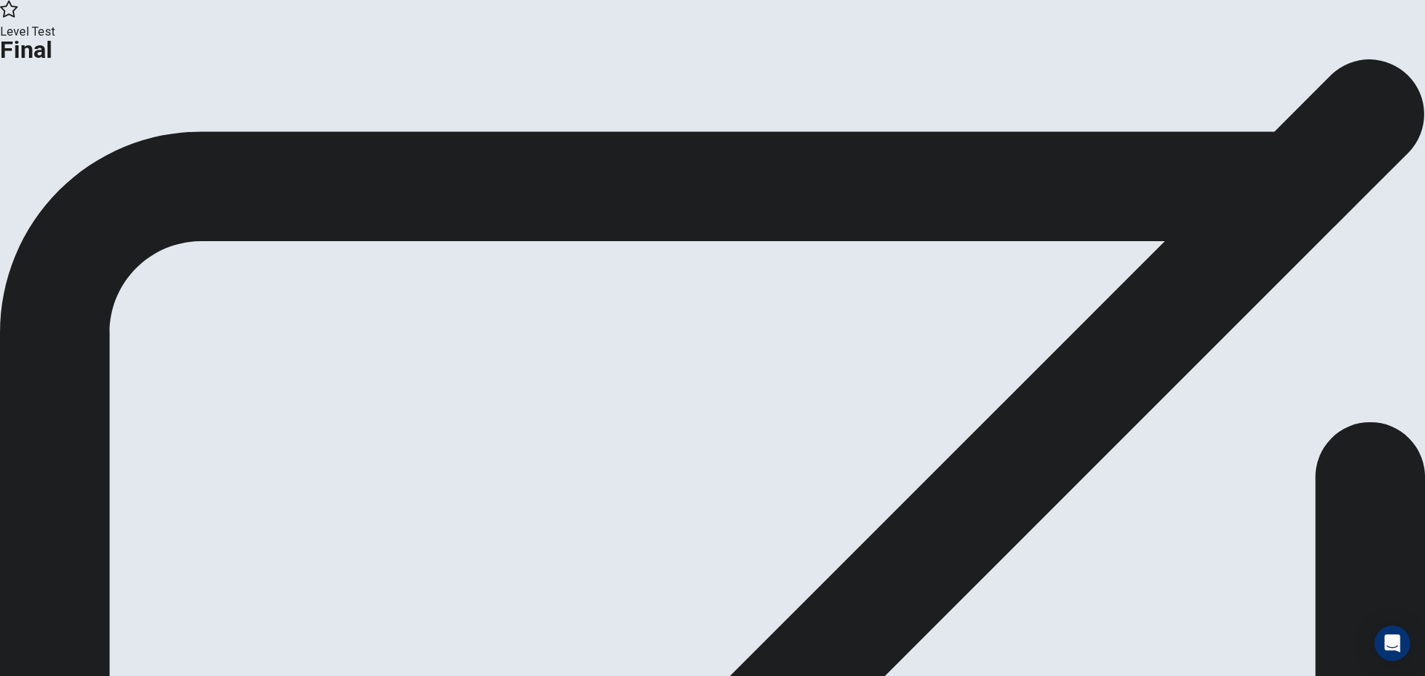
click at [118, 132] on button "Continue" at bounding box center [88, 122] width 60 height 20
